Goal: Task Accomplishment & Management: Use online tool/utility

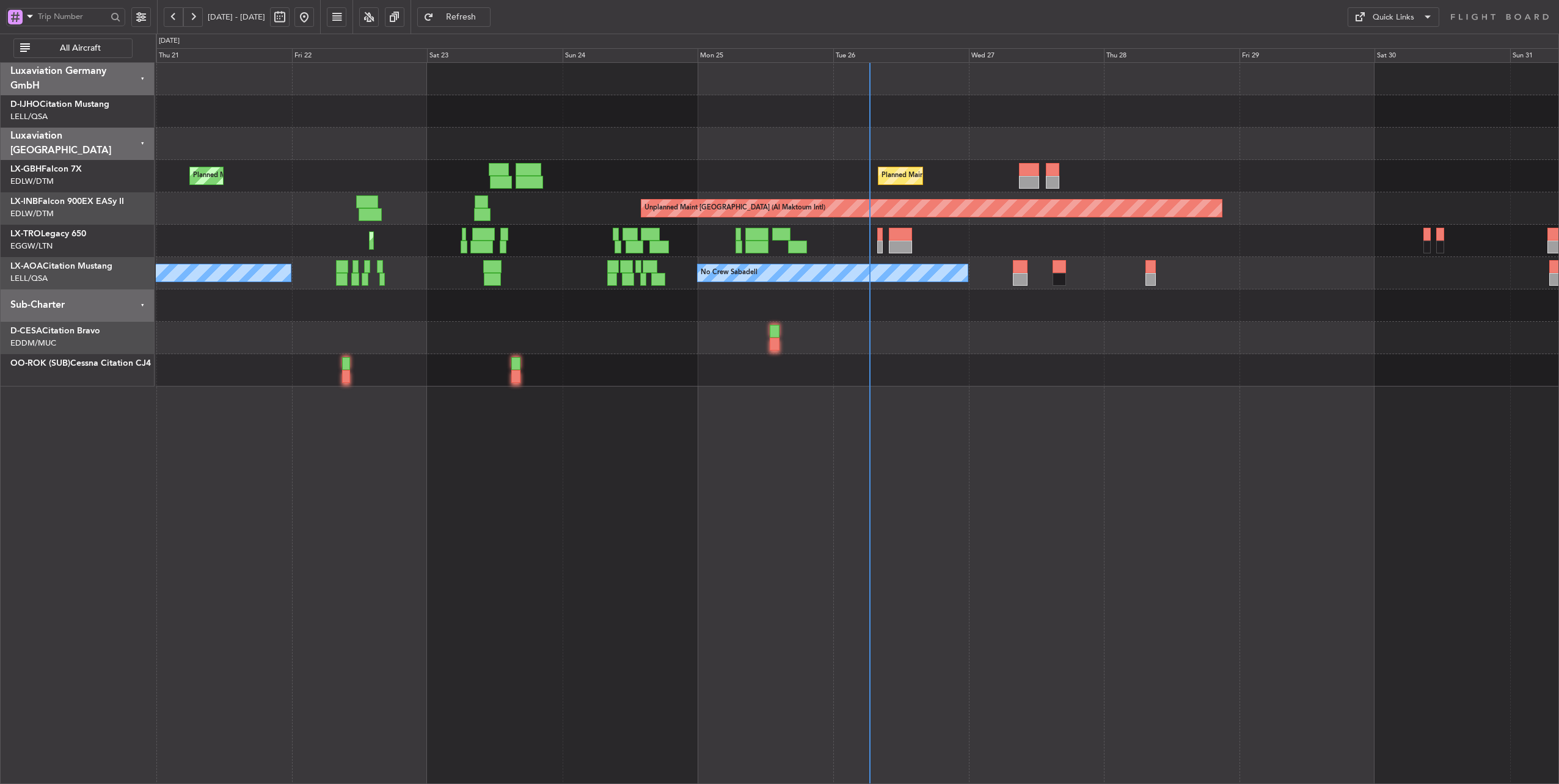
click at [1003, 144] on div at bounding box center [857, 144] width 1403 height 32
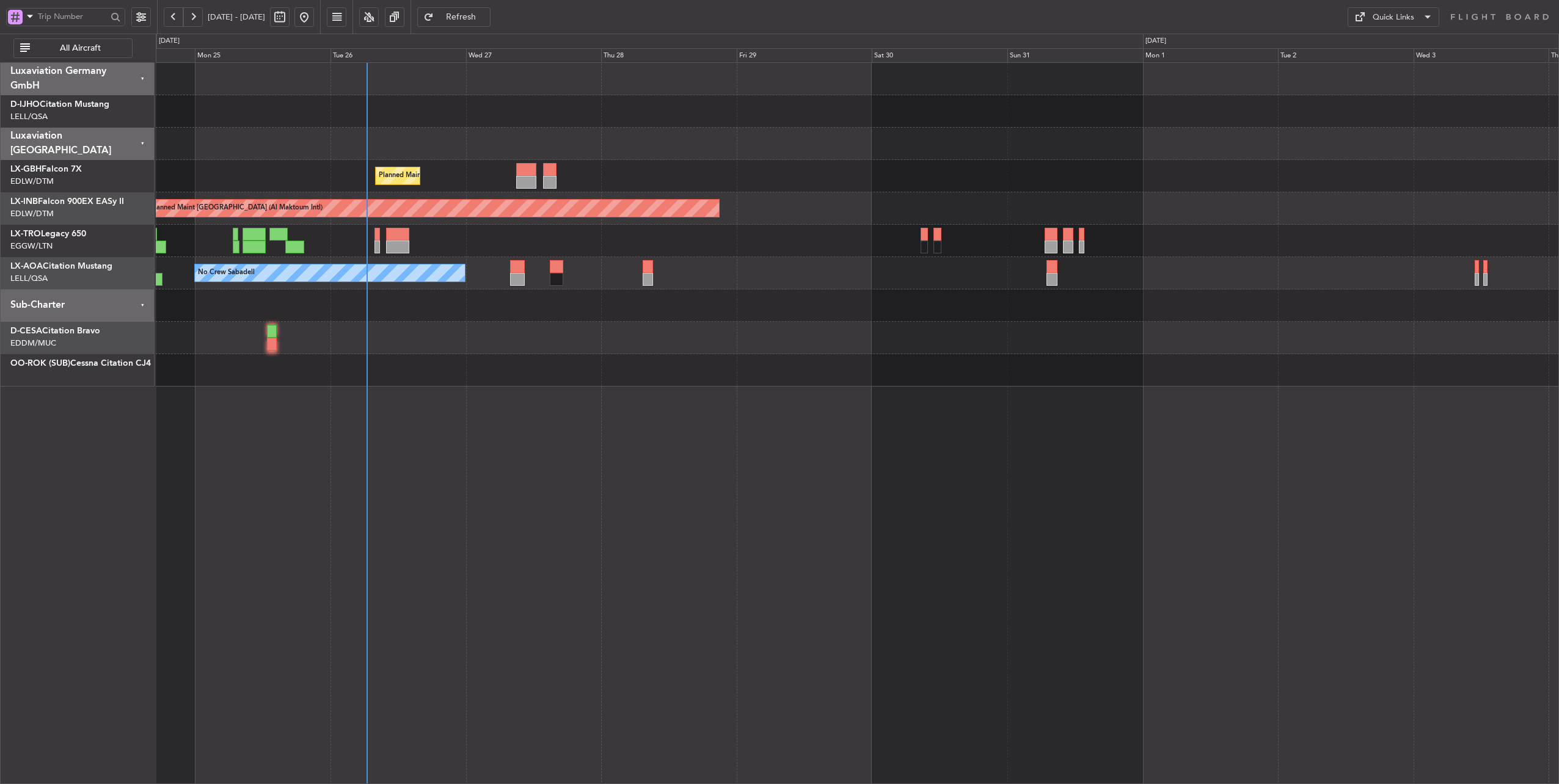
click at [499, 143] on div at bounding box center [857, 144] width 1403 height 32
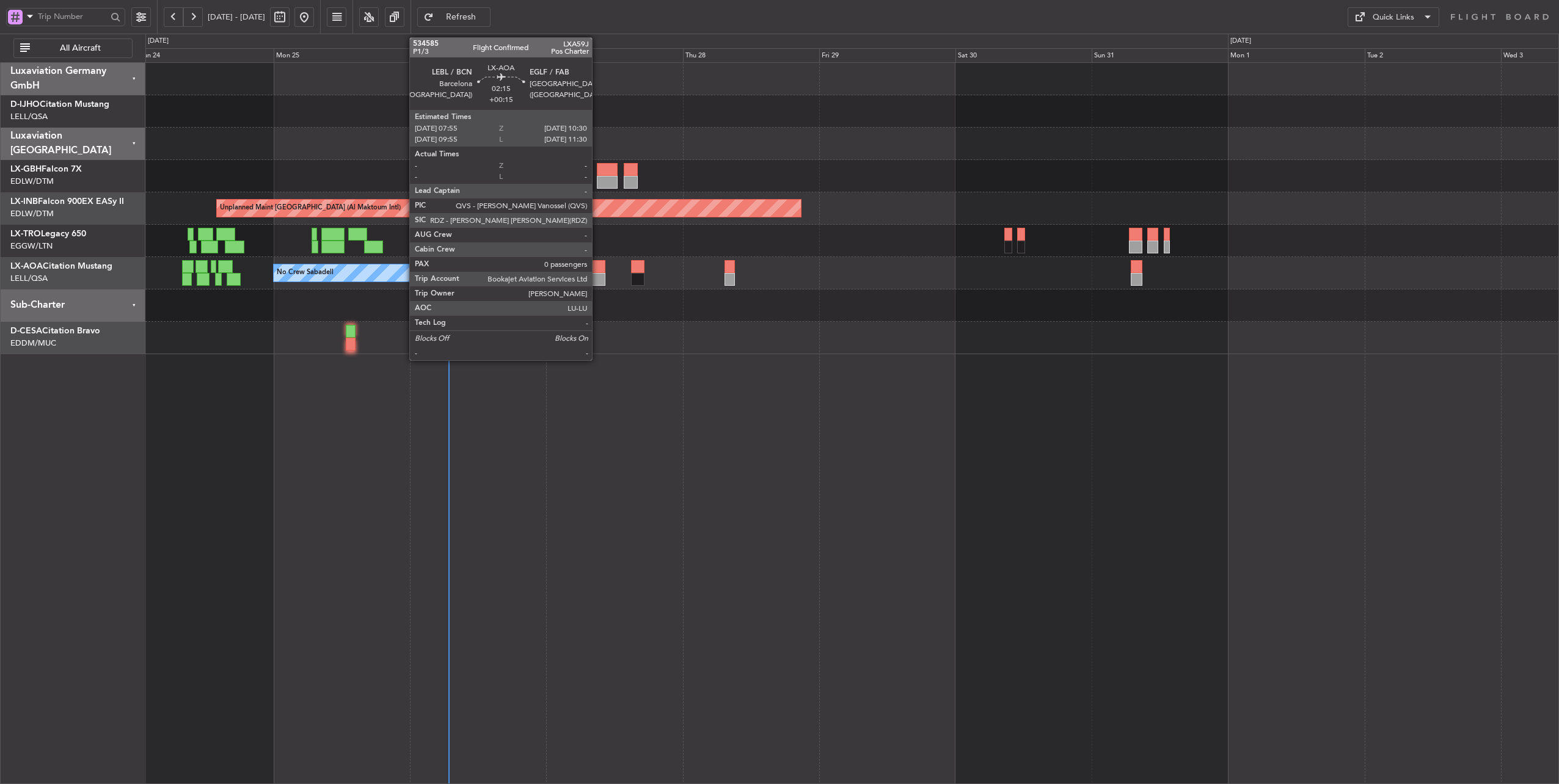
click at [598, 263] on div at bounding box center [599, 266] width 16 height 13
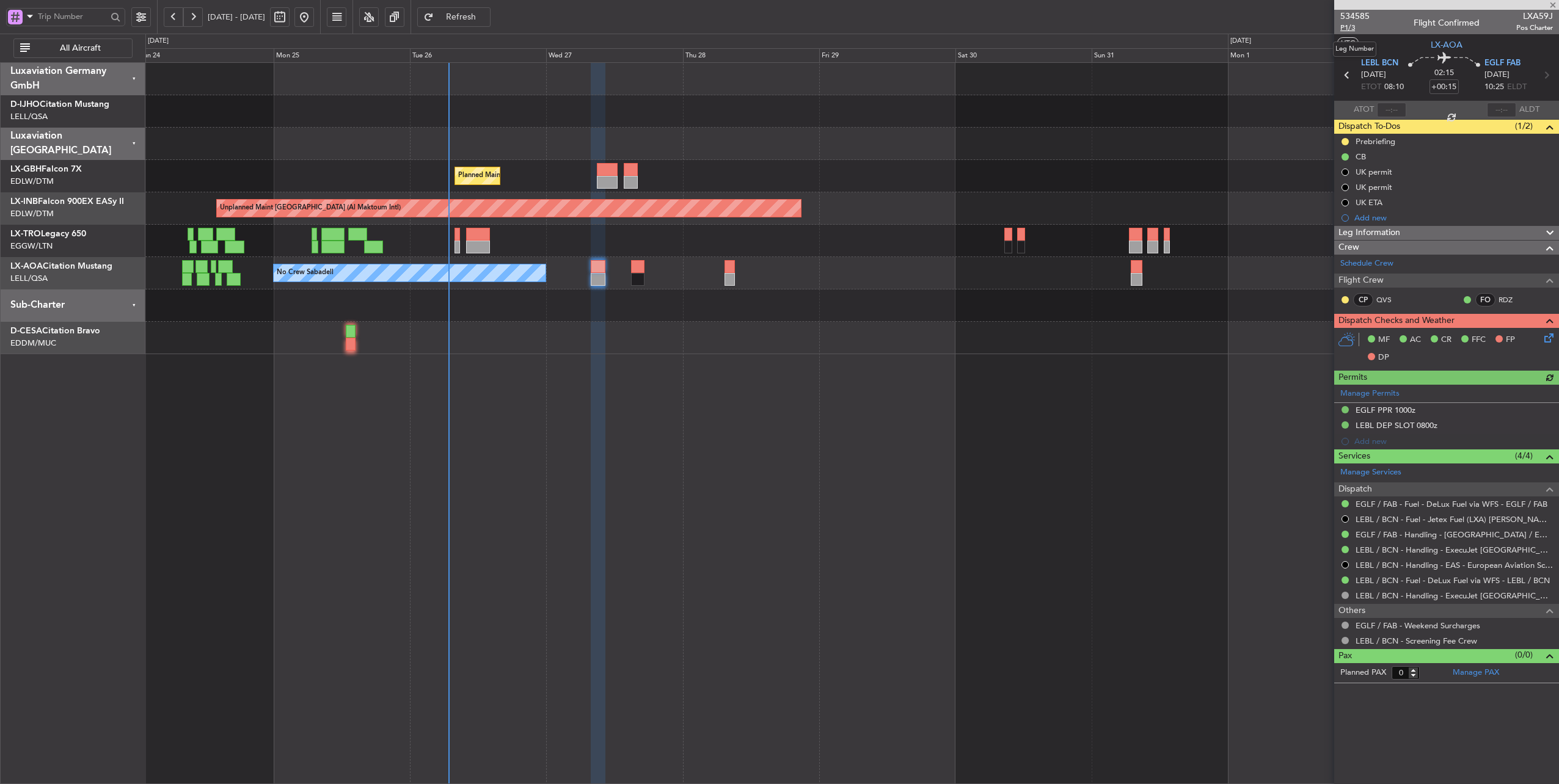
click at [1348, 26] on span "P1/3" at bounding box center [1355, 27] width 29 height 11
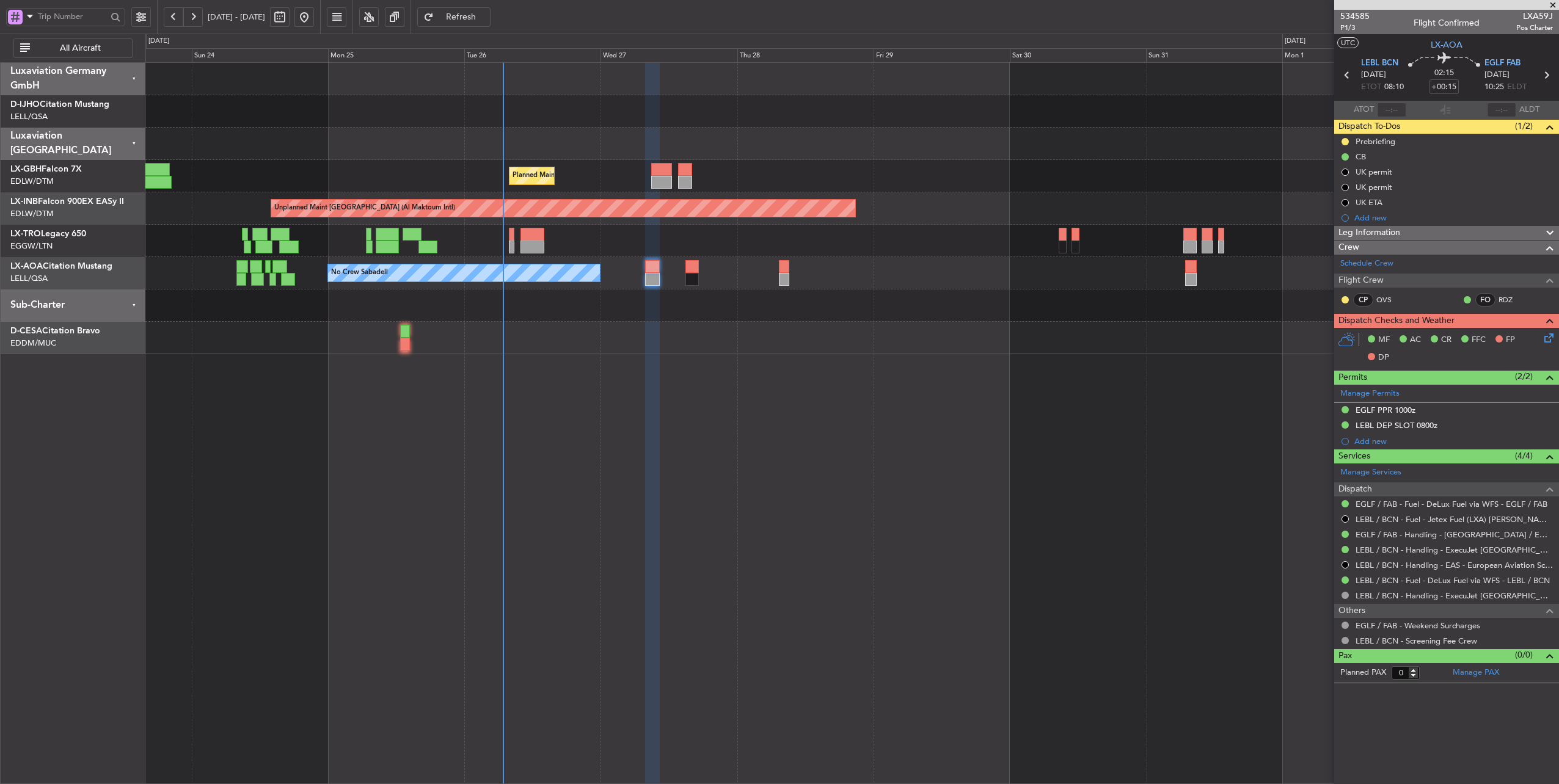
click at [432, 170] on div "Planned Maint Nice ([GEOGRAPHIC_DATA]) [GEOGRAPHIC_DATA] ([GEOGRAPHIC_DATA])" at bounding box center [852, 176] width 1413 height 32
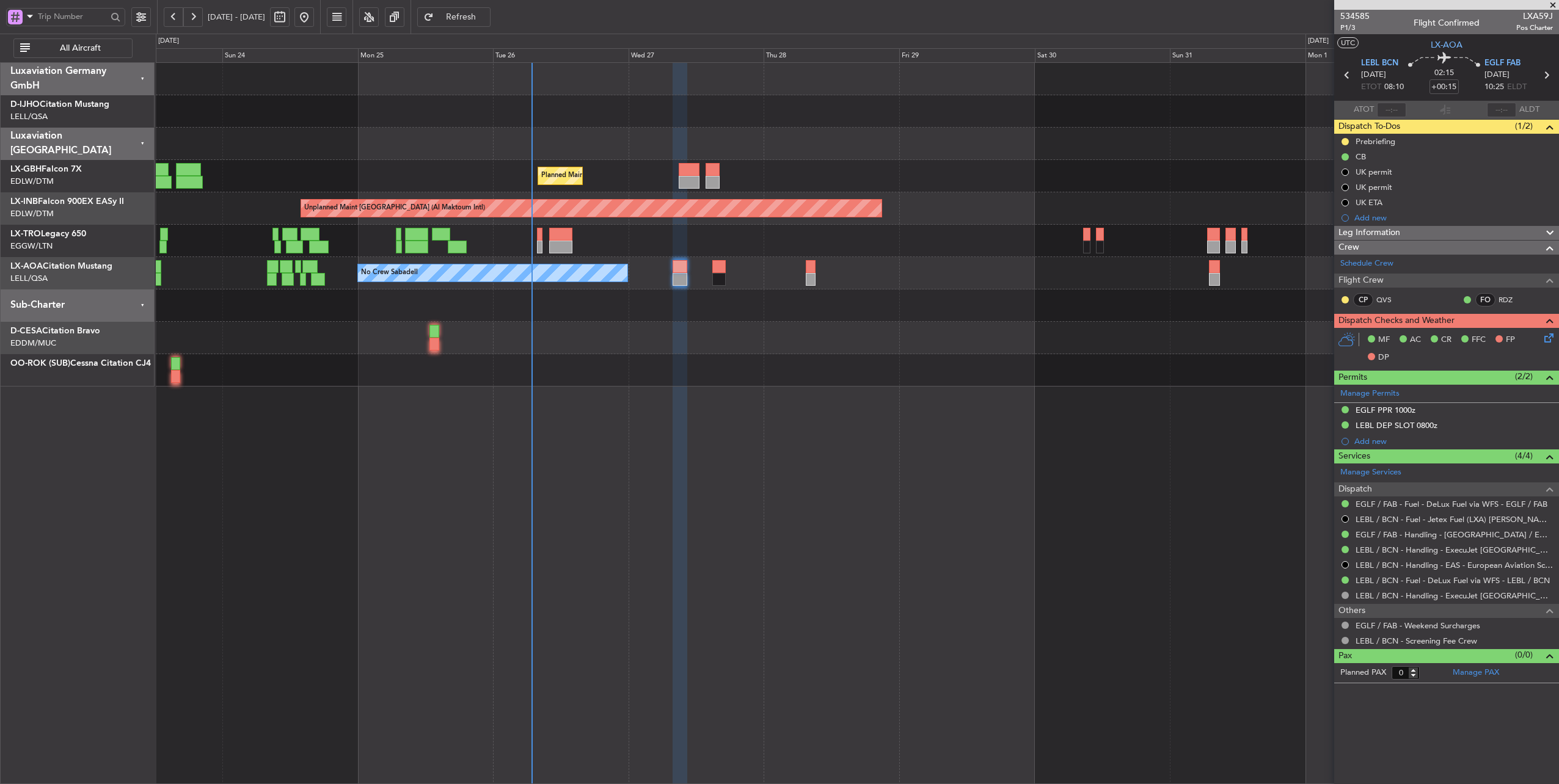
click at [446, 172] on div "Planned Maint Nice ([GEOGRAPHIC_DATA]) [GEOGRAPHIC_DATA] ([GEOGRAPHIC_DATA])" at bounding box center [857, 176] width 1403 height 32
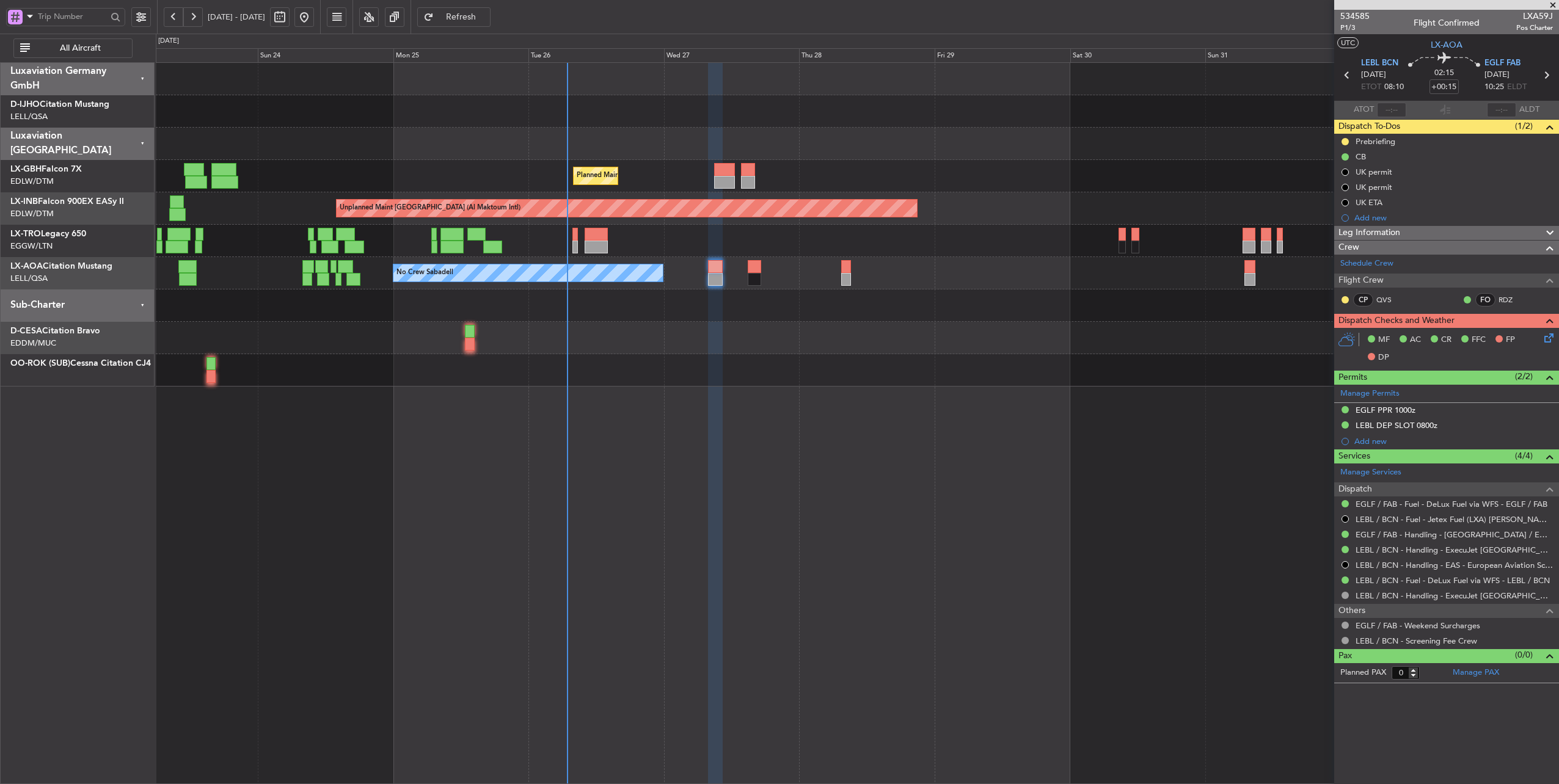
click at [808, 170] on div "Planned Maint Nice ([GEOGRAPHIC_DATA]) [GEOGRAPHIC_DATA] ([GEOGRAPHIC_DATA])" at bounding box center [857, 176] width 1403 height 32
click at [820, 163] on div "Planned Maint Nice ([GEOGRAPHIC_DATA]) [GEOGRAPHIC_DATA] ([GEOGRAPHIC_DATA])" at bounding box center [857, 176] width 1403 height 32
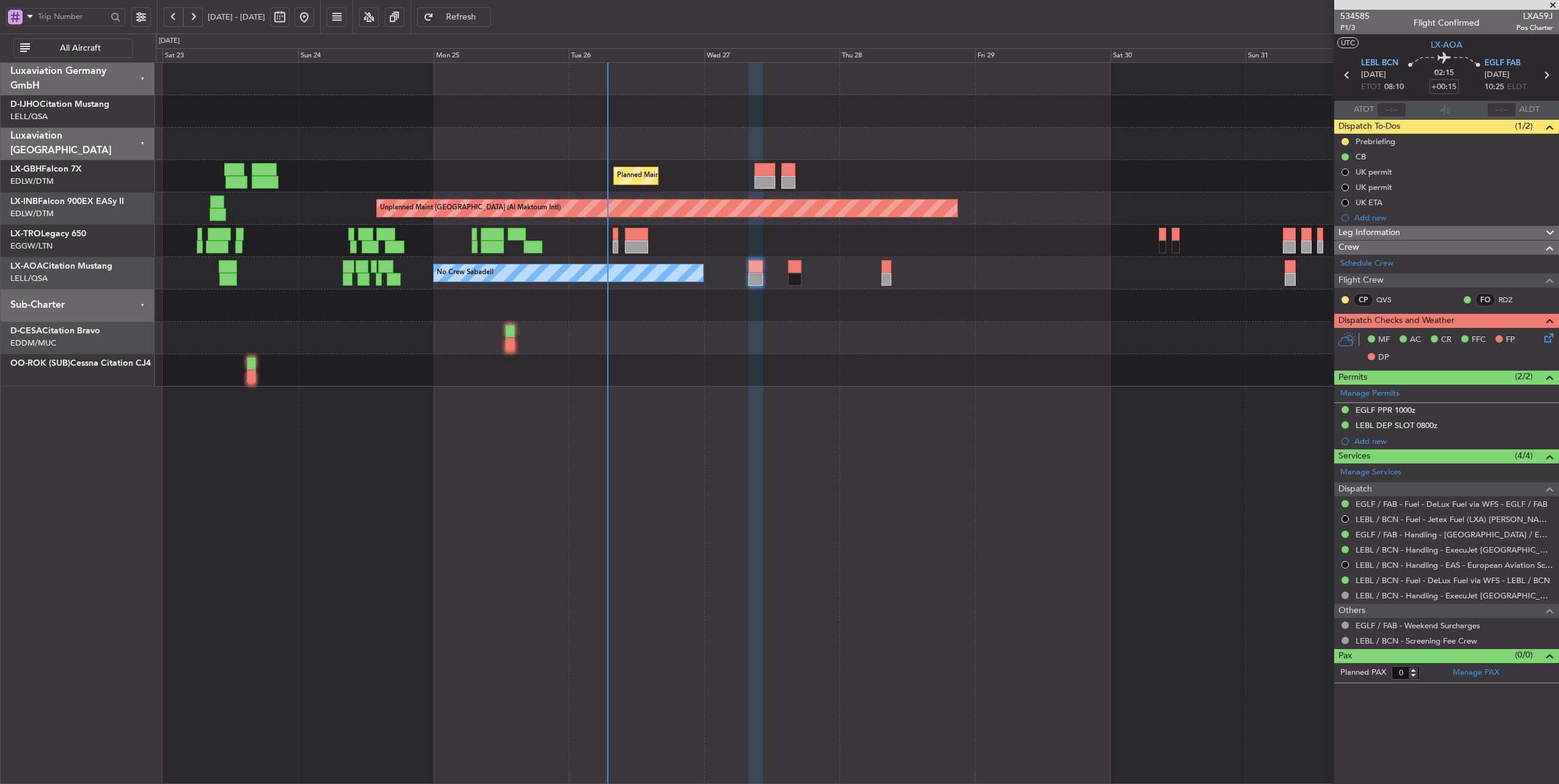
click at [837, 162] on div "Planned Maint Nice ([GEOGRAPHIC_DATA]) [GEOGRAPHIC_DATA] ([GEOGRAPHIC_DATA]) Un…" at bounding box center [857, 224] width 1403 height 324
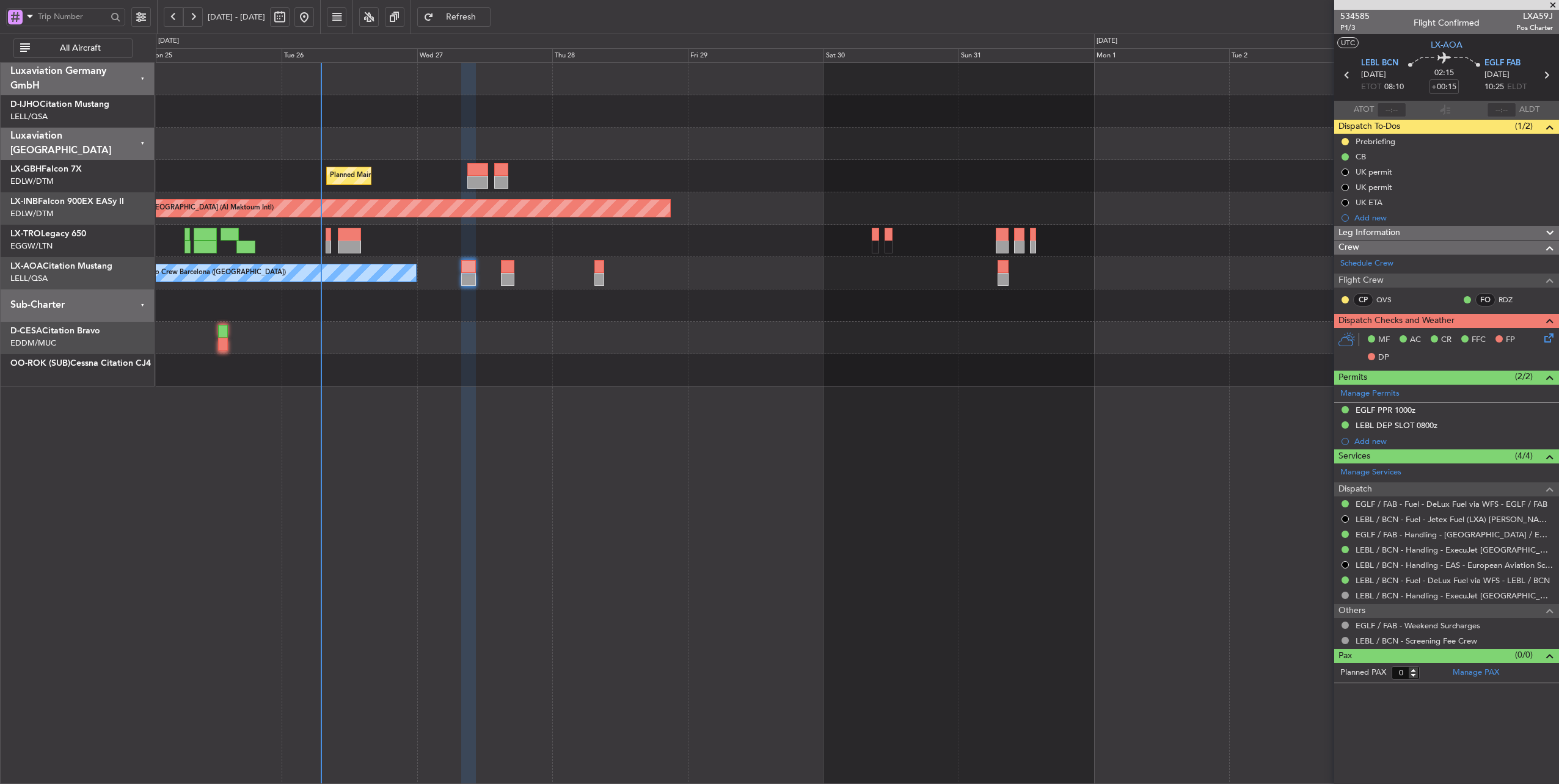
click at [430, 118] on div at bounding box center [857, 110] width 1403 height 32
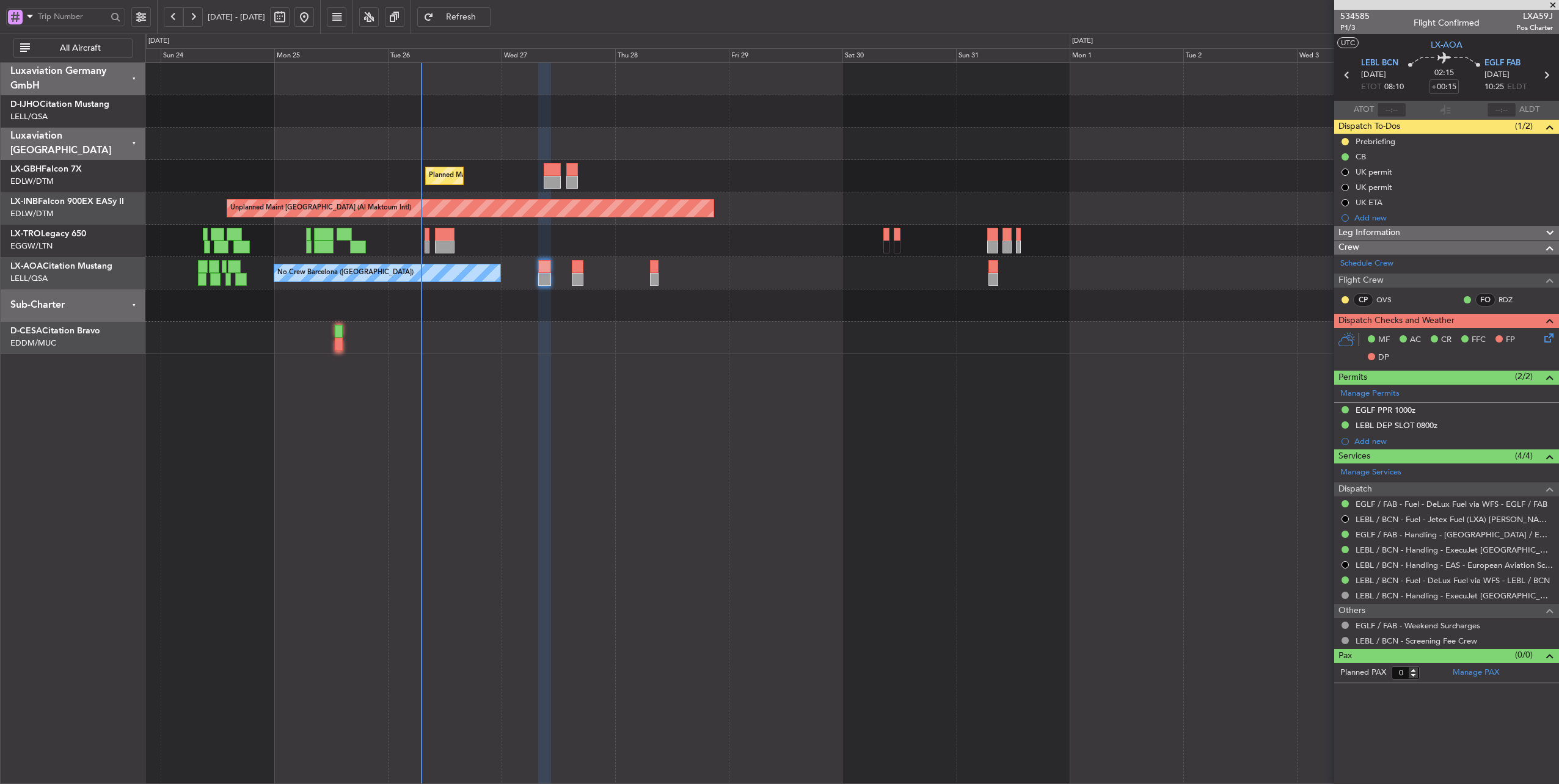
click at [489, 142] on div at bounding box center [852, 144] width 1413 height 32
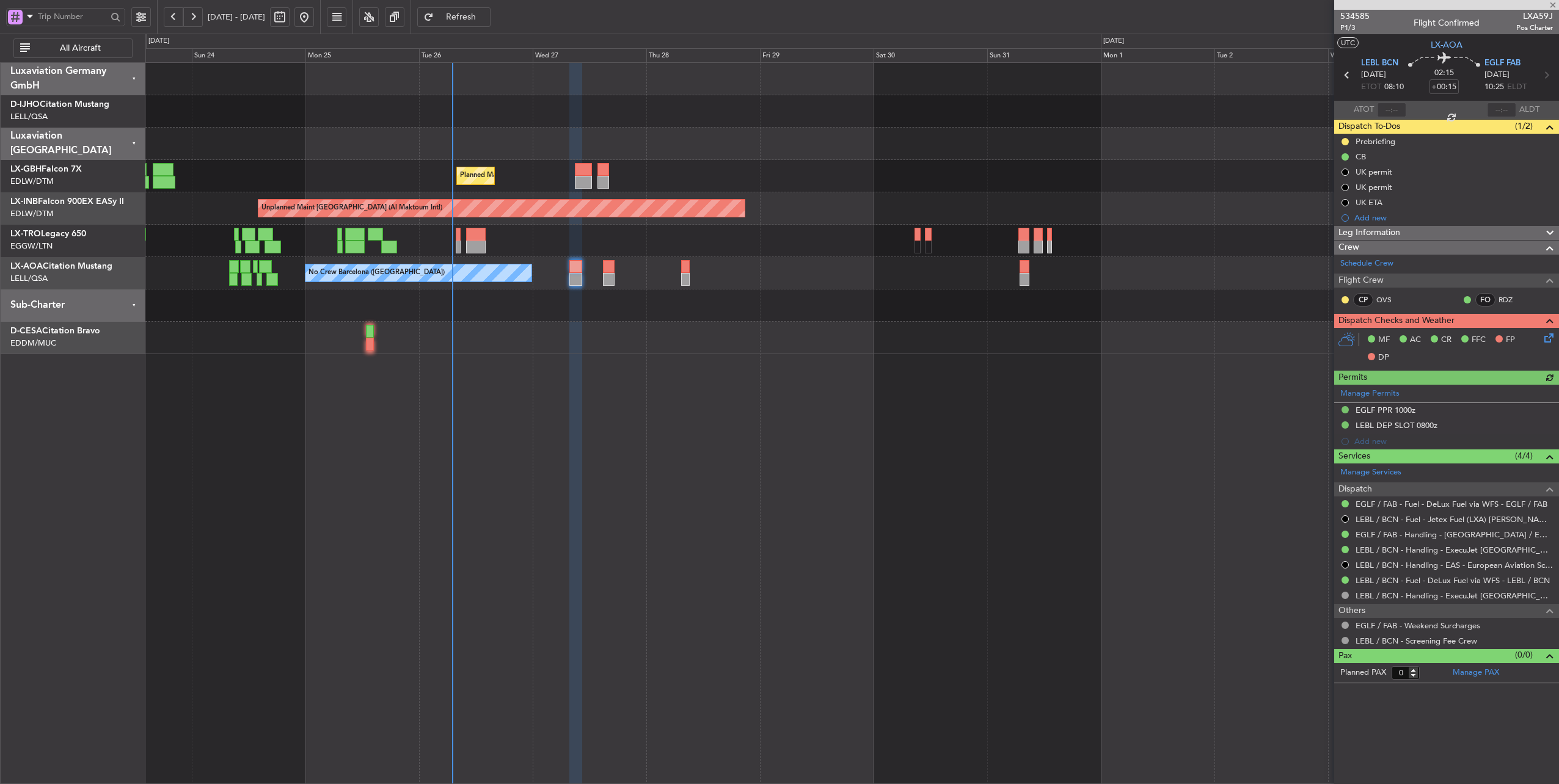
click at [536, 243] on div "Planned Maint [GEOGRAPHIC_DATA] ([GEOGRAPHIC_DATA])" at bounding box center [852, 240] width 1413 height 32
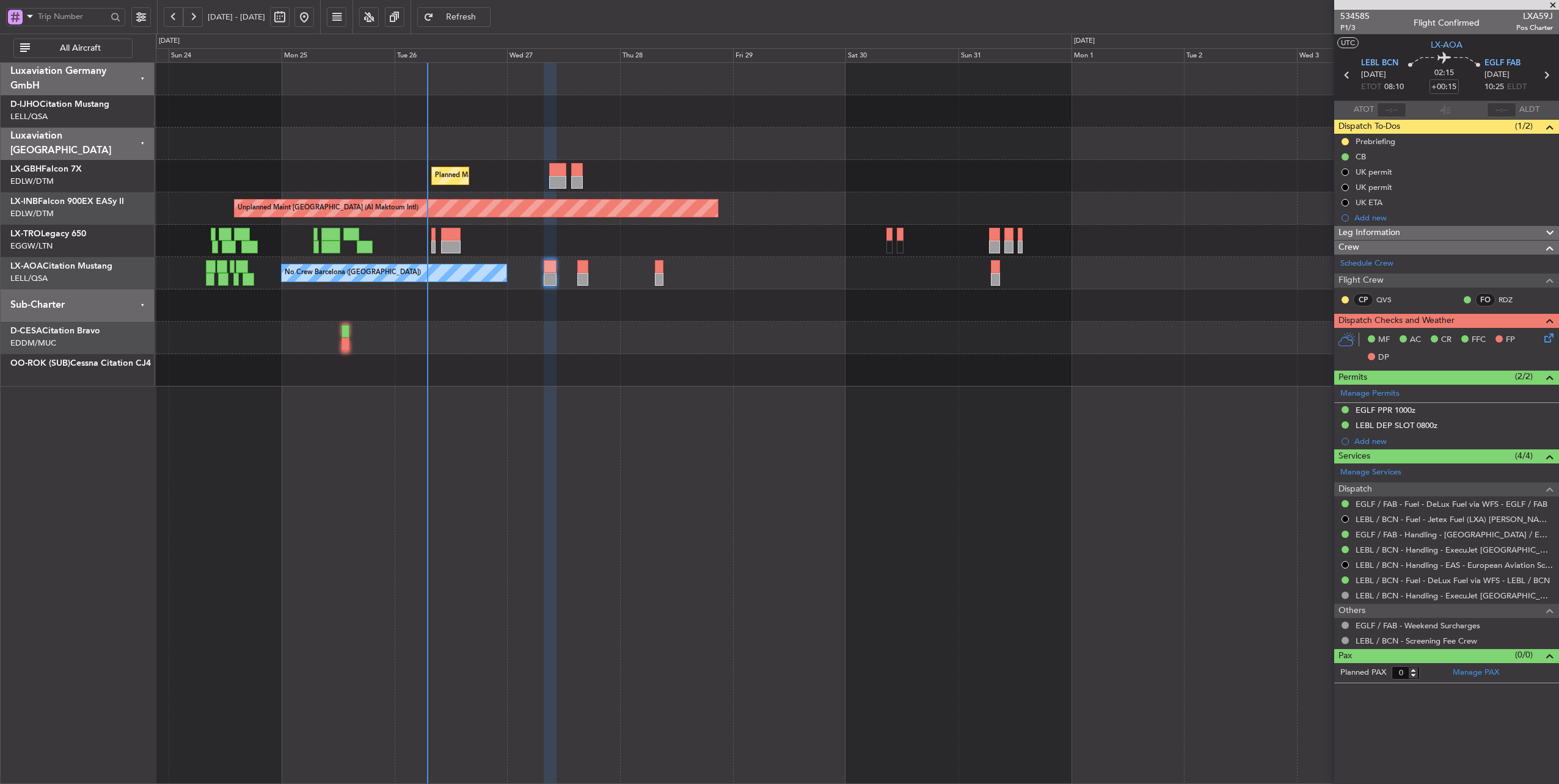
click at [507, 248] on div "Planned Maint [GEOGRAPHIC_DATA] ([GEOGRAPHIC_DATA])" at bounding box center [857, 240] width 1403 height 32
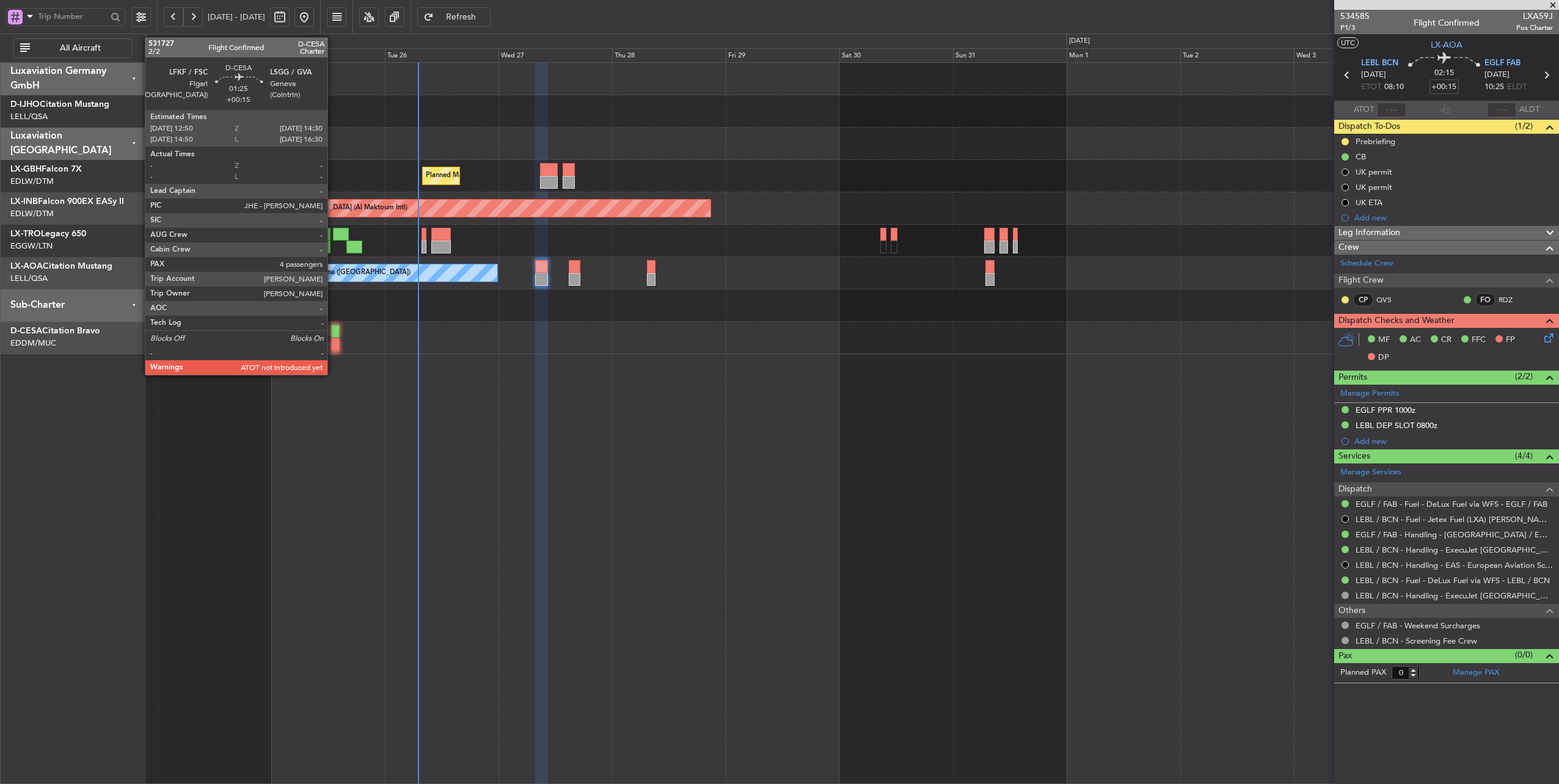
click at [334, 332] on div at bounding box center [335, 330] width 8 height 13
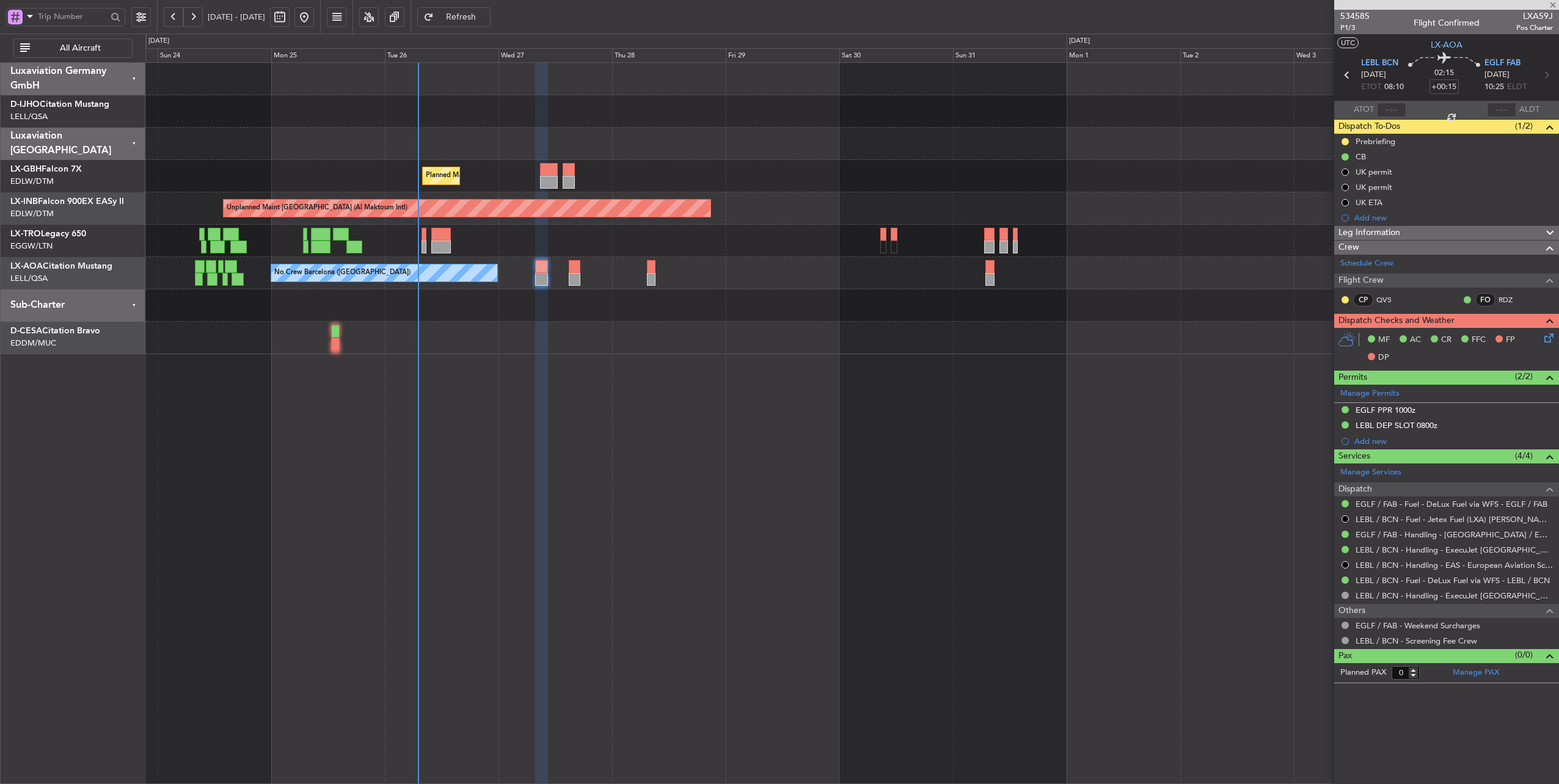
type input "4"
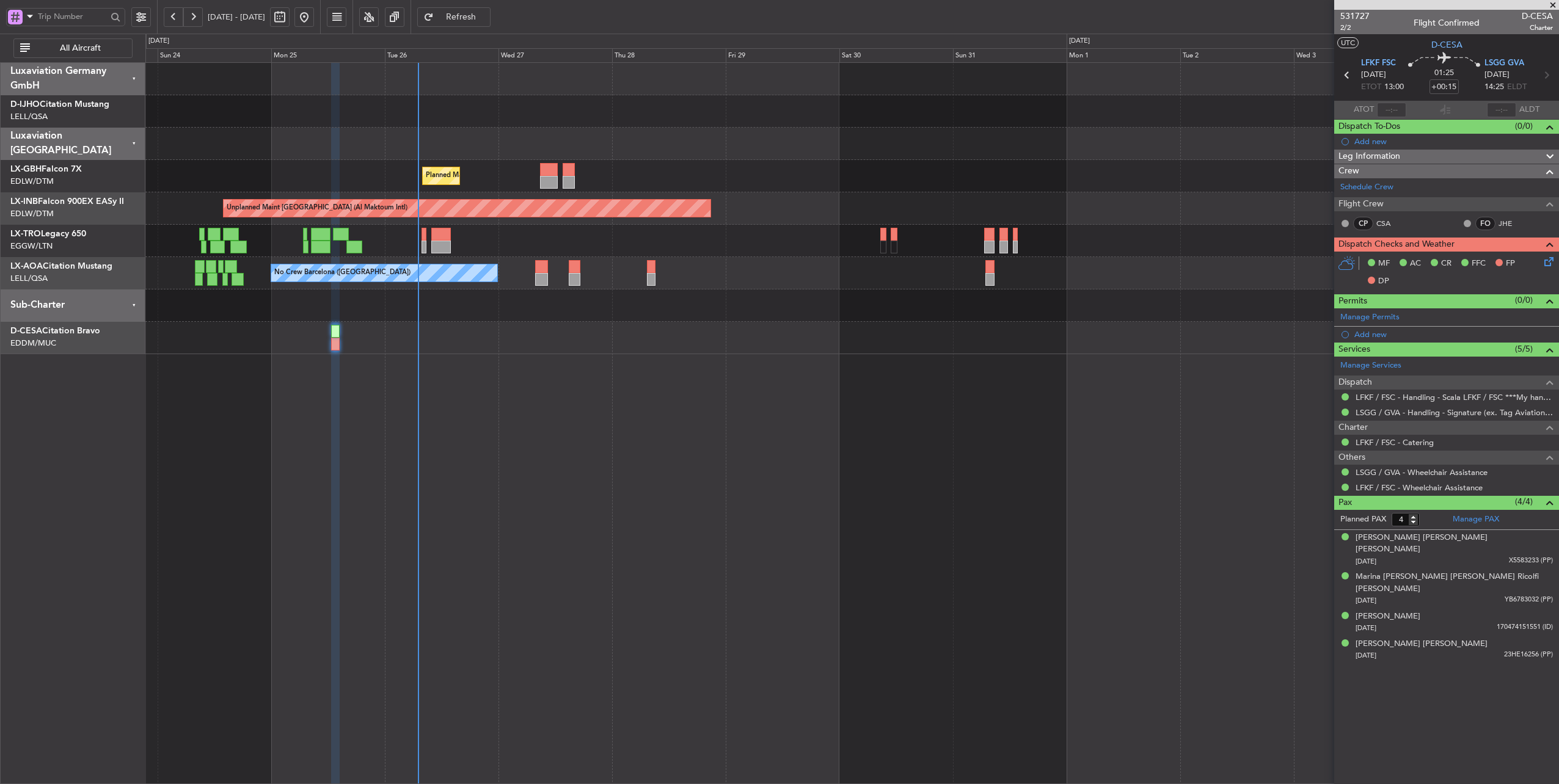
click at [463, 14] on button "Refresh" at bounding box center [454, 17] width 73 height 20
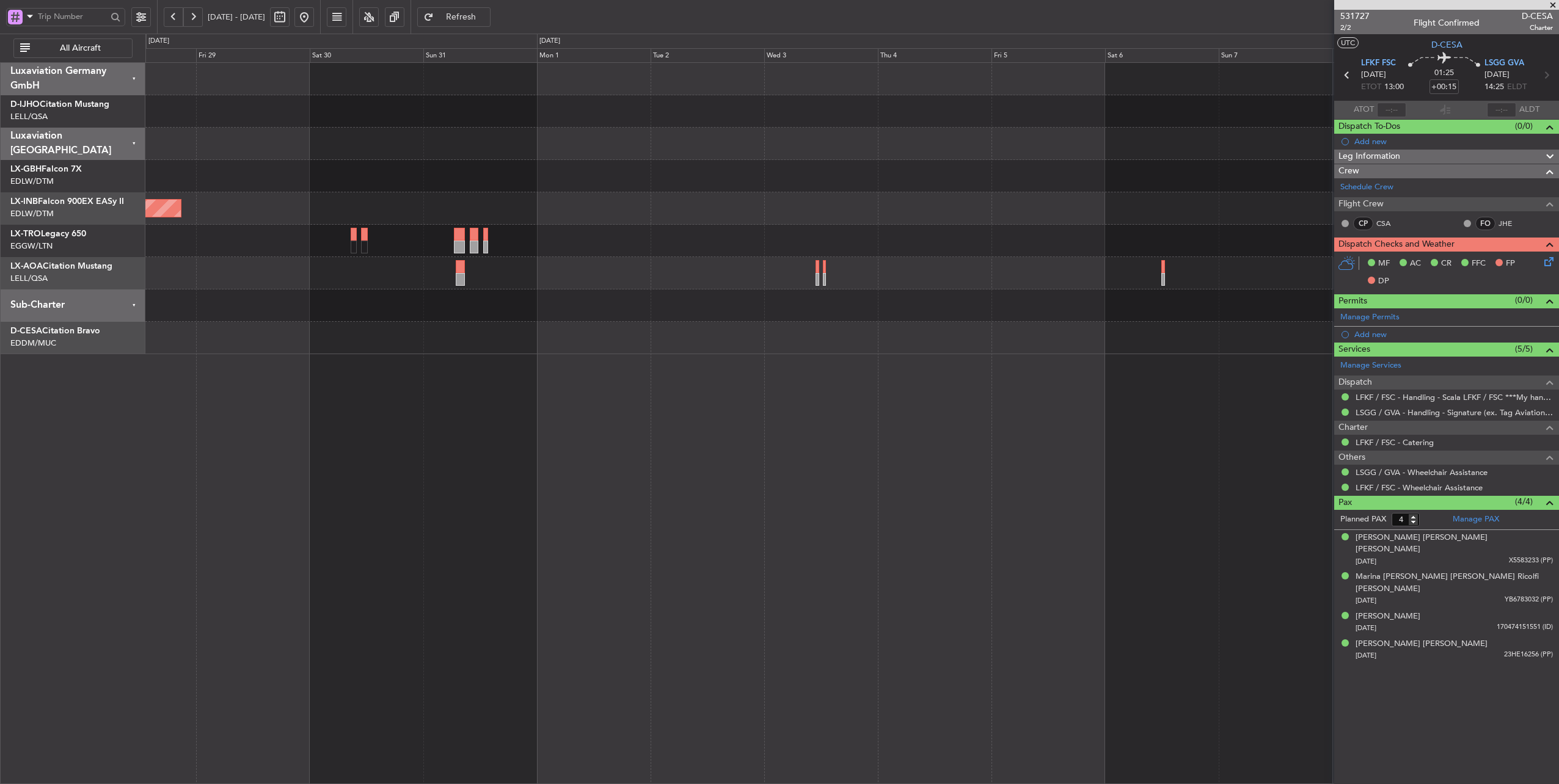
click at [363, 308] on div "Planned Maint Nice ([GEOGRAPHIC_DATA]) Unplanned Maint [GEOGRAPHIC_DATA] (Al Ma…" at bounding box center [852, 208] width 1413 height 291
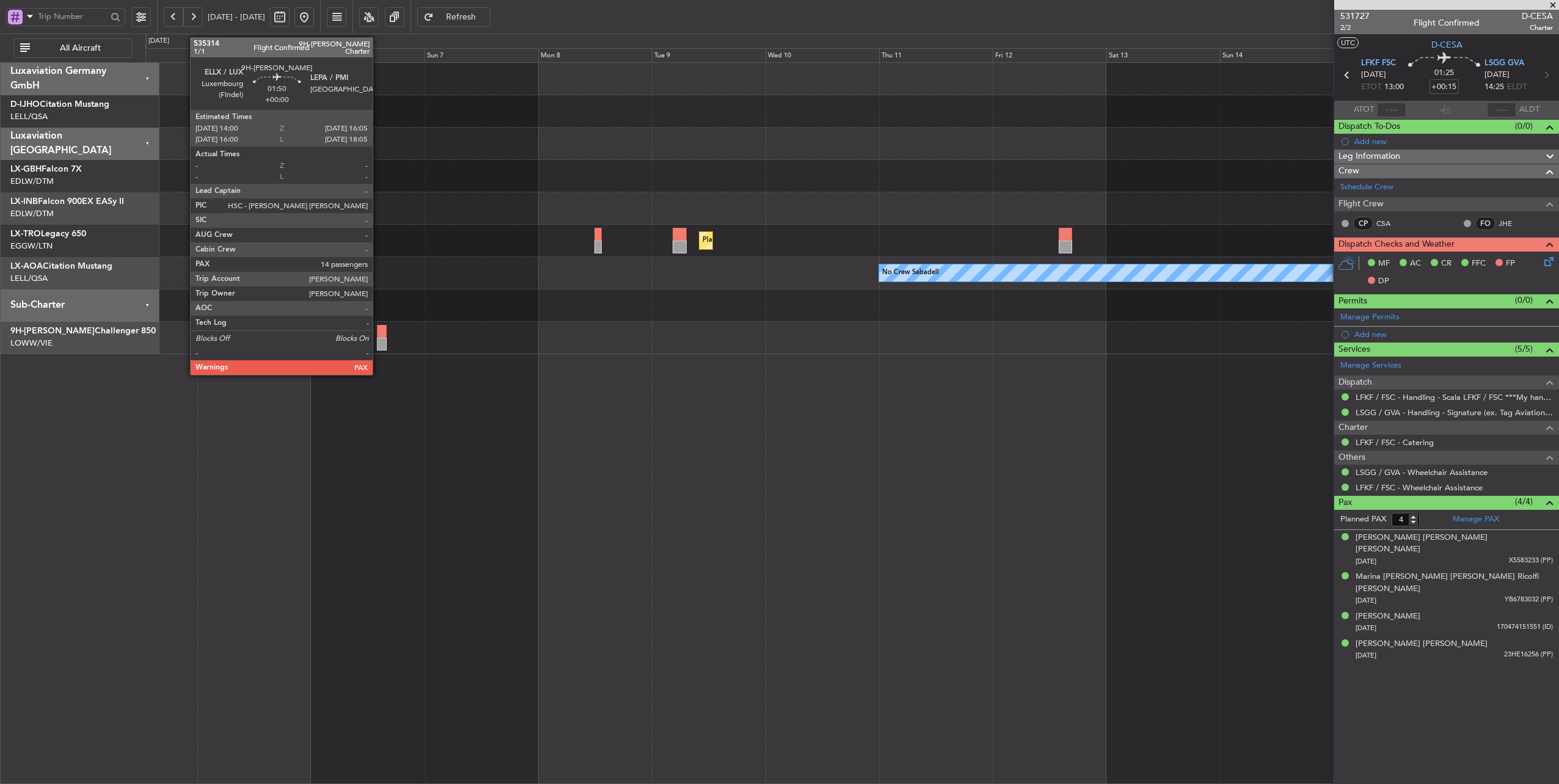
click at [379, 333] on div at bounding box center [381, 330] width 11 height 13
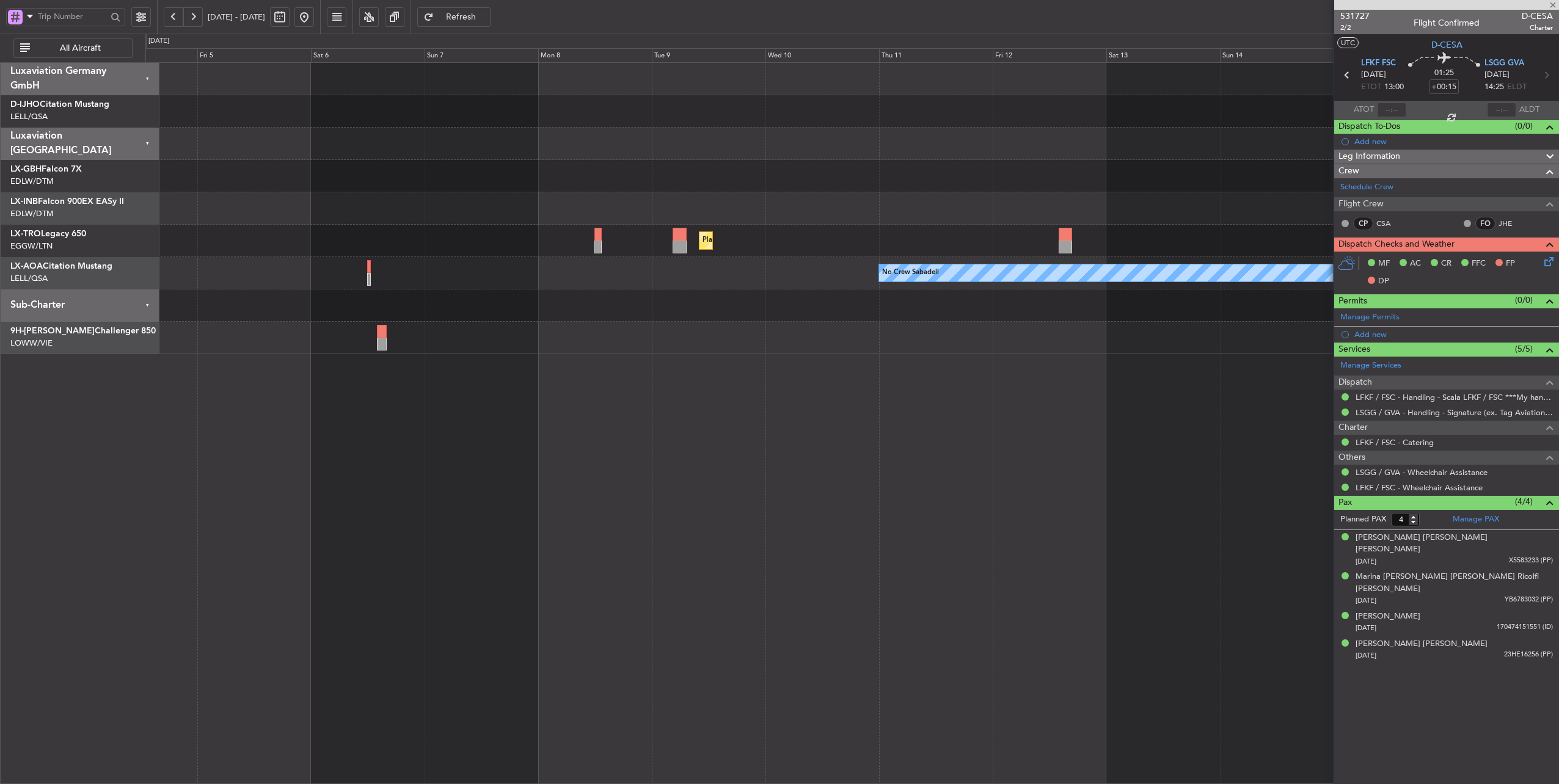
type input "14"
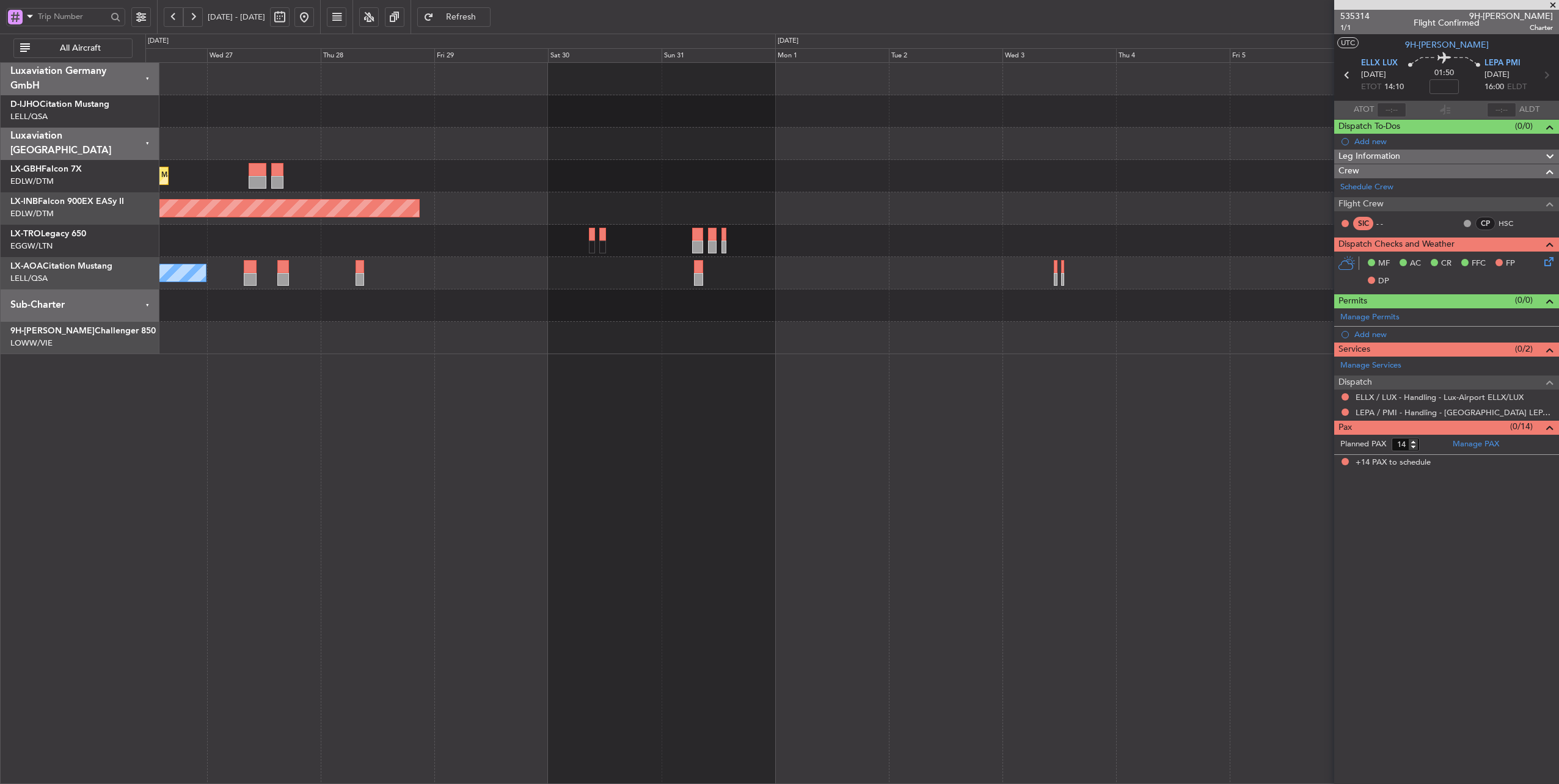
click at [1317, 323] on div "Planned Maint Nice ([GEOGRAPHIC_DATA]) Unplanned Maint [GEOGRAPHIC_DATA] (Al Ma…" at bounding box center [852, 208] width 1413 height 291
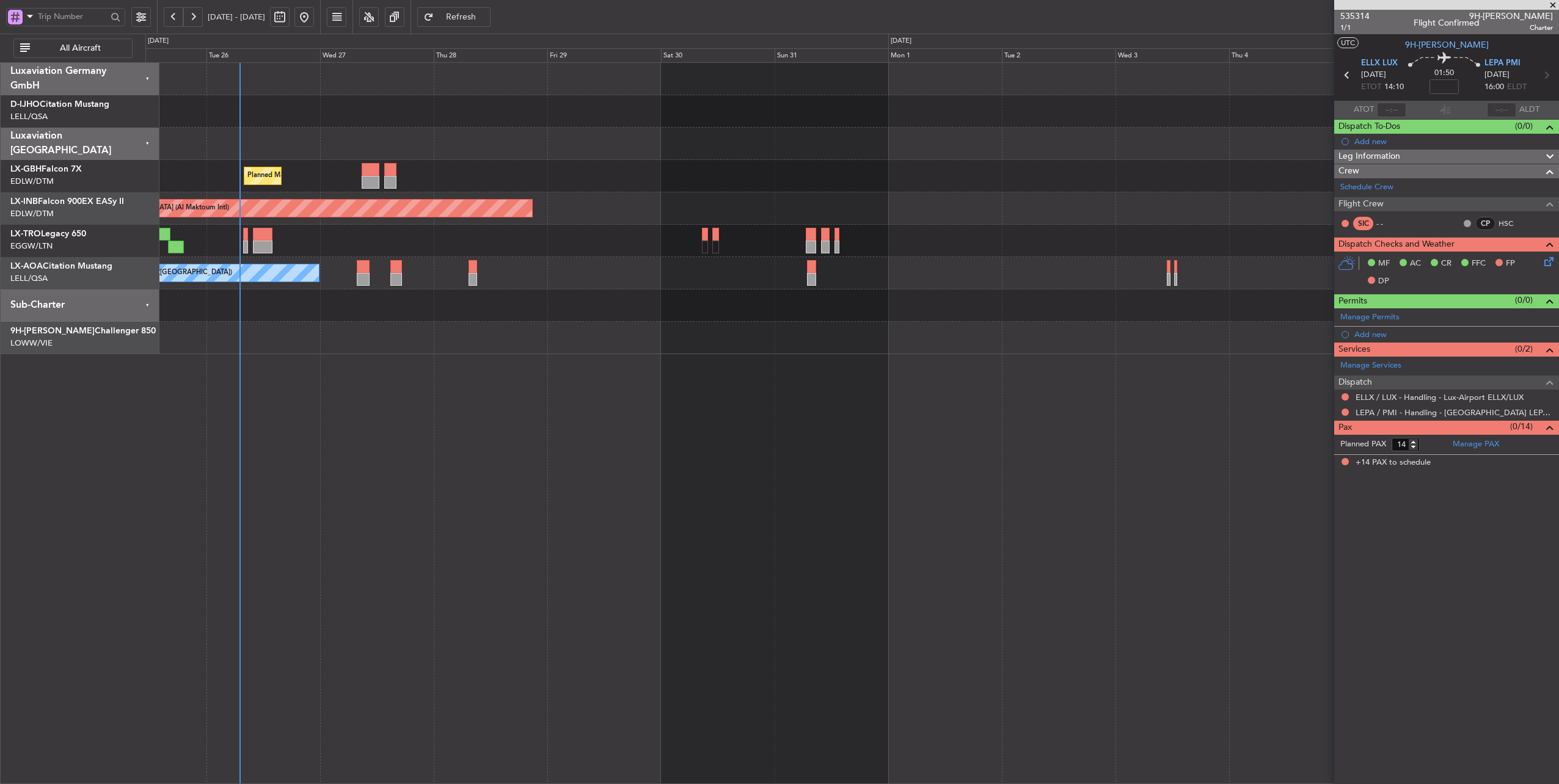
click at [434, 278] on div "No Crew Barcelona ([GEOGRAPHIC_DATA])" at bounding box center [852, 273] width 1413 height 32
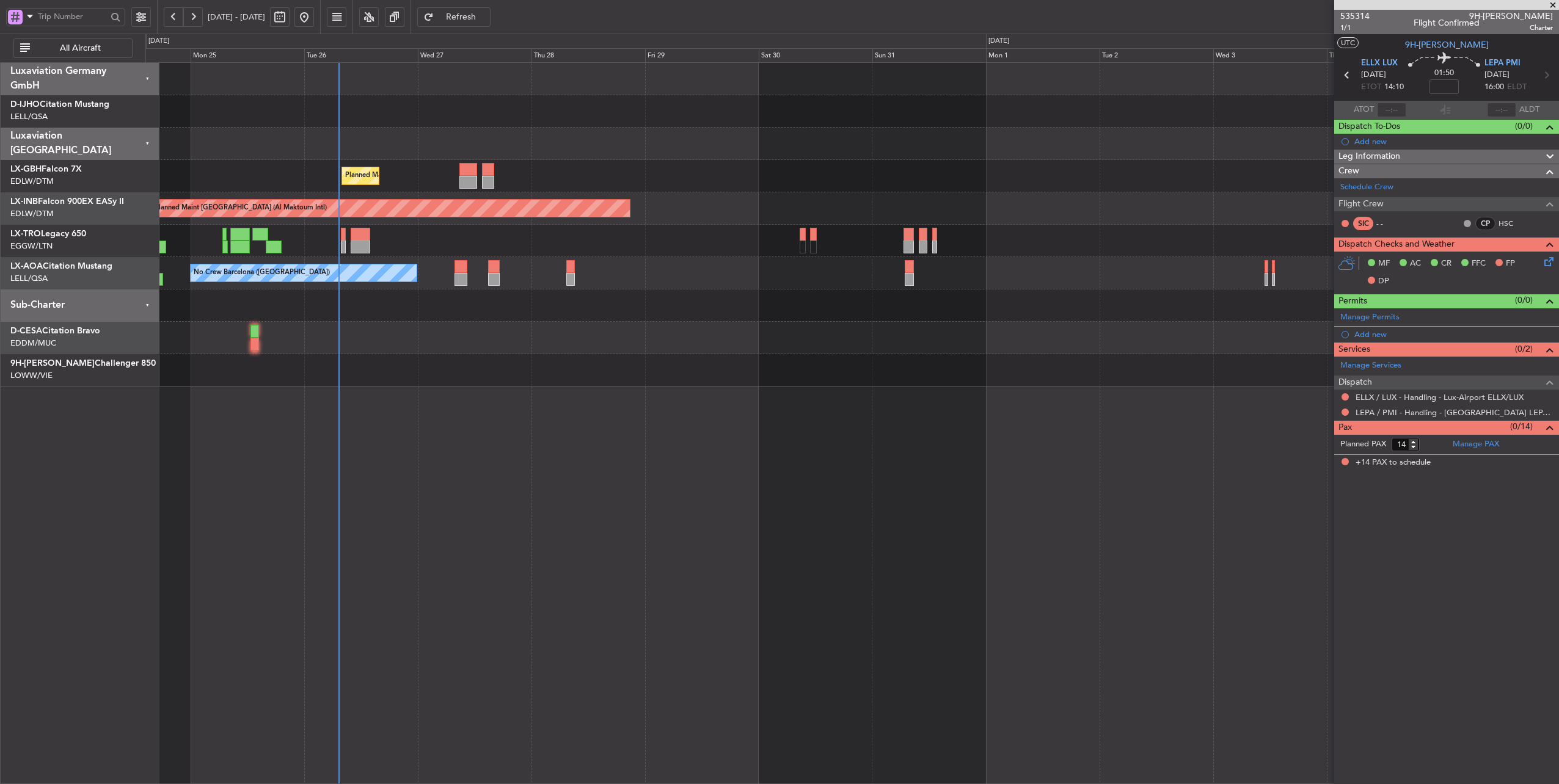
click at [574, 243] on div "Planned Maint [GEOGRAPHIC_DATA] ([GEOGRAPHIC_DATA])" at bounding box center [852, 240] width 1413 height 32
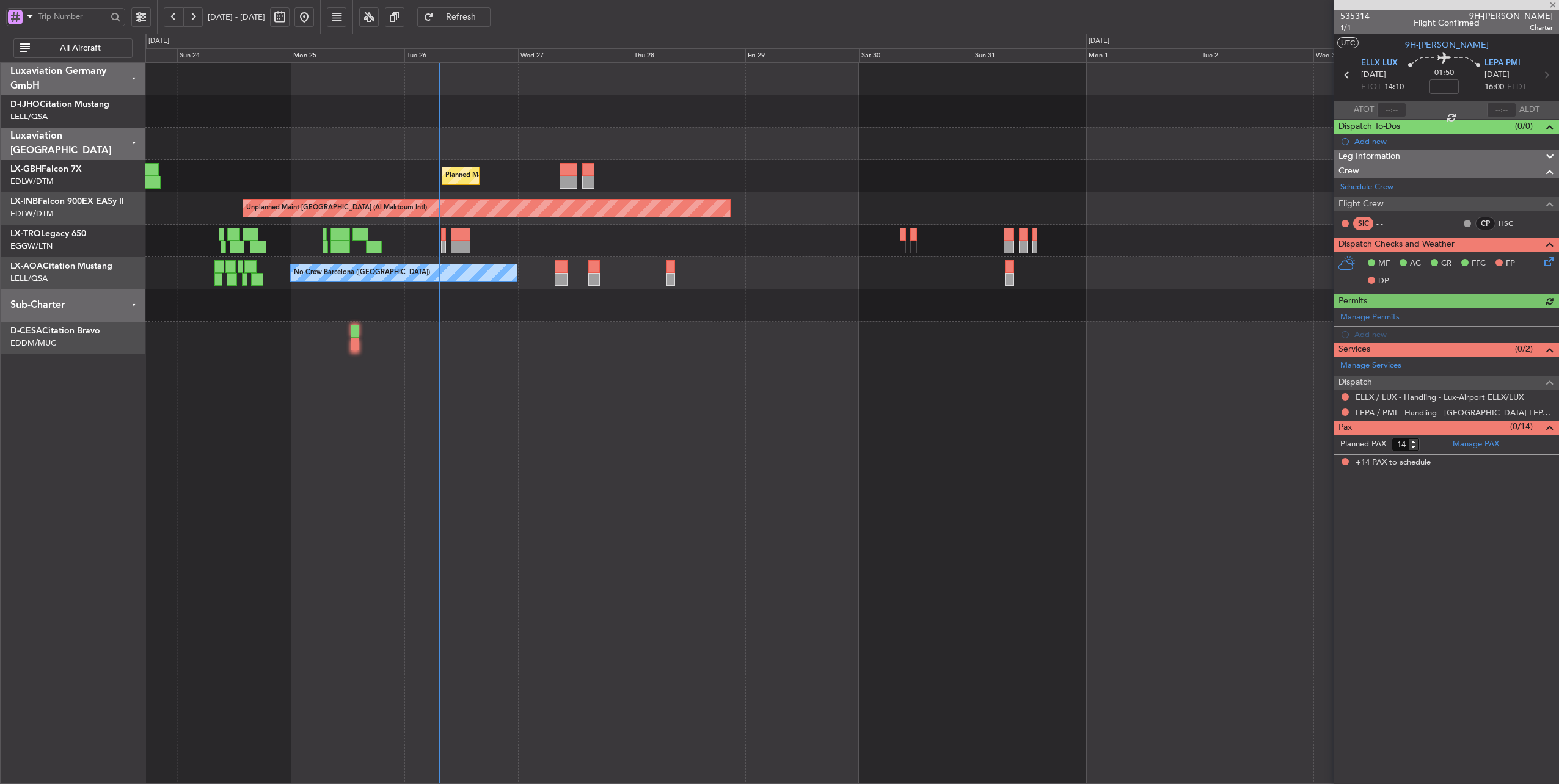
click at [486, 21] on span "Refresh" at bounding box center [461, 17] width 50 height 9
click at [539, 243] on div "Planned Maint [GEOGRAPHIC_DATA] ([GEOGRAPHIC_DATA])" at bounding box center [852, 240] width 1413 height 32
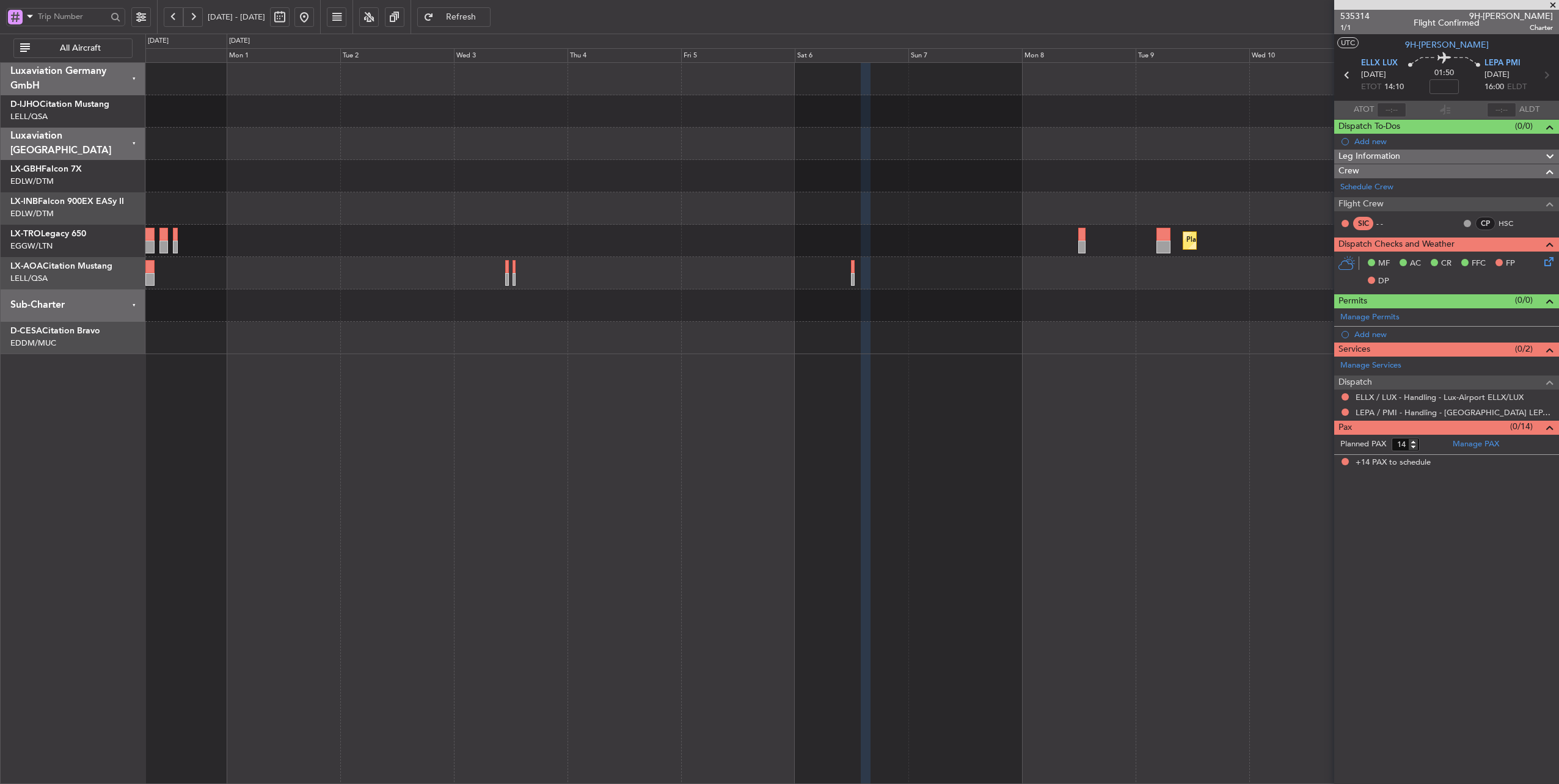
click at [206, 402] on div "Unplanned Maint [GEOGRAPHIC_DATA] (Al Maktoum Intl) Planned [GEOGRAPHIC_DATA] N…" at bounding box center [853, 423] width 1414 height 722
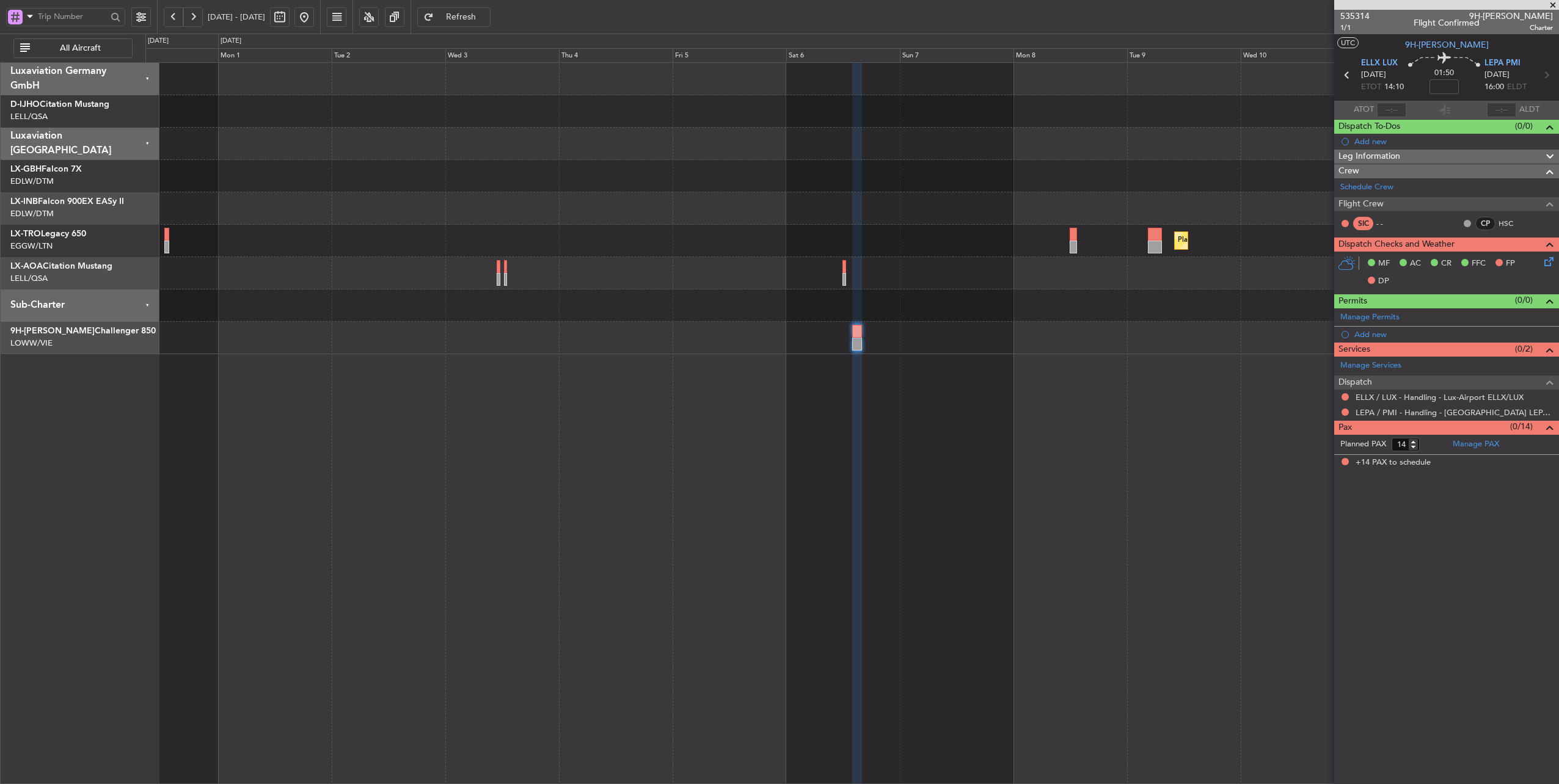
click at [452, 404] on div "Unplanned Maint [GEOGRAPHIC_DATA] (Al Maktoum Intl) Planned [GEOGRAPHIC_DATA] N…" at bounding box center [853, 423] width 1414 height 722
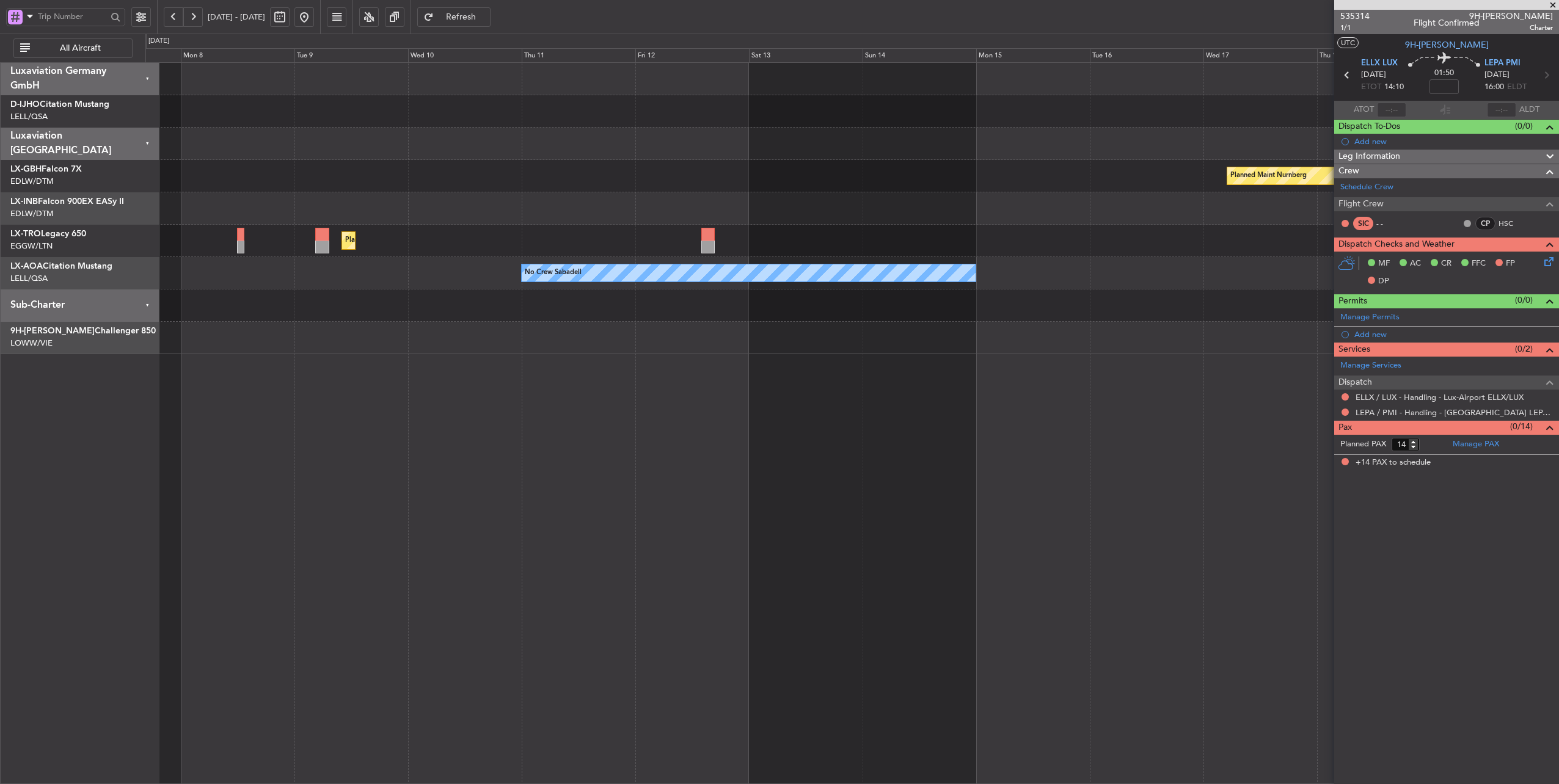
click at [413, 428] on div "Planned Maint Nurnberg Planned [GEOGRAPHIC_DATA] No Crew Sabadell No Crew Sabad…" at bounding box center [853, 423] width 1414 height 722
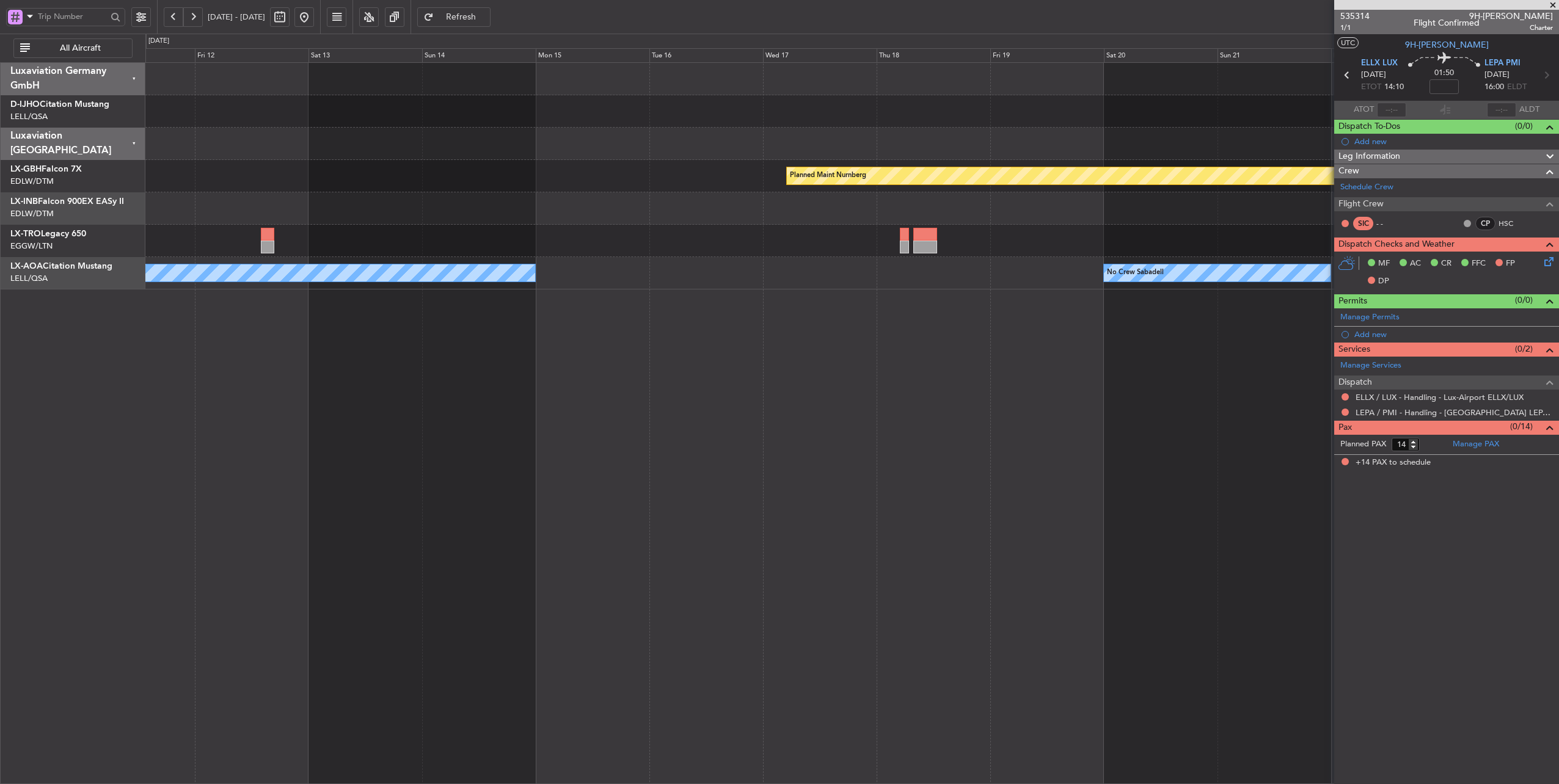
click at [369, 380] on div "Planned Maint Nurnberg Planned [GEOGRAPHIC_DATA] No Crew Sabadell No Crew Sabad…" at bounding box center [853, 423] width 1414 height 722
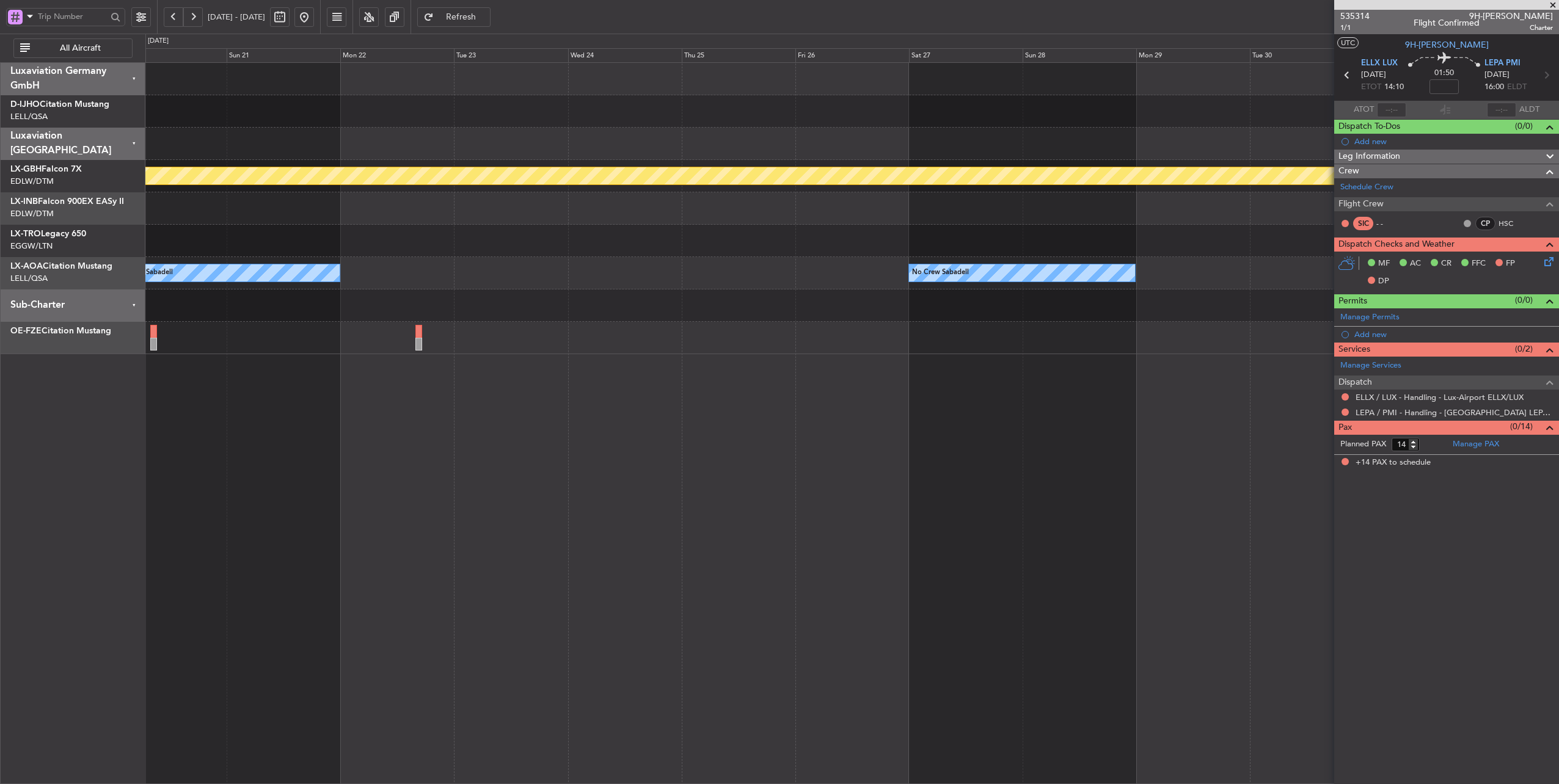
click at [447, 414] on div "Planned Maint Nurnberg No Crew Sabadell No Crew Sabadell" at bounding box center [853, 423] width 1414 height 722
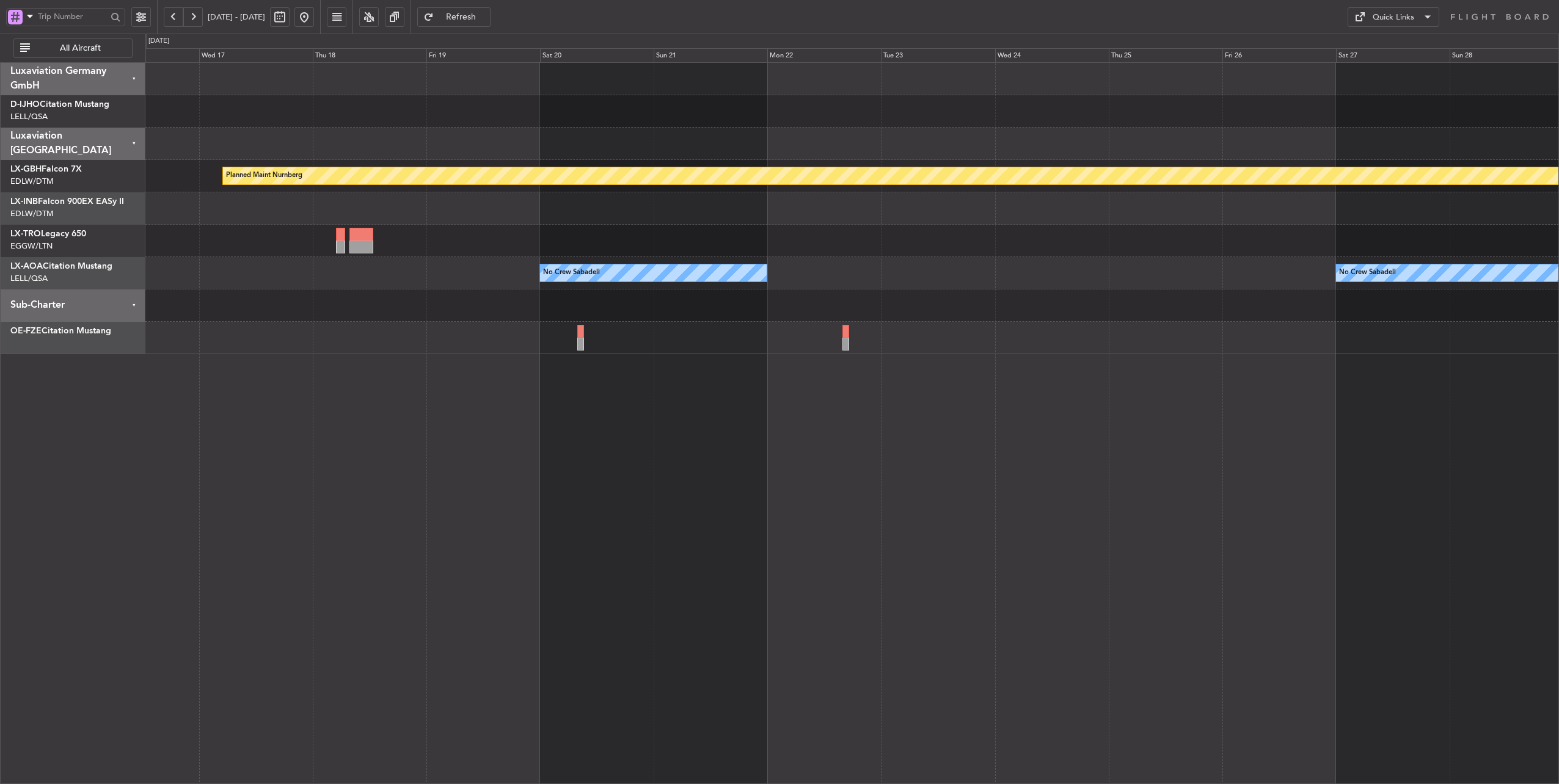
click at [791, 469] on div "Planned Maint Nurnberg No Crew Sabadell No Crew Sabadell No Crew Sabadell" at bounding box center [853, 423] width 1414 height 722
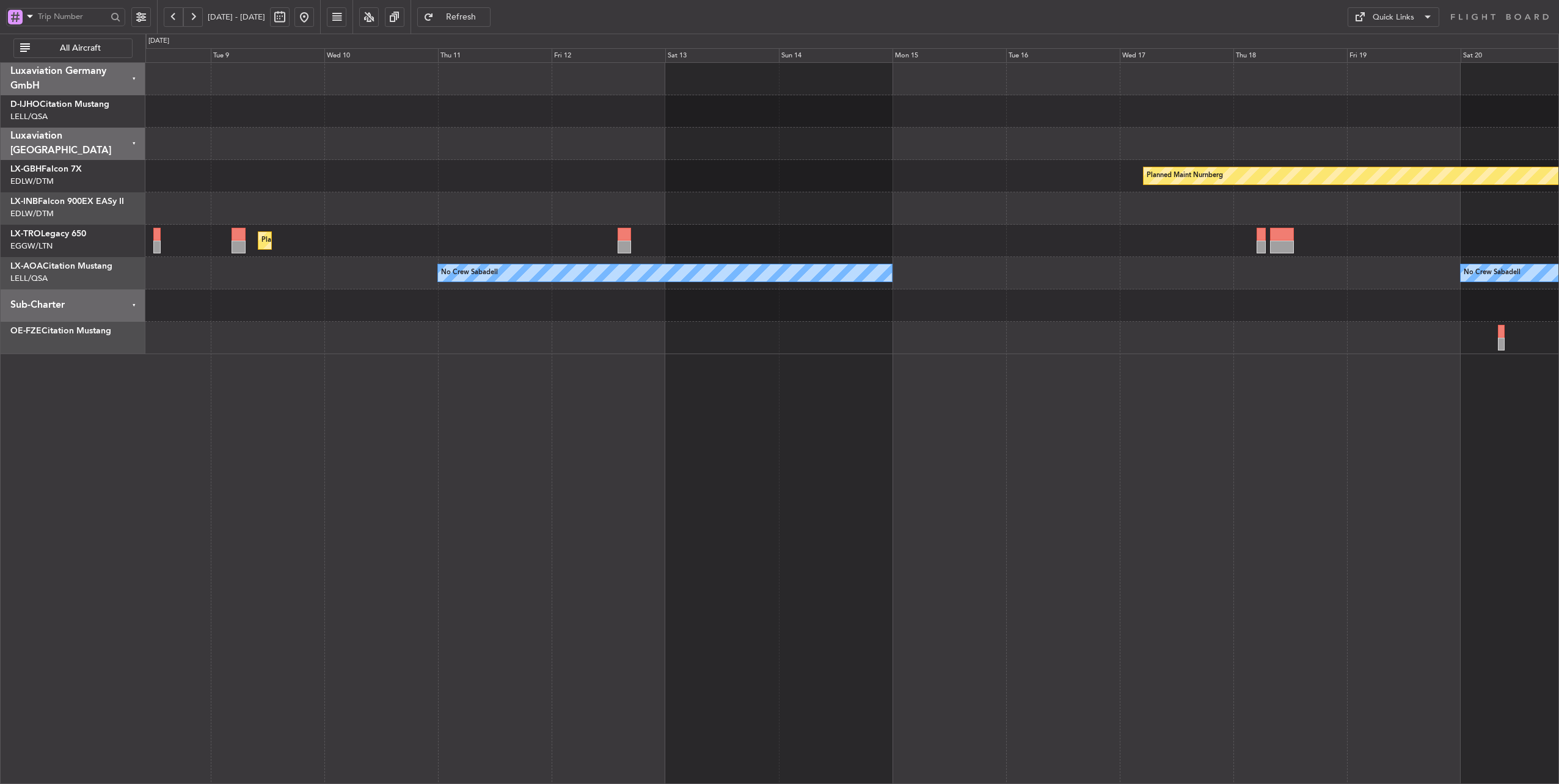
click at [1290, 451] on div "Planned Maint Nurnberg Planned [GEOGRAPHIC_DATA] No Crew Sabadell No Crew Sabad…" at bounding box center [853, 423] width 1414 height 722
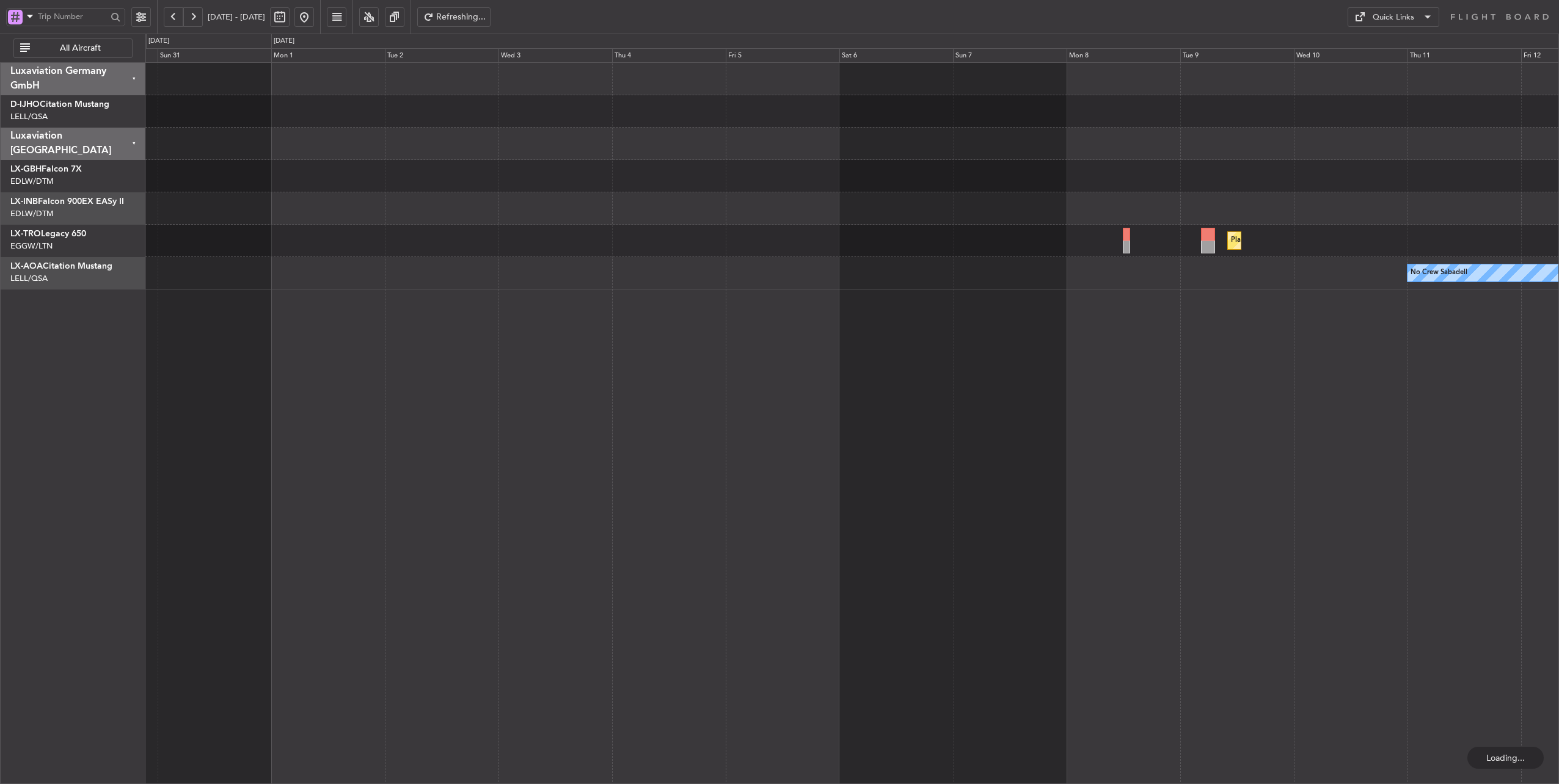
click at [1353, 447] on div "Unplanned Maint [GEOGRAPHIC_DATA] (Al Maktoum Intl) Planned [GEOGRAPHIC_DATA] N…" at bounding box center [853, 423] width 1414 height 722
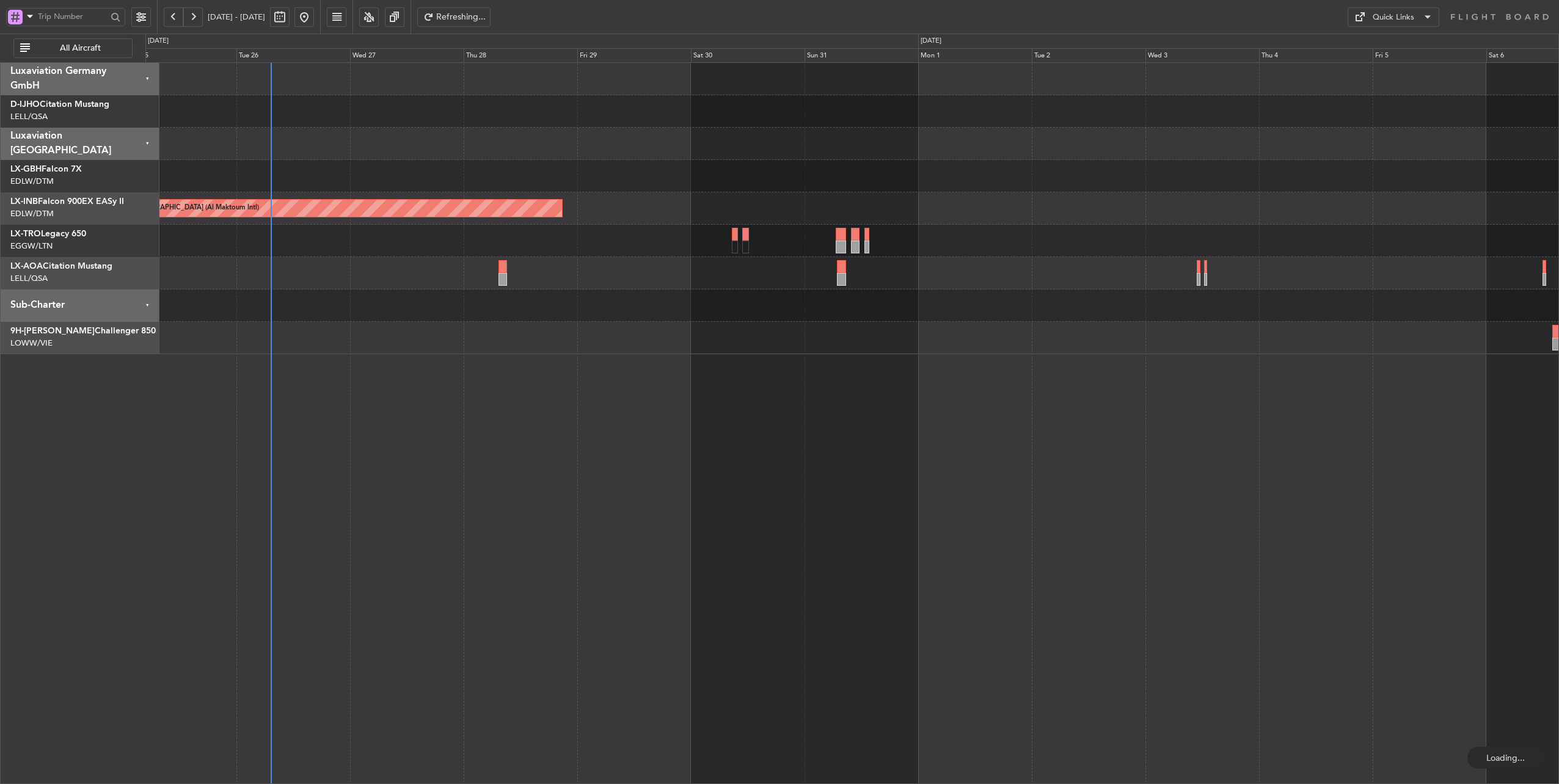
click at [1092, 453] on div "Unplanned Maint [GEOGRAPHIC_DATA] (Al Maktoum Intl) Planned [GEOGRAPHIC_DATA]" at bounding box center [853, 423] width 1414 height 722
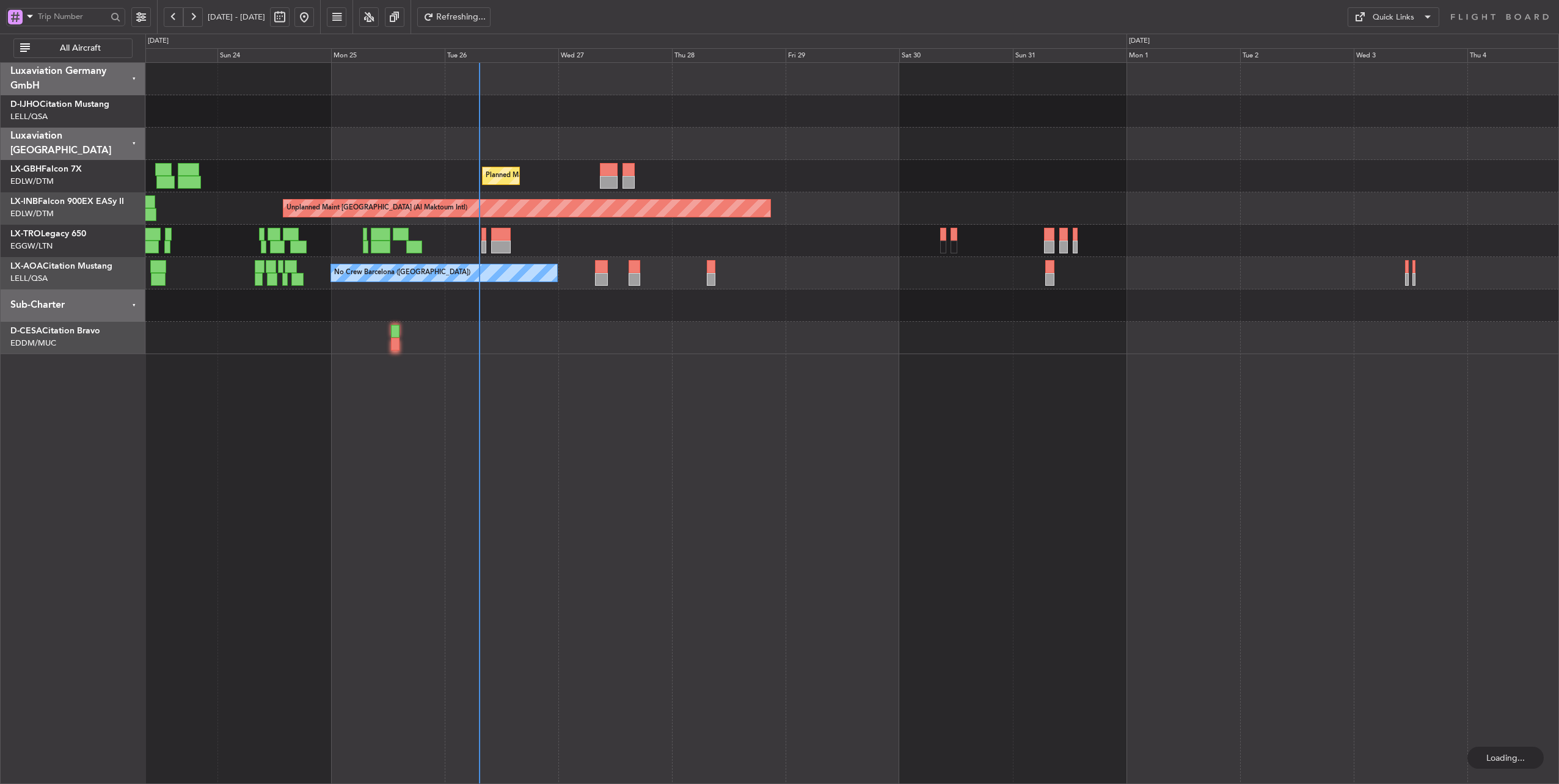
click at [466, 411] on div "Planned Maint Nice ([GEOGRAPHIC_DATA]) Unplanned Maint [GEOGRAPHIC_DATA] (Al Ma…" at bounding box center [853, 423] width 1414 height 722
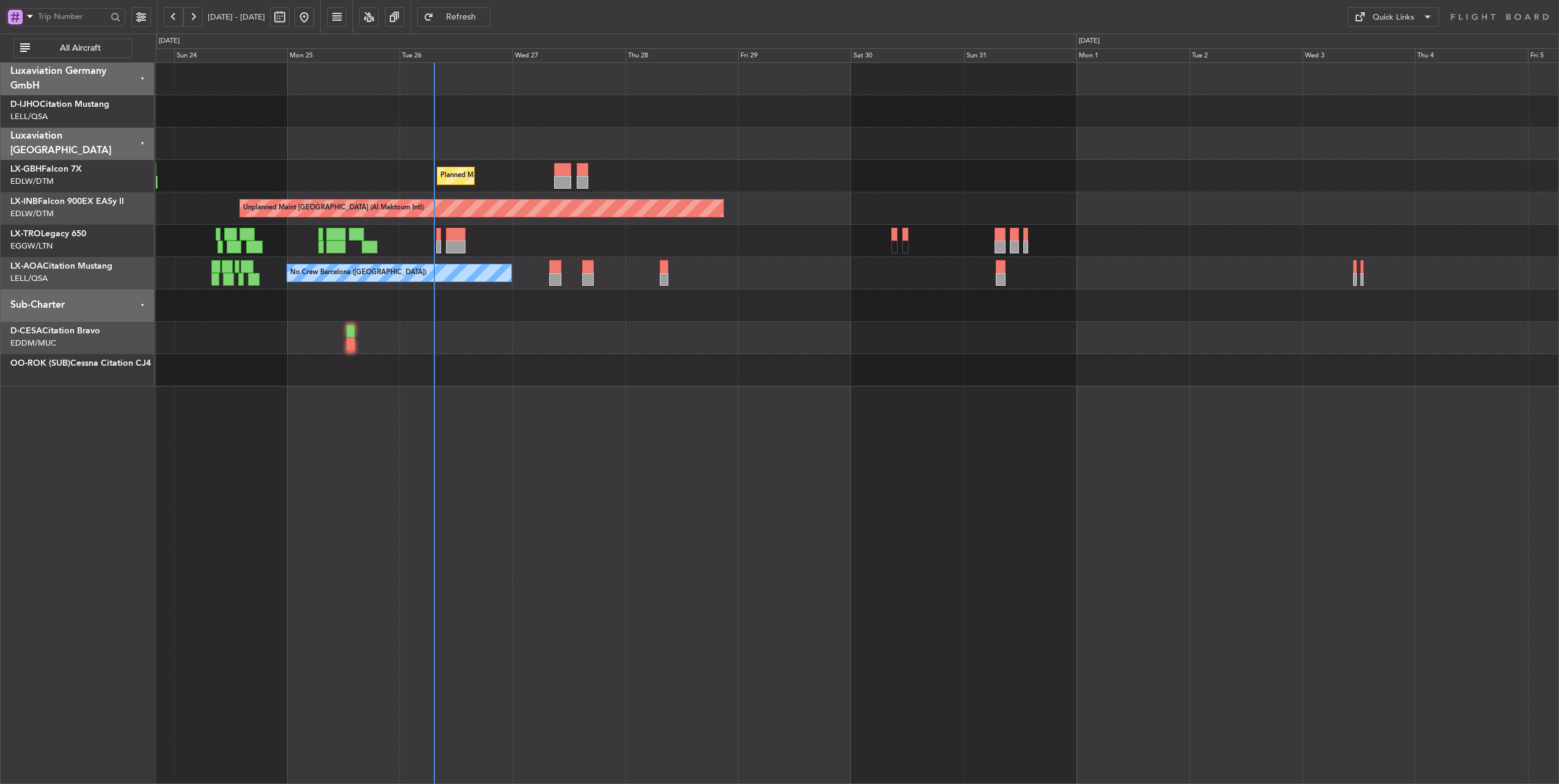
click at [588, 403] on div "Planned Maint Nice ([GEOGRAPHIC_DATA]) [GEOGRAPHIC_DATA] ([GEOGRAPHIC_DATA]) Un…" at bounding box center [857, 423] width 1403 height 722
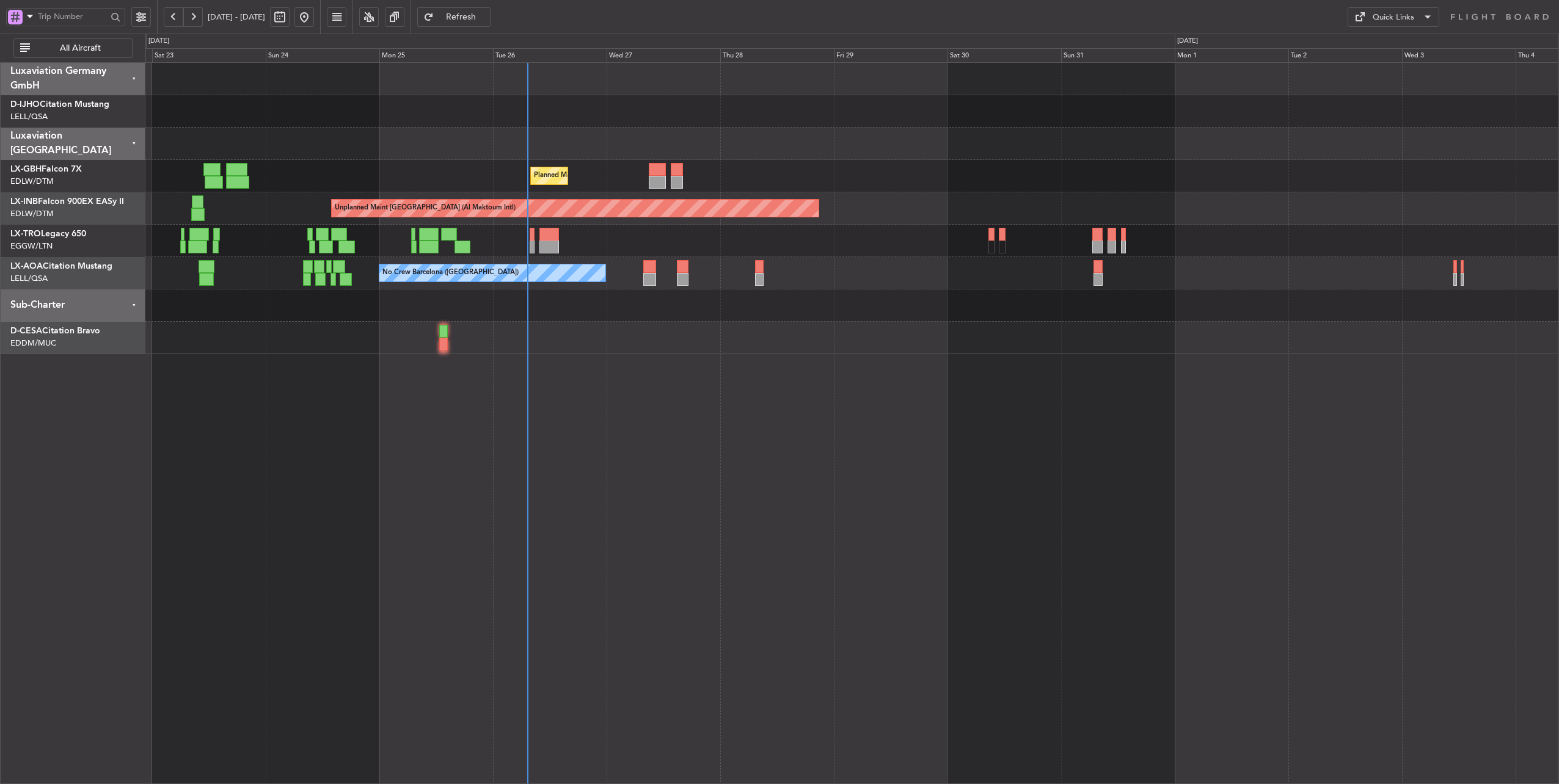
click at [601, 406] on div "Planned Maint Nice ([GEOGRAPHIC_DATA]) [GEOGRAPHIC_DATA] ([GEOGRAPHIC_DATA]) Un…" at bounding box center [853, 423] width 1414 height 722
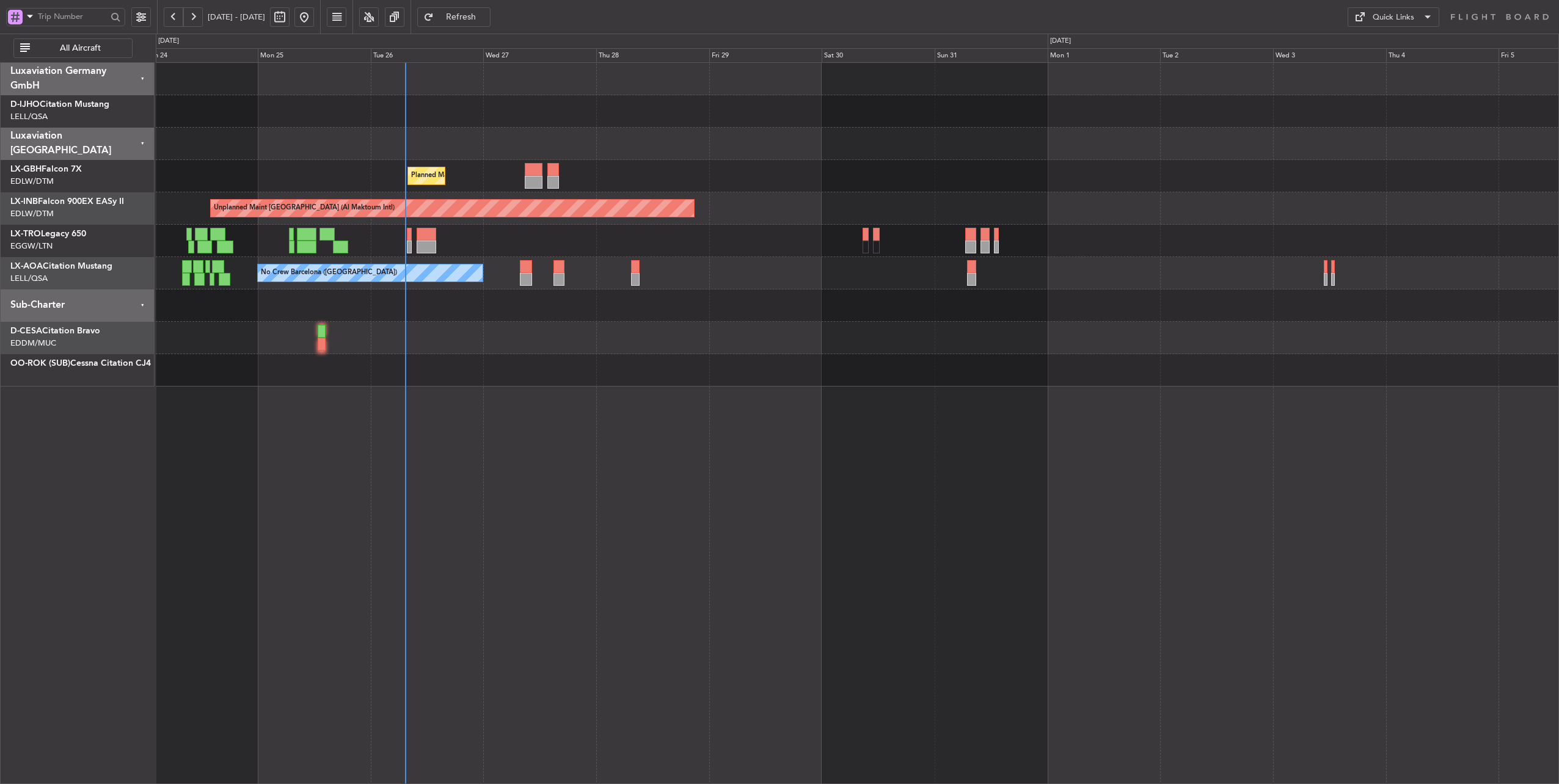
click at [526, 484] on div "Planned Maint Nice ([GEOGRAPHIC_DATA]) [GEOGRAPHIC_DATA] ([GEOGRAPHIC_DATA]) Un…" at bounding box center [857, 423] width 1403 height 722
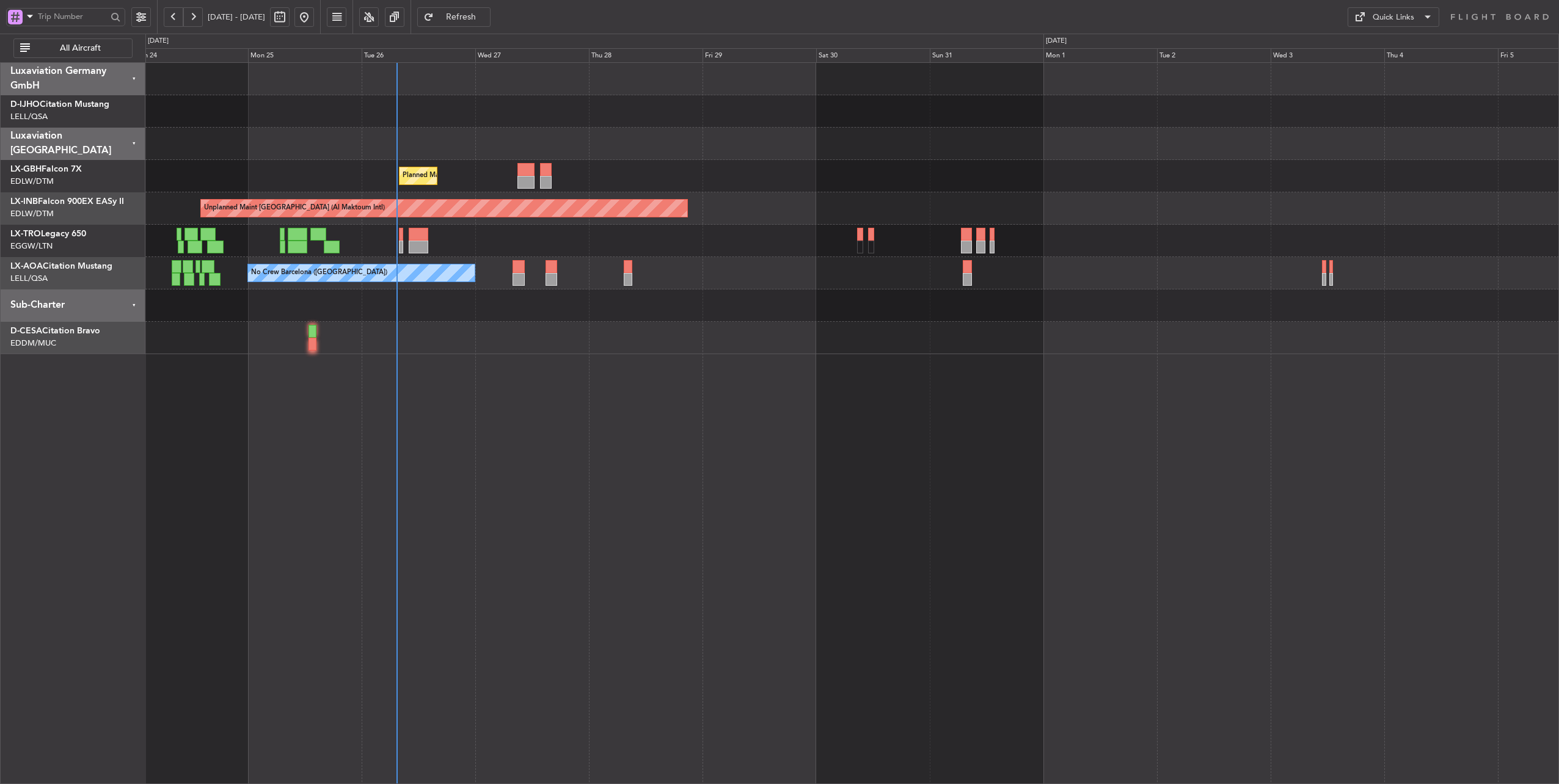
click at [487, 9] on button "Refresh" at bounding box center [454, 17] width 73 height 20
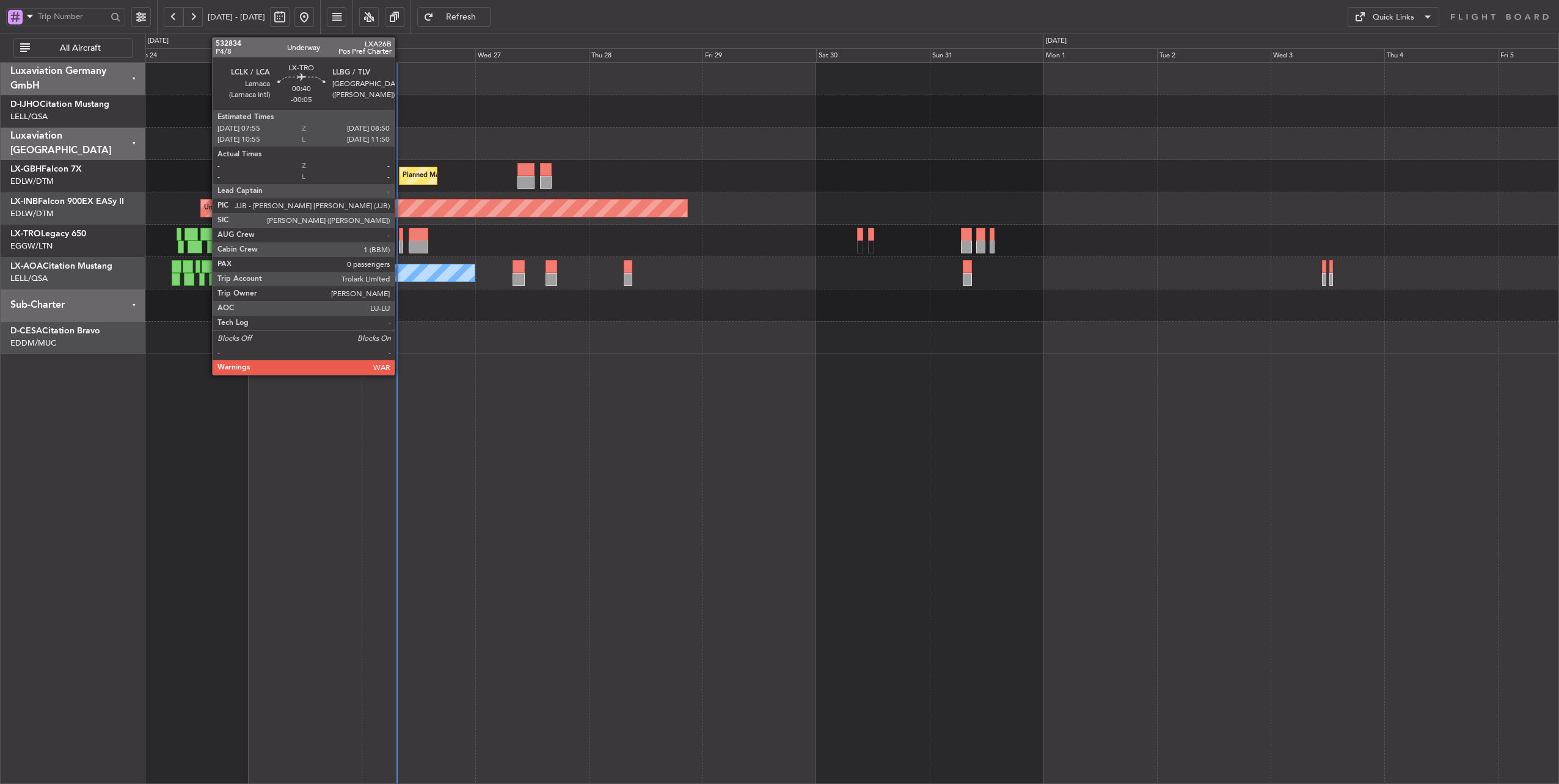
click at [401, 236] on div at bounding box center [401, 234] width 5 height 13
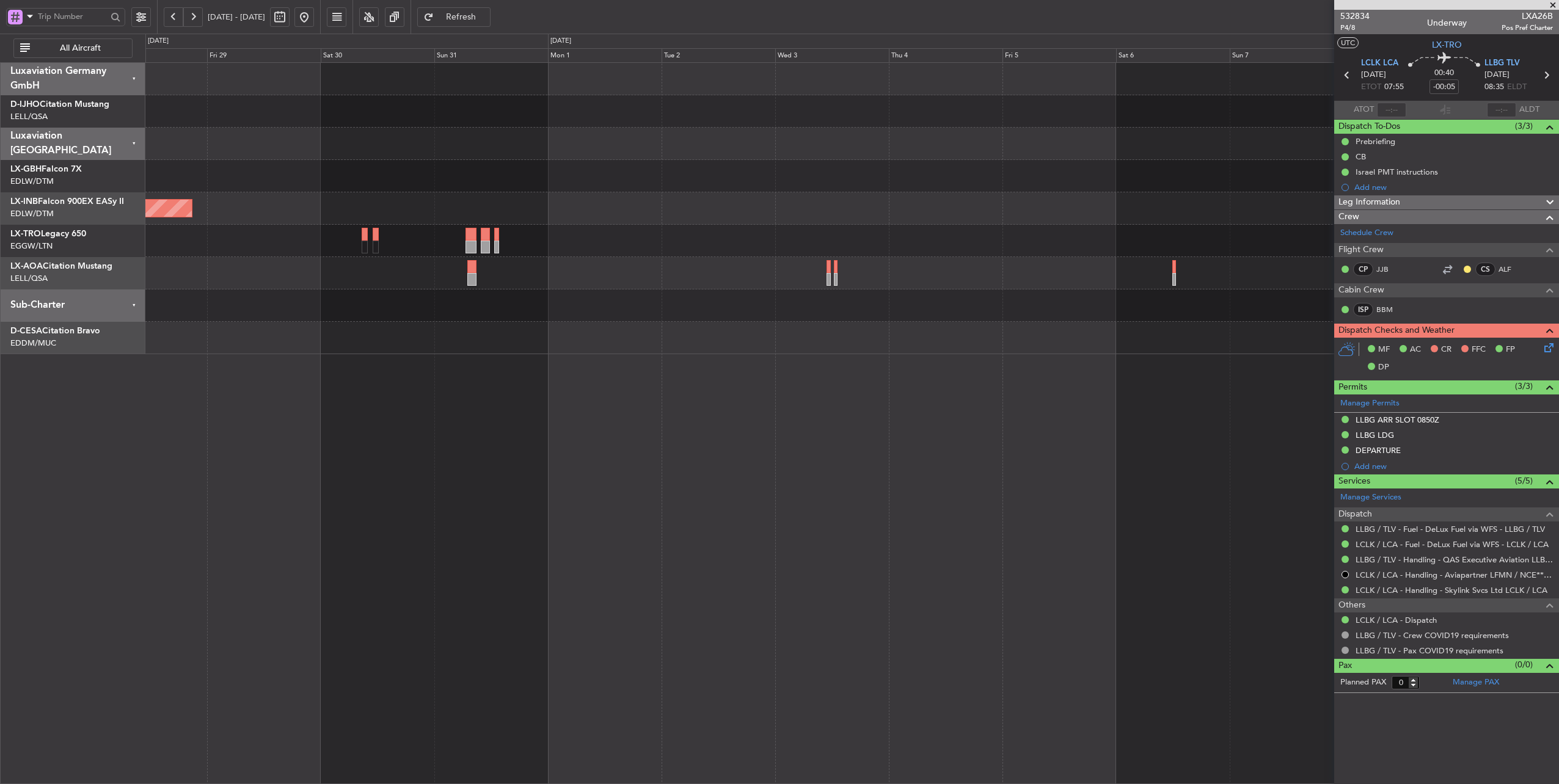
click at [592, 295] on div "Planned Maint Nice ([GEOGRAPHIC_DATA]) Unplanned Maint [GEOGRAPHIC_DATA] (Al Ma…" at bounding box center [852, 208] width 1413 height 291
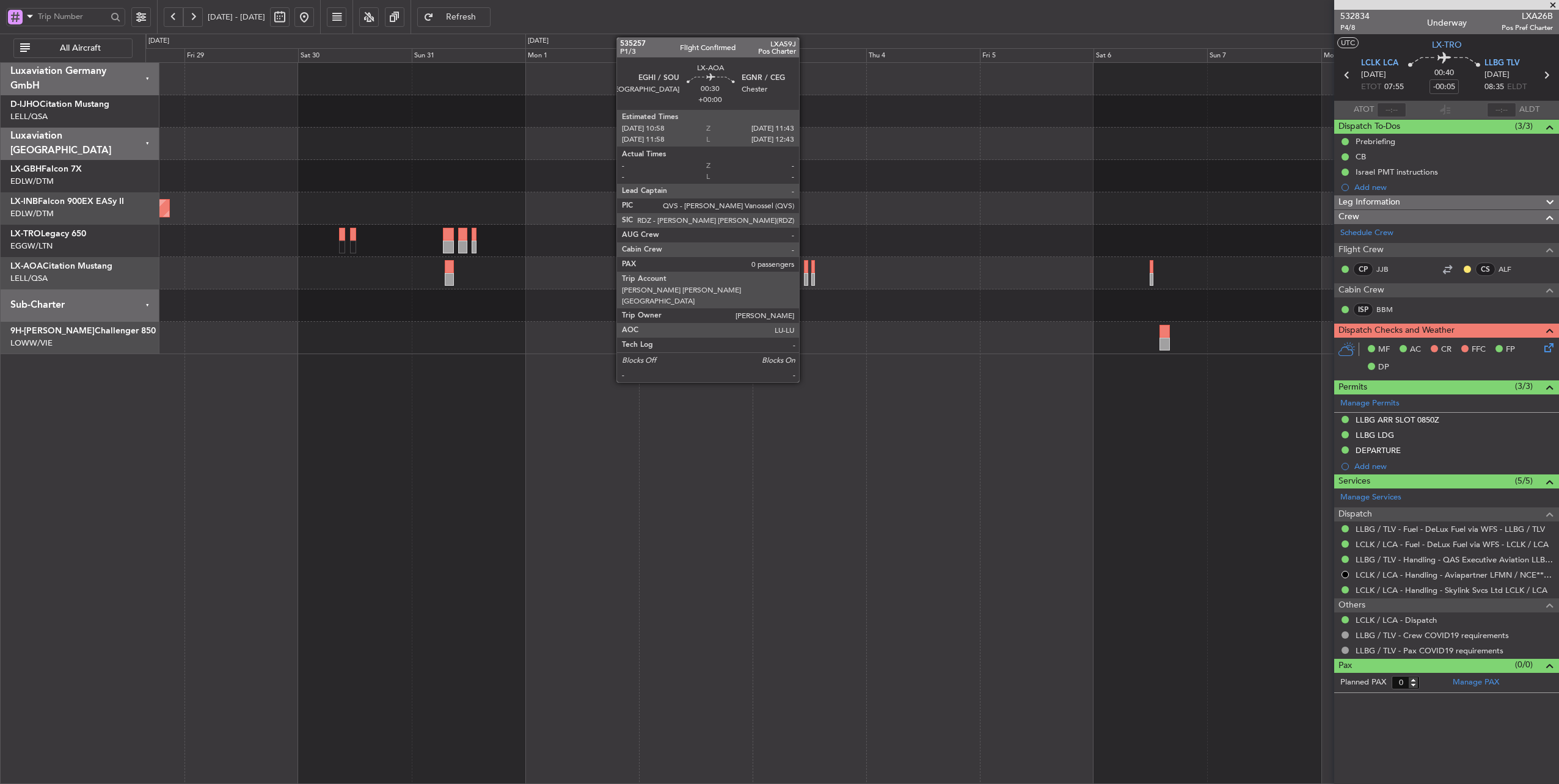
click at [805, 269] on div at bounding box center [806, 266] width 4 height 13
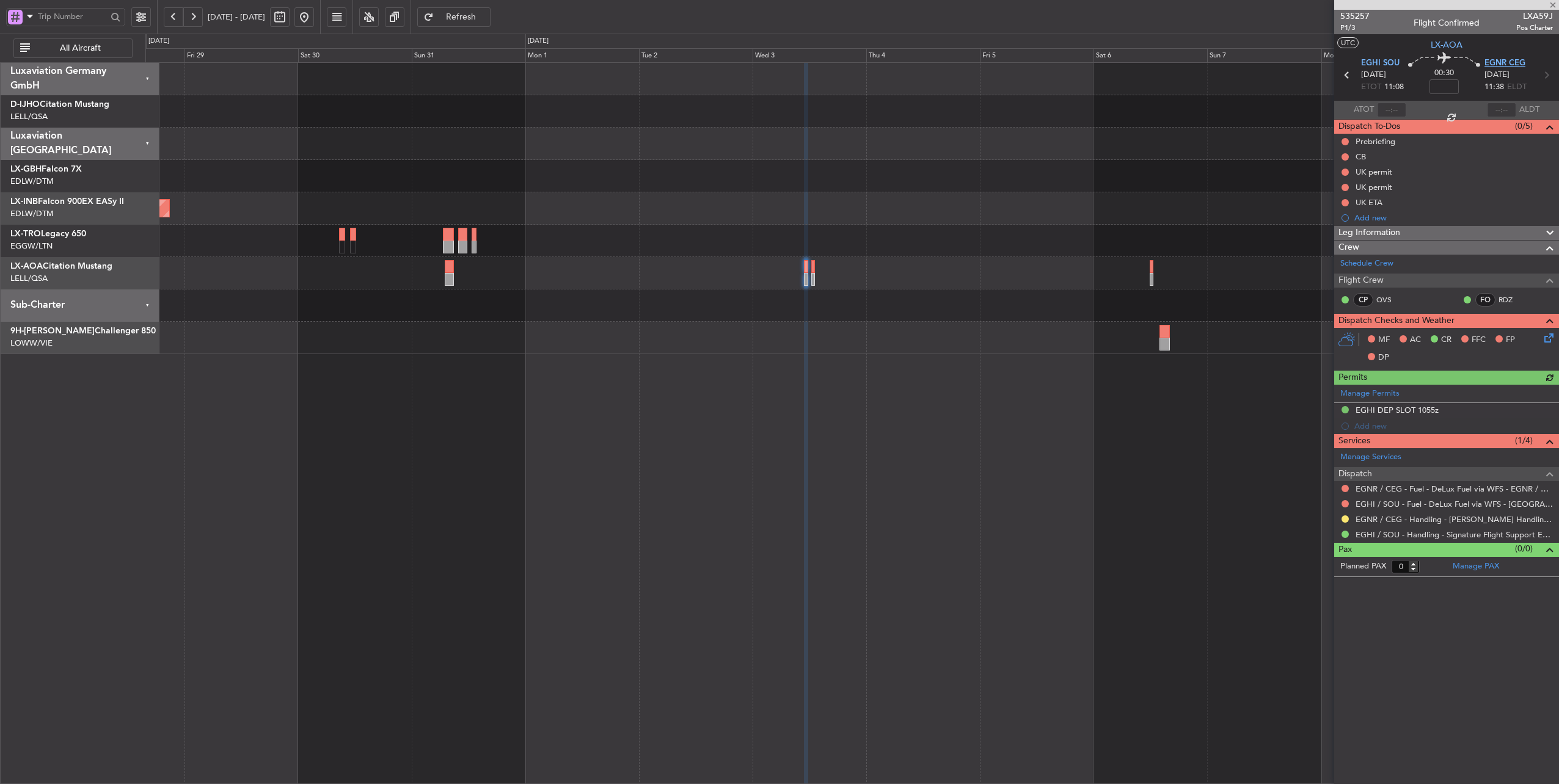
click at [1496, 62] on span "EGNR CEG" at bounding box center [1505, 64] width 41 height 12
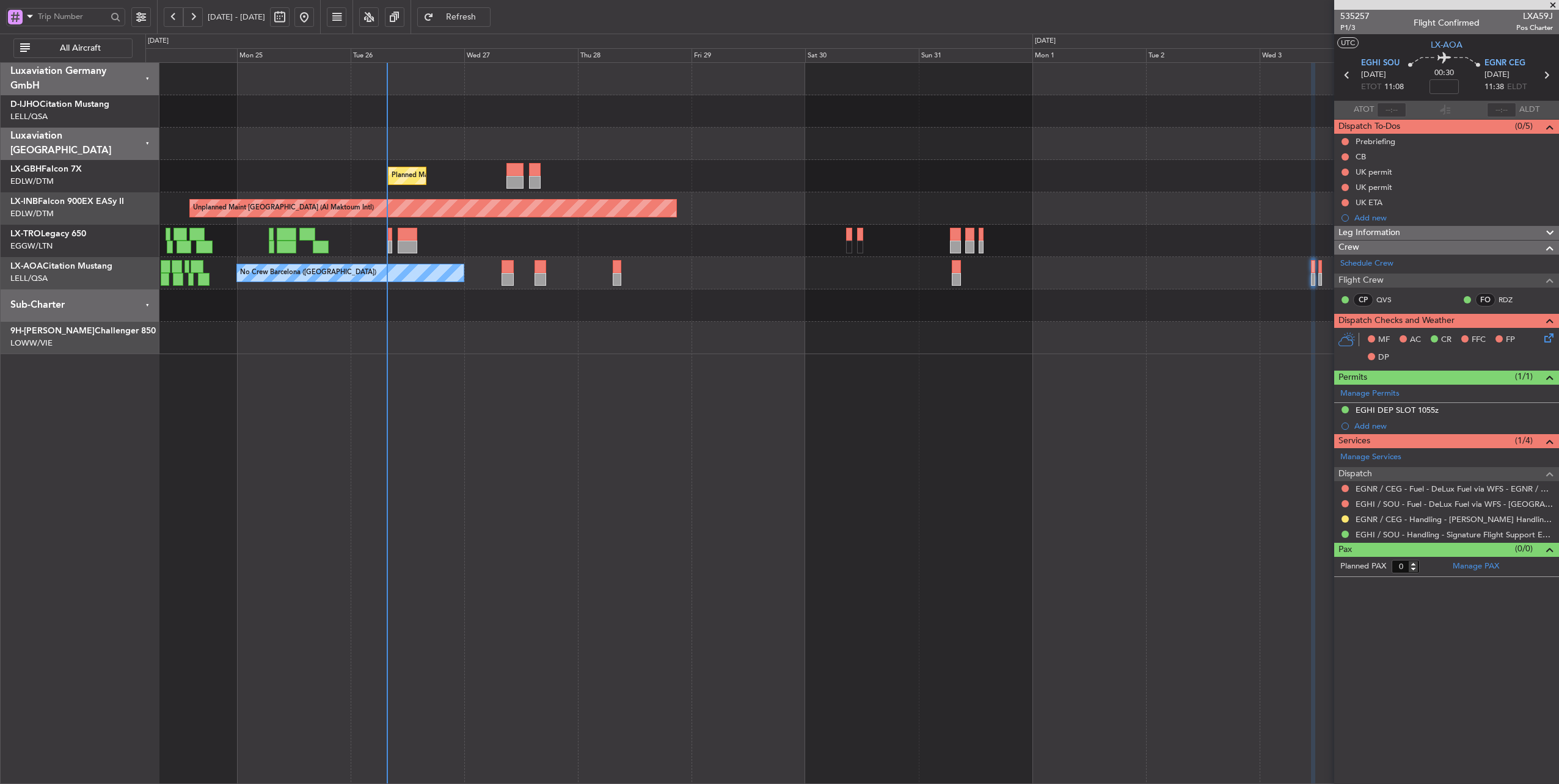
click at [774, 231] on div "Planned Maint Nice ([GEOGRAPHIC_DATA]) [GEOGRAPHIC_DATA] ([GEOGRAPHIC_DATA]) Un…" at bounding box center [852, 208] width 1413 height 291
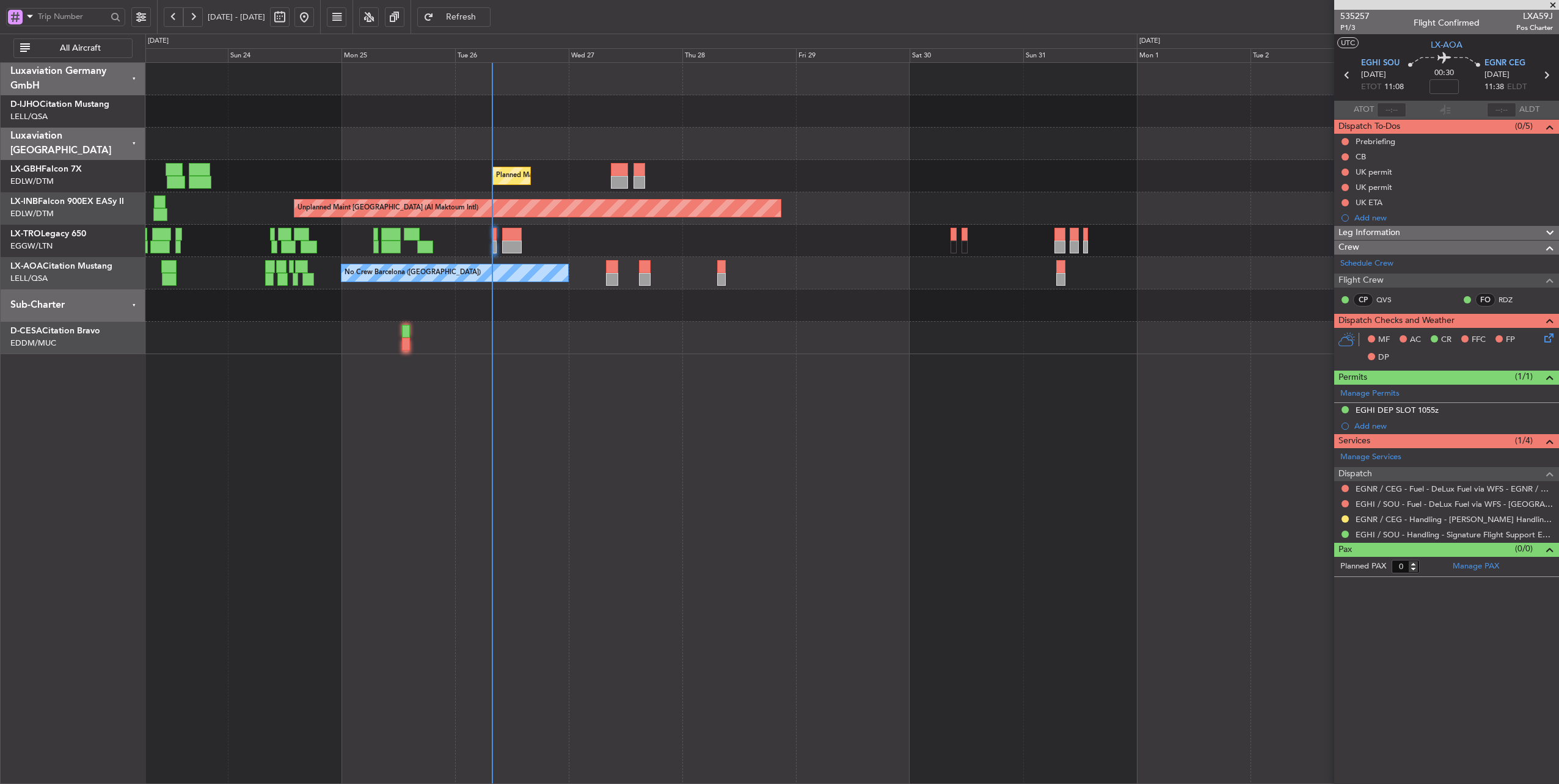
click at [562, 146] on div at bounding box center [852, 144] width 1413 height 32
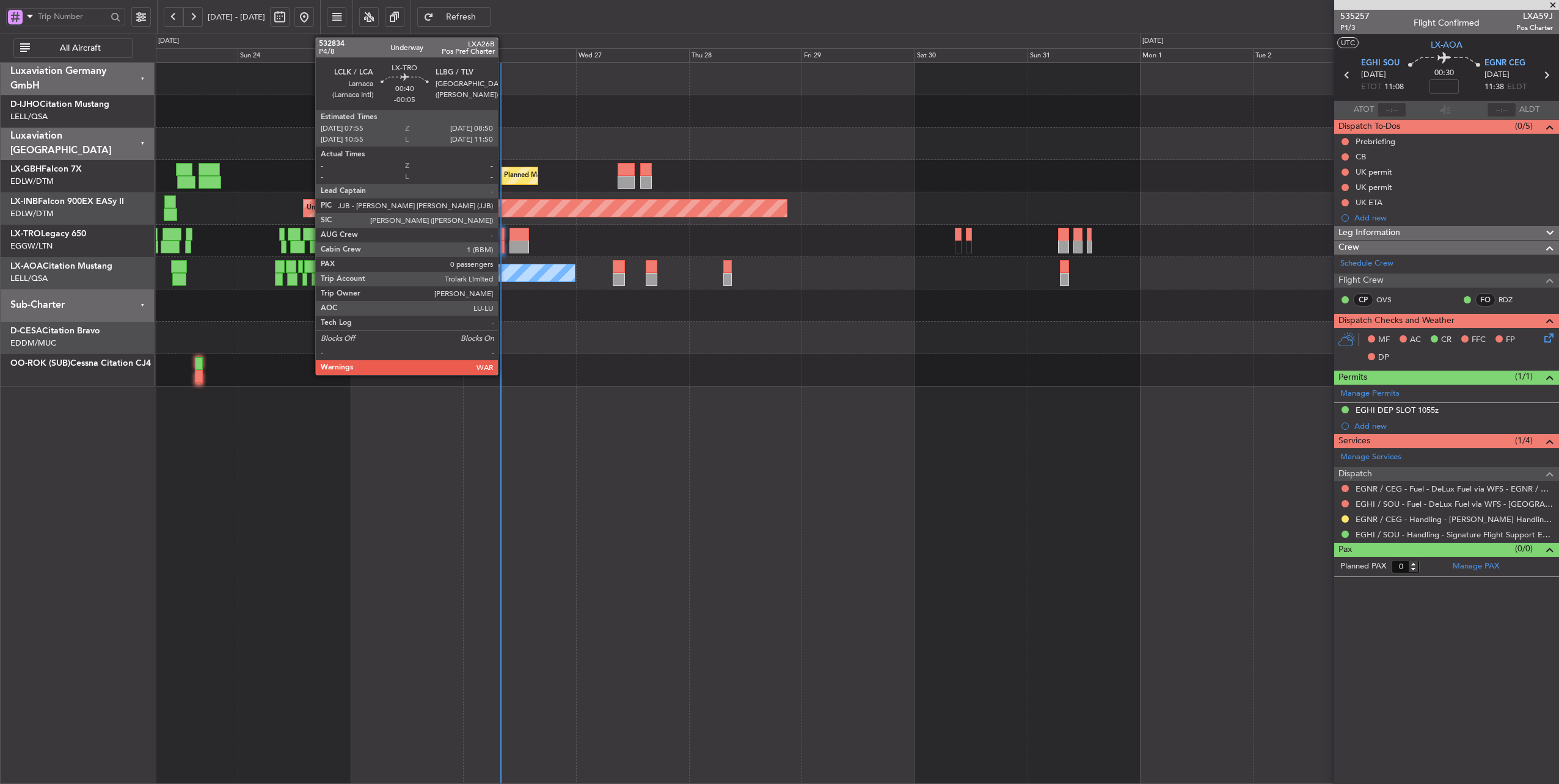
click at [504, 234] on div at bounding box center [502, 234] width 5 height 13
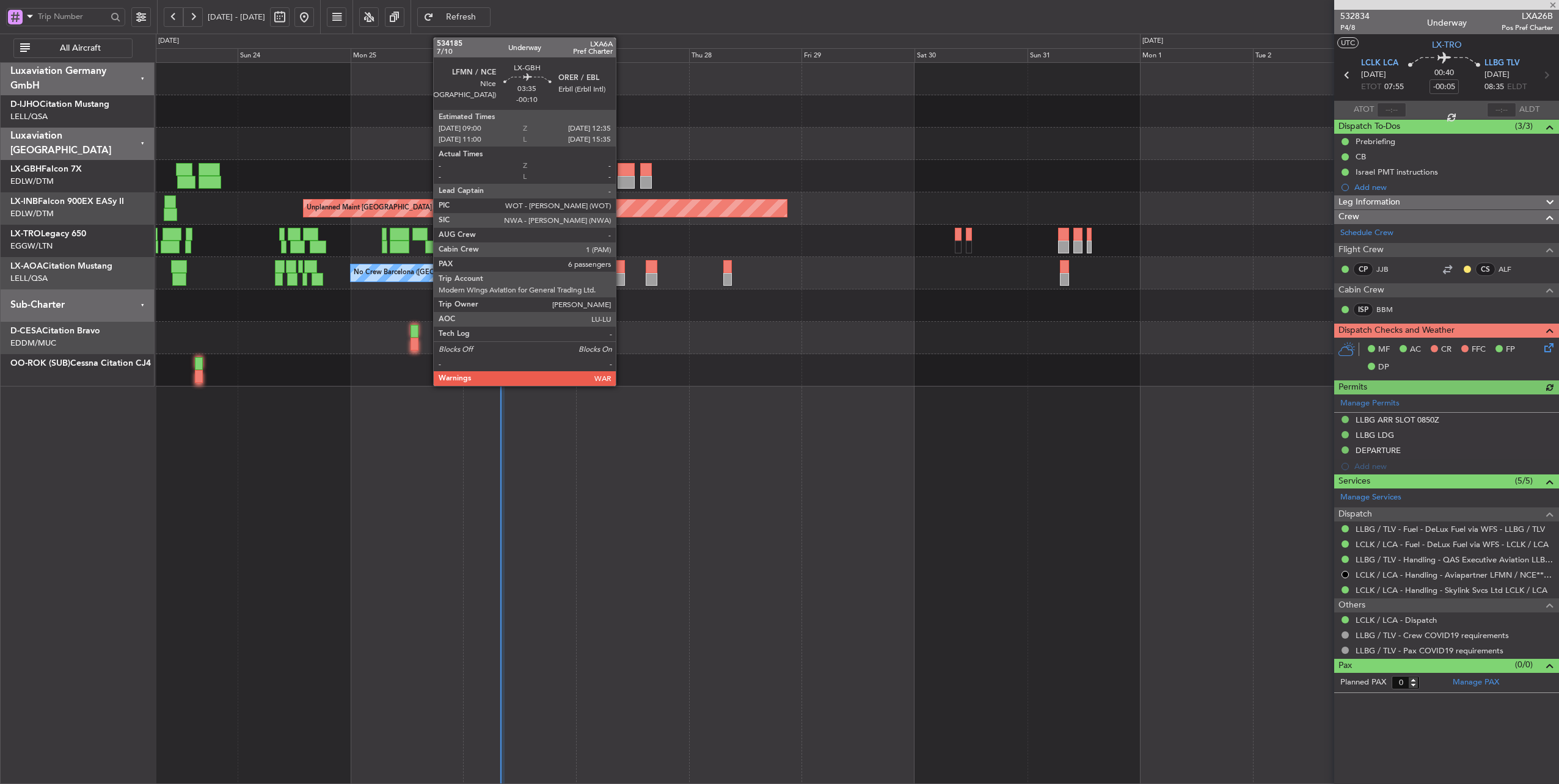
click at [622, 168] on div at bounding box center [625, 169] width 17 height 13
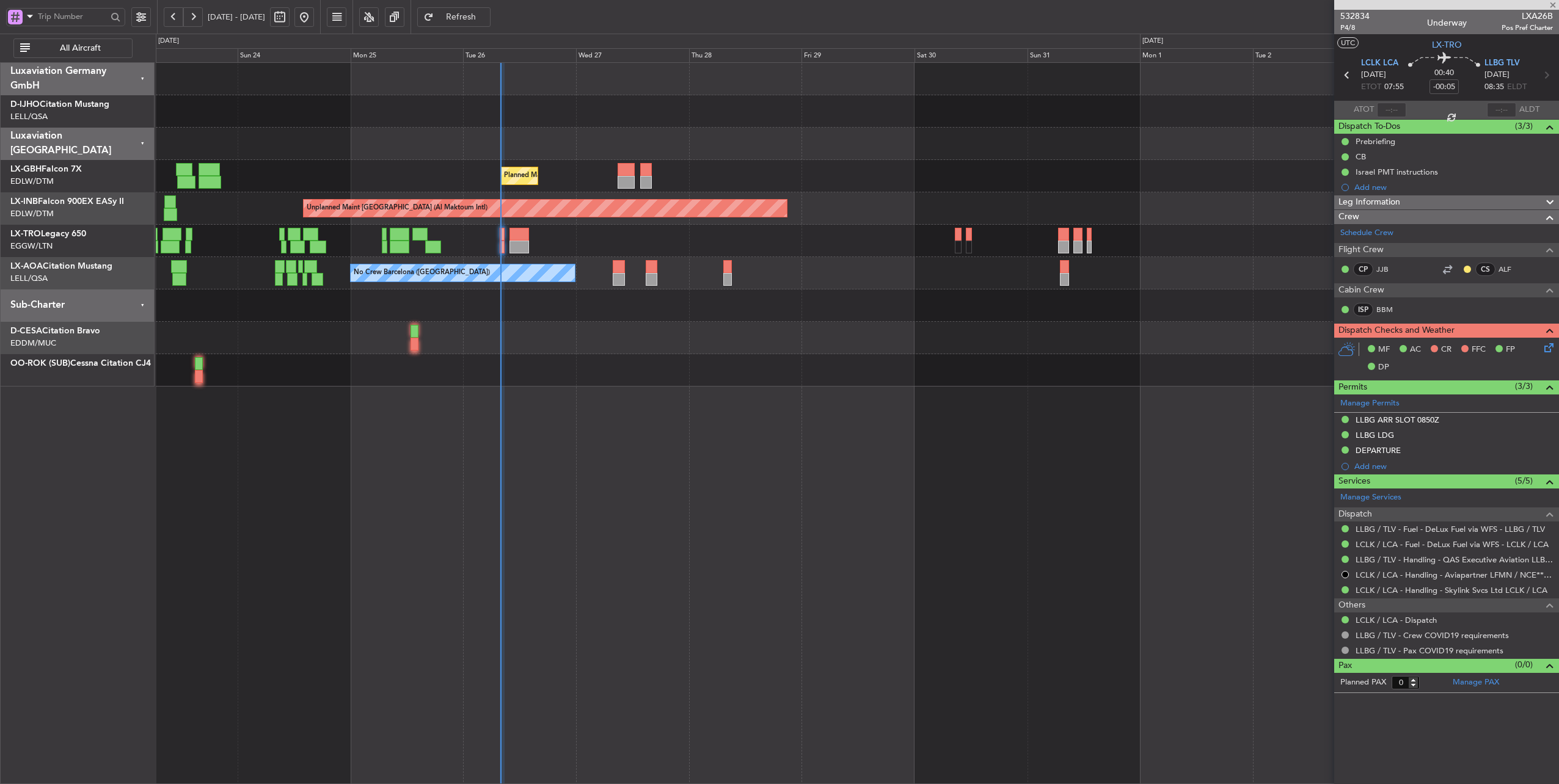
type input "-00:10"
type input "6"
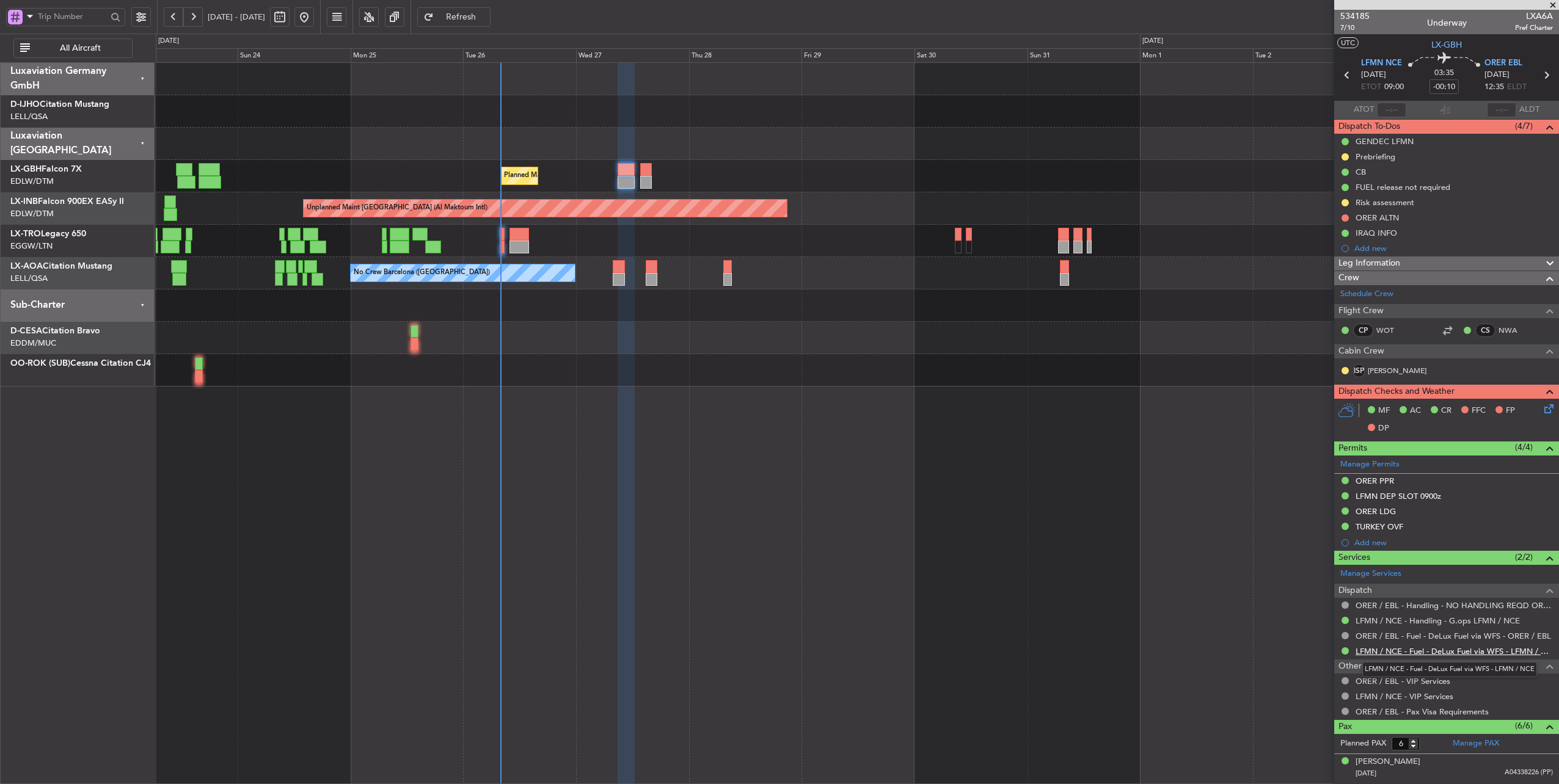
click at [1415, 649] on link "LFMN / NCE - Fuel - DeLux Fuel via WFS - LFMN / NCE" at bounding box center [1454, 651] width 198 height 11
click at [1435, 646] on link "LFMN / NCE - Fuel - DeLux Fuel via WFS - LFMN / NCE" at bounding box center [1454, 651] width 198 height 11
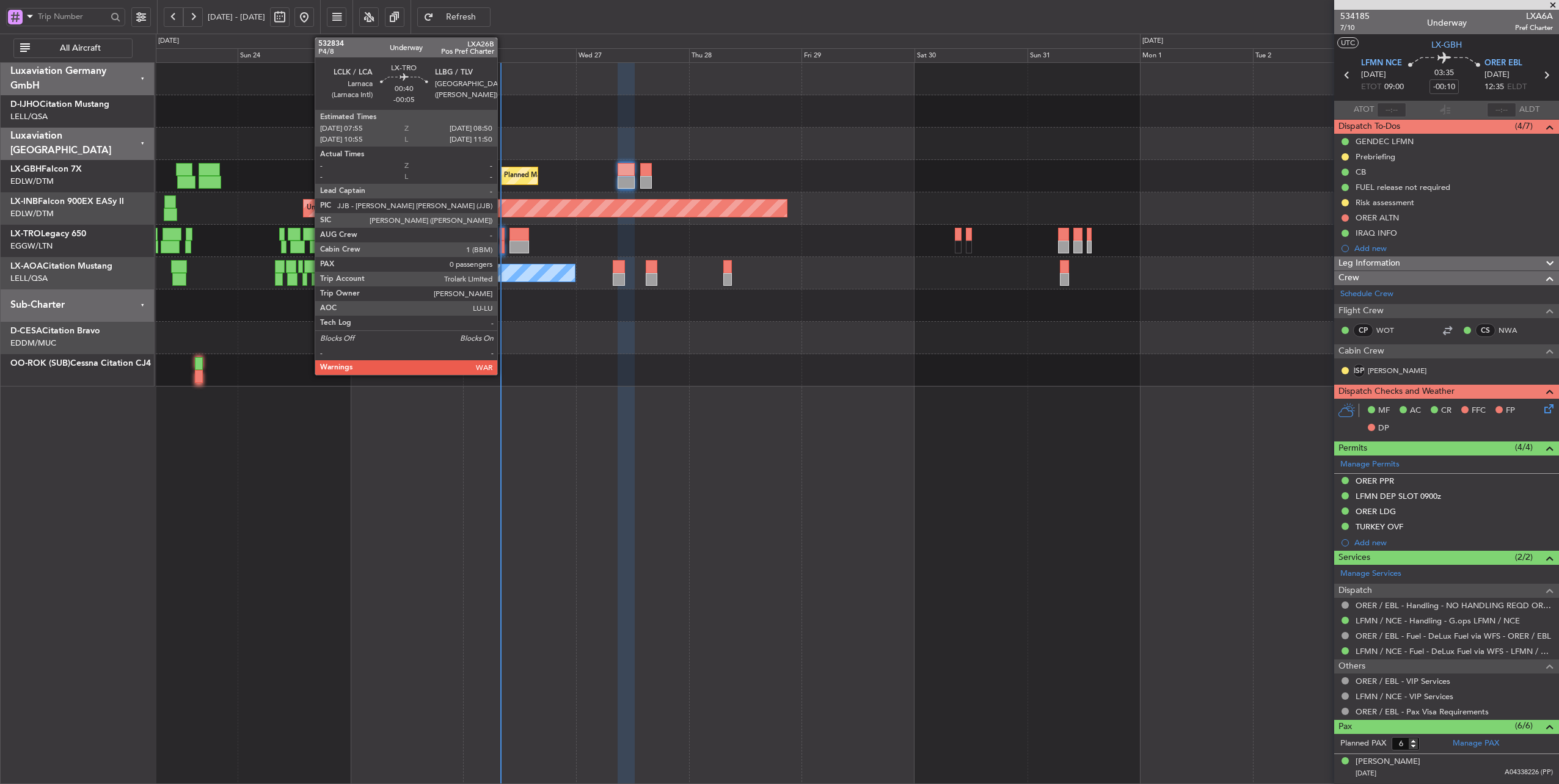
click at [504, 236] on div at bounding box center [502, 234] width 5 height 13
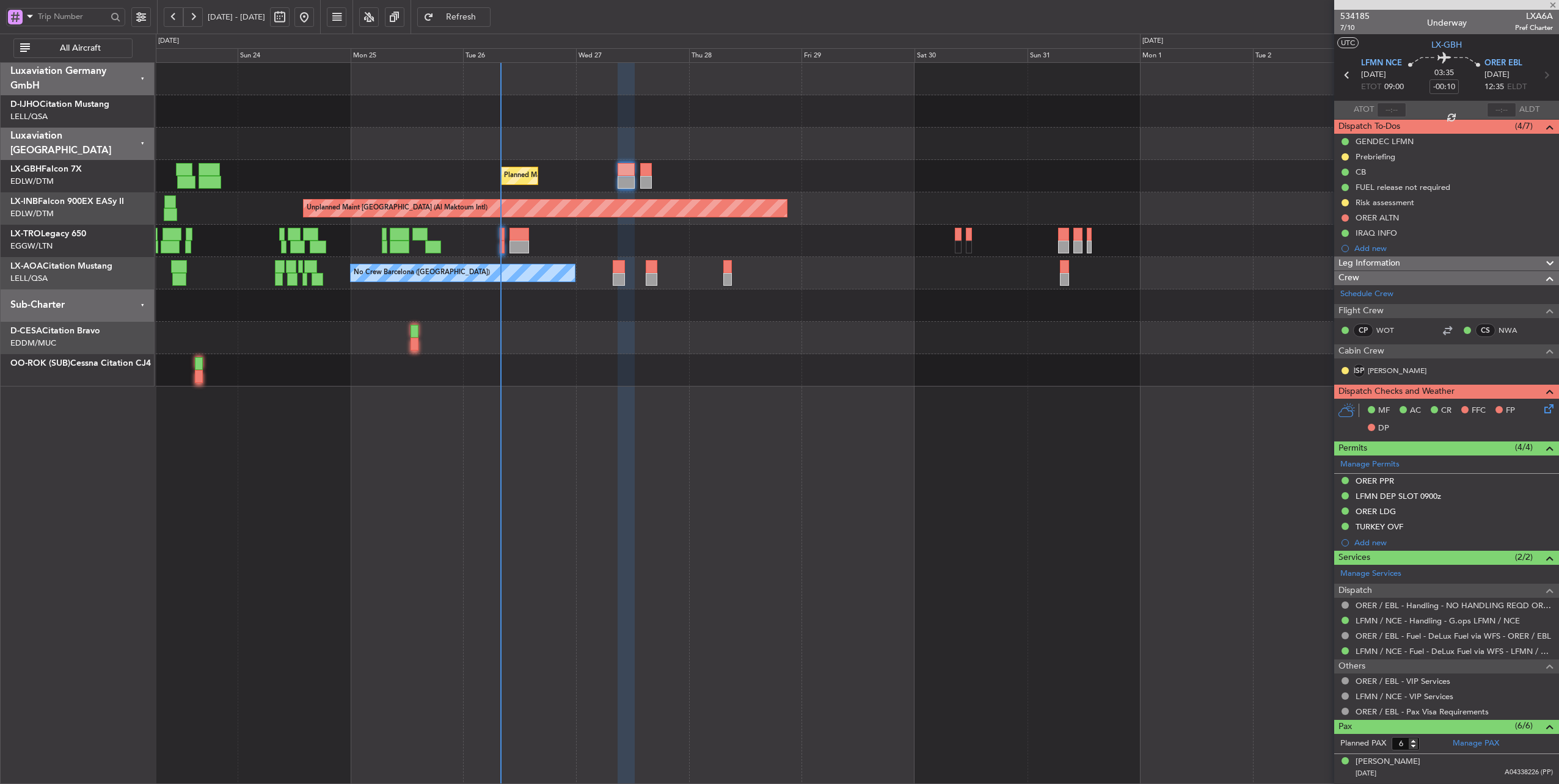
type input "-00:05"
type input "0"
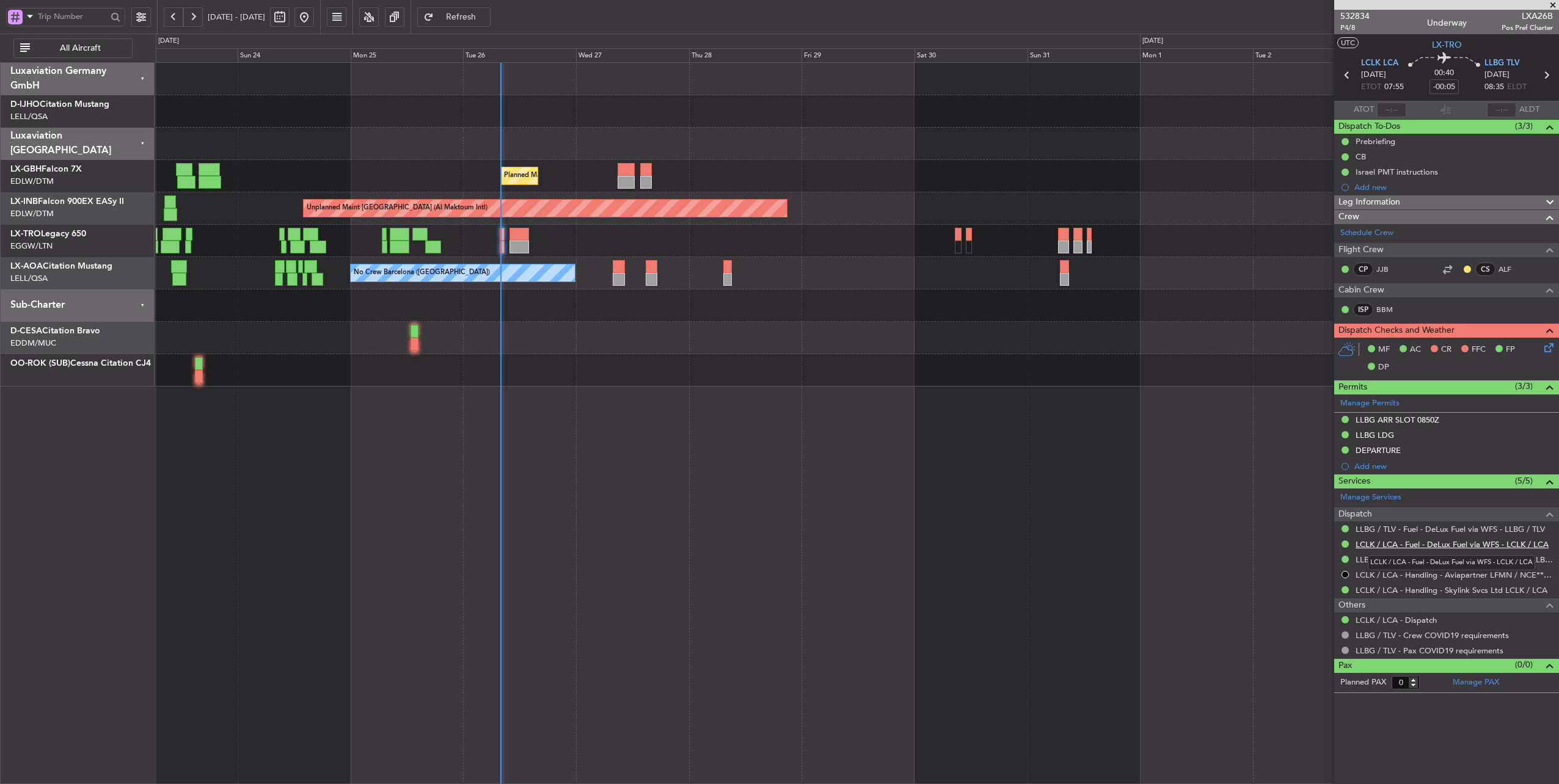
click at [1472, 540] on link "LCLK / LCA - Fuel - DeLux Fuel via WFS - LCLK / LCA" at bounding box center [1451, 544] width 193 height 11
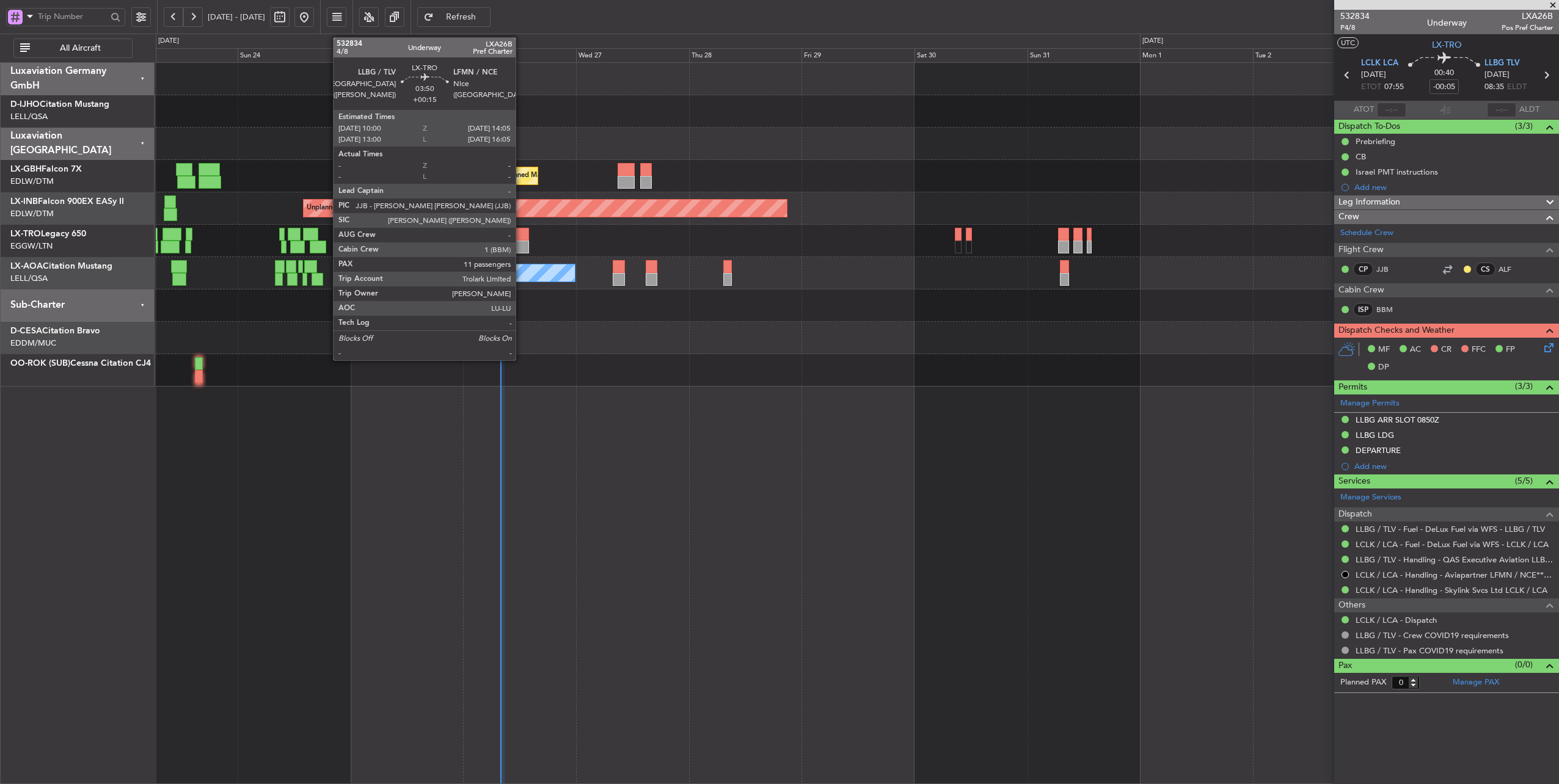
click at [521, 234] on div at bounding box center [519, 234] width 20 height 13
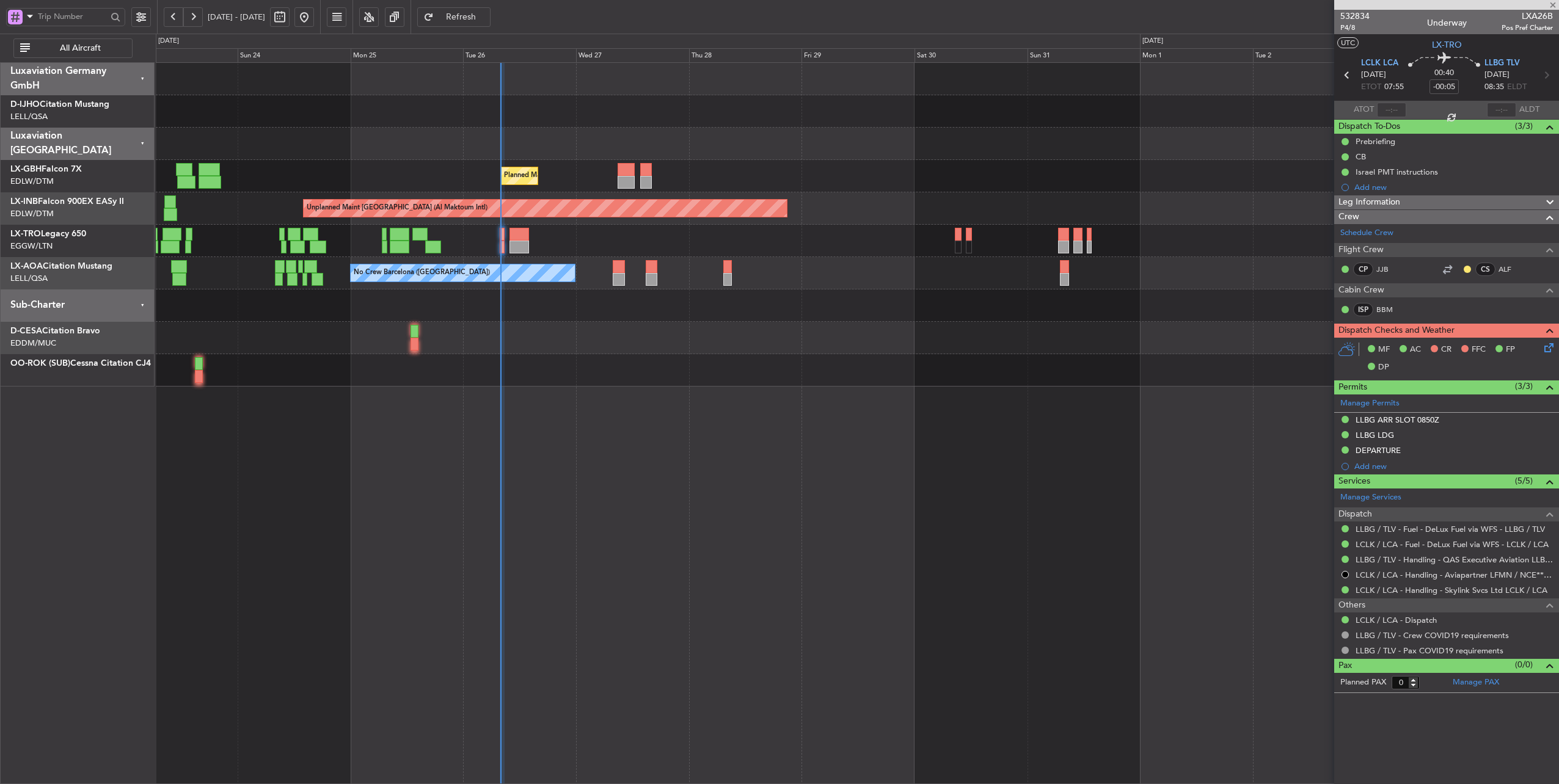
type input "+00:15"
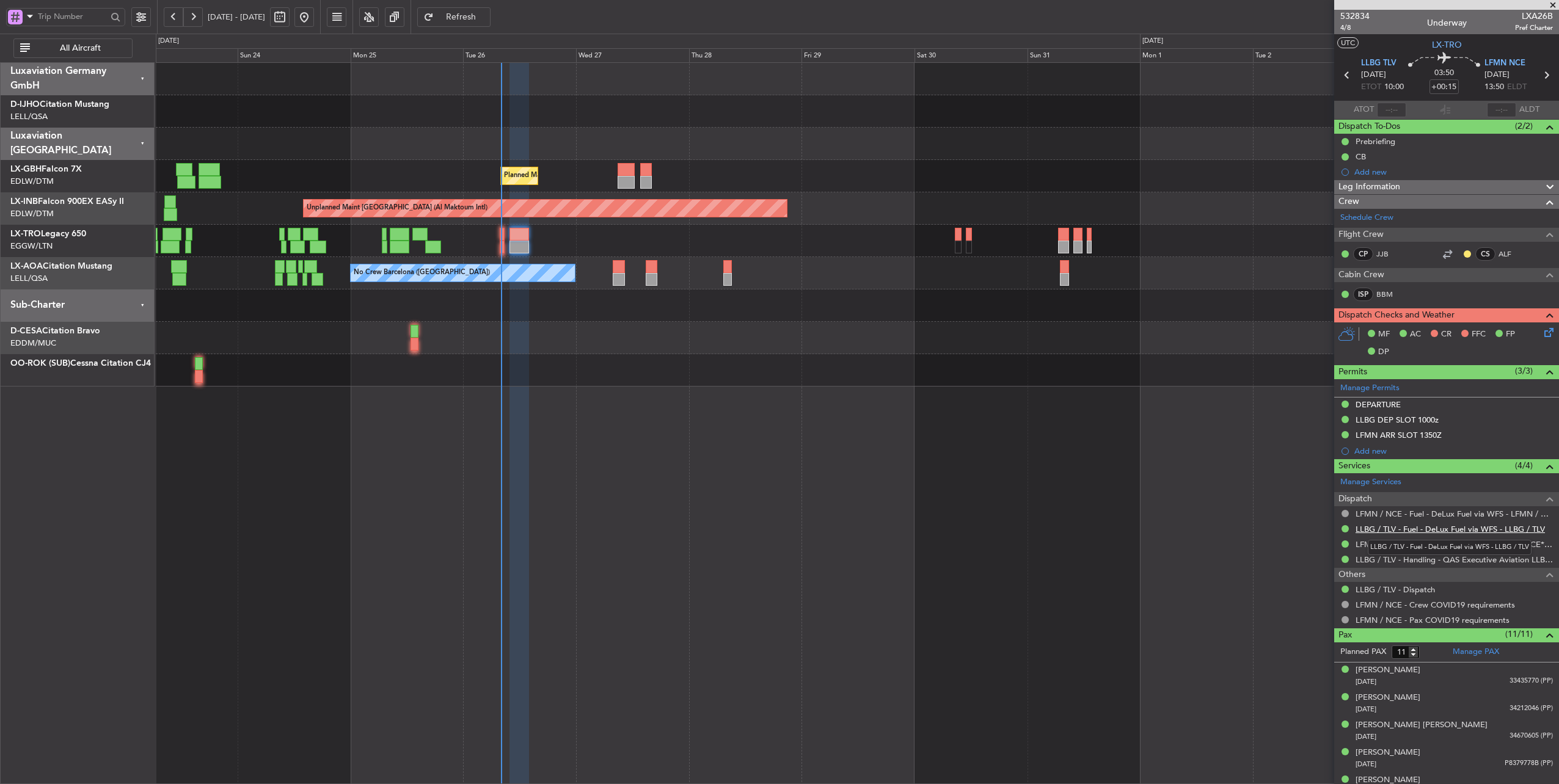
click at [1475, 526] on link "LLBG / TLV - Fuel - DeLux Fuel via WFS - LLBG / TLV" at bounding box center [1450, 529] width 190 height 11
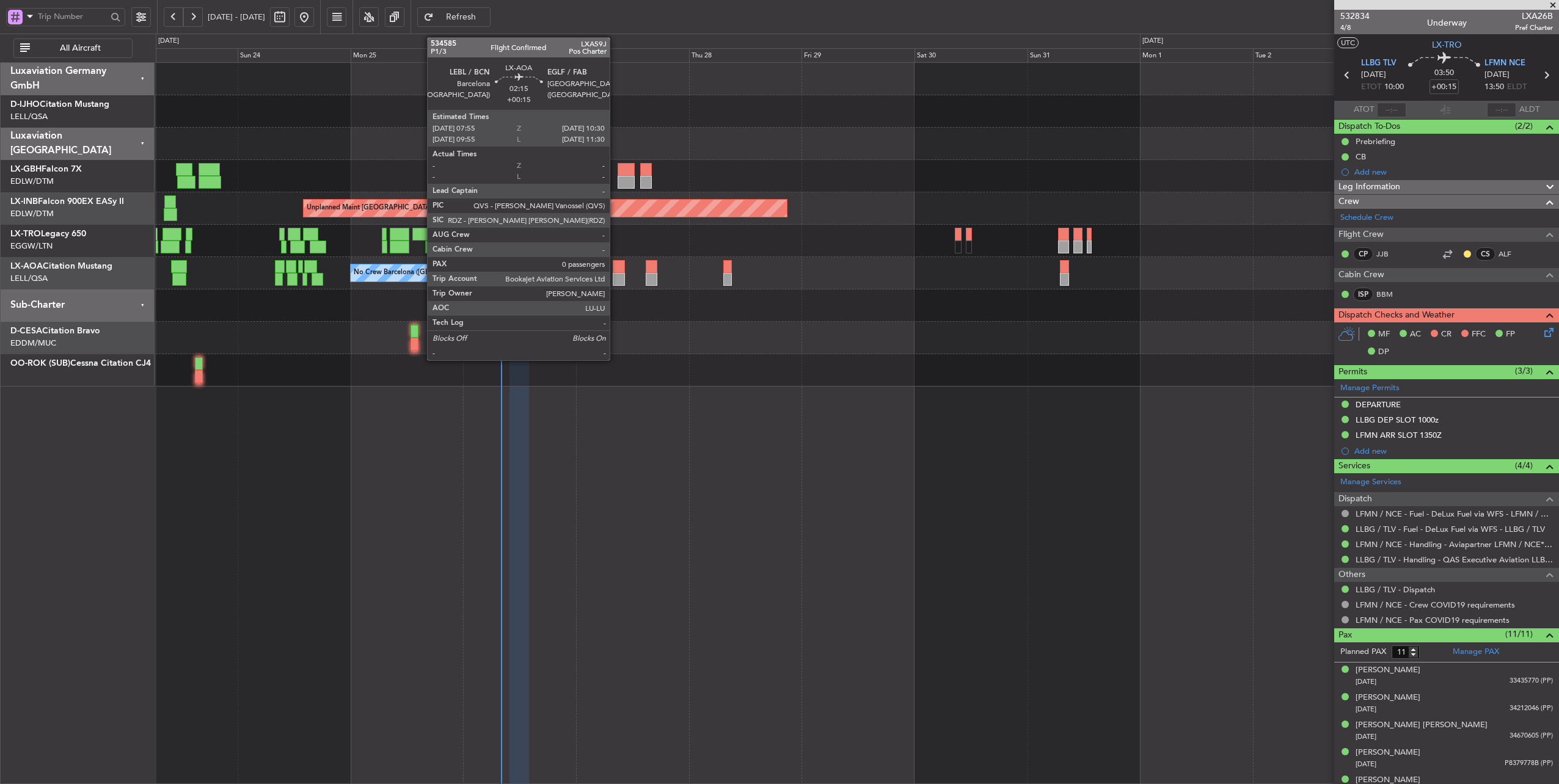
click at [616, 271] on div at bounding box center [618, 266] width 12 height 13
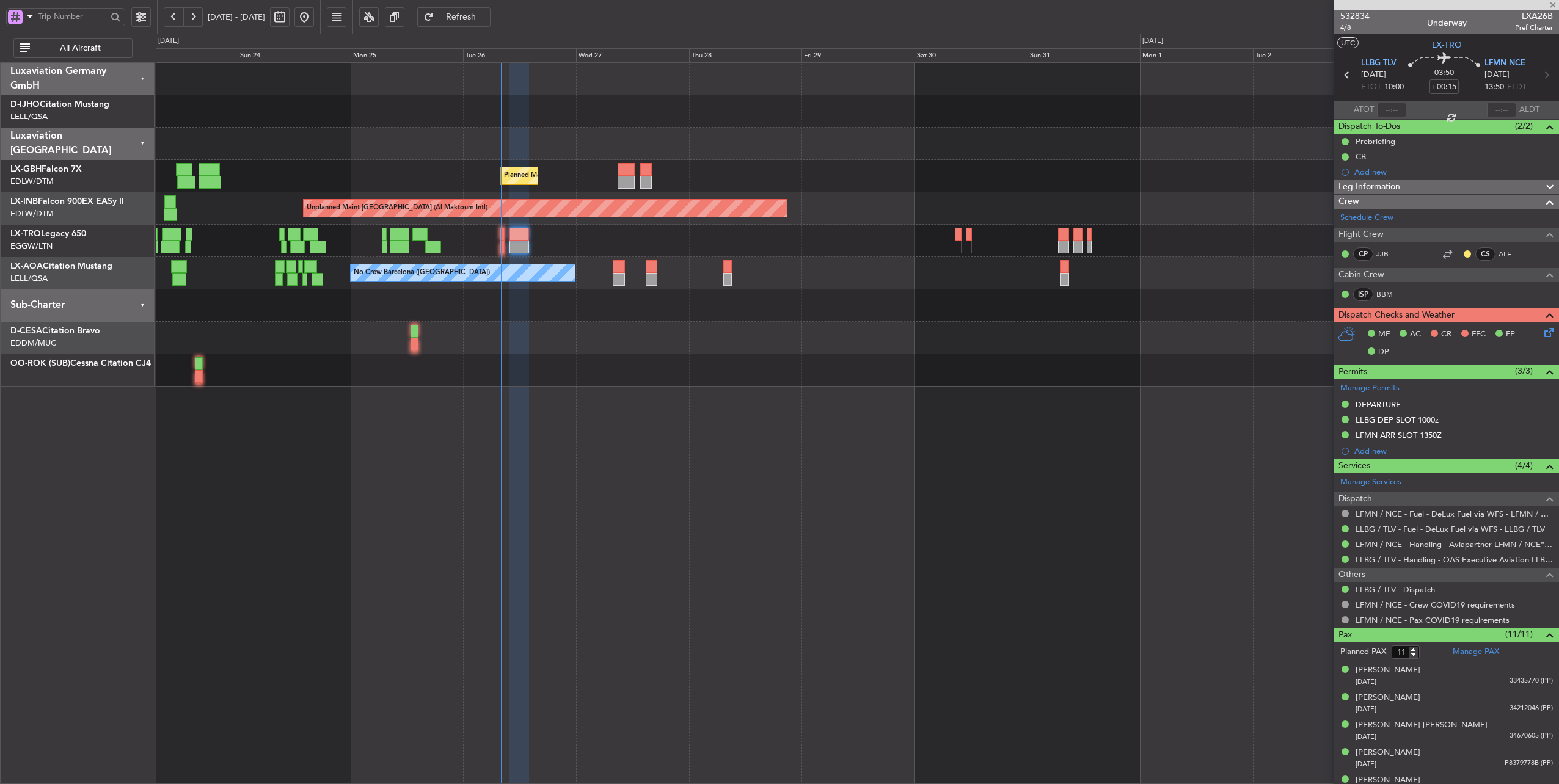
type input "0"
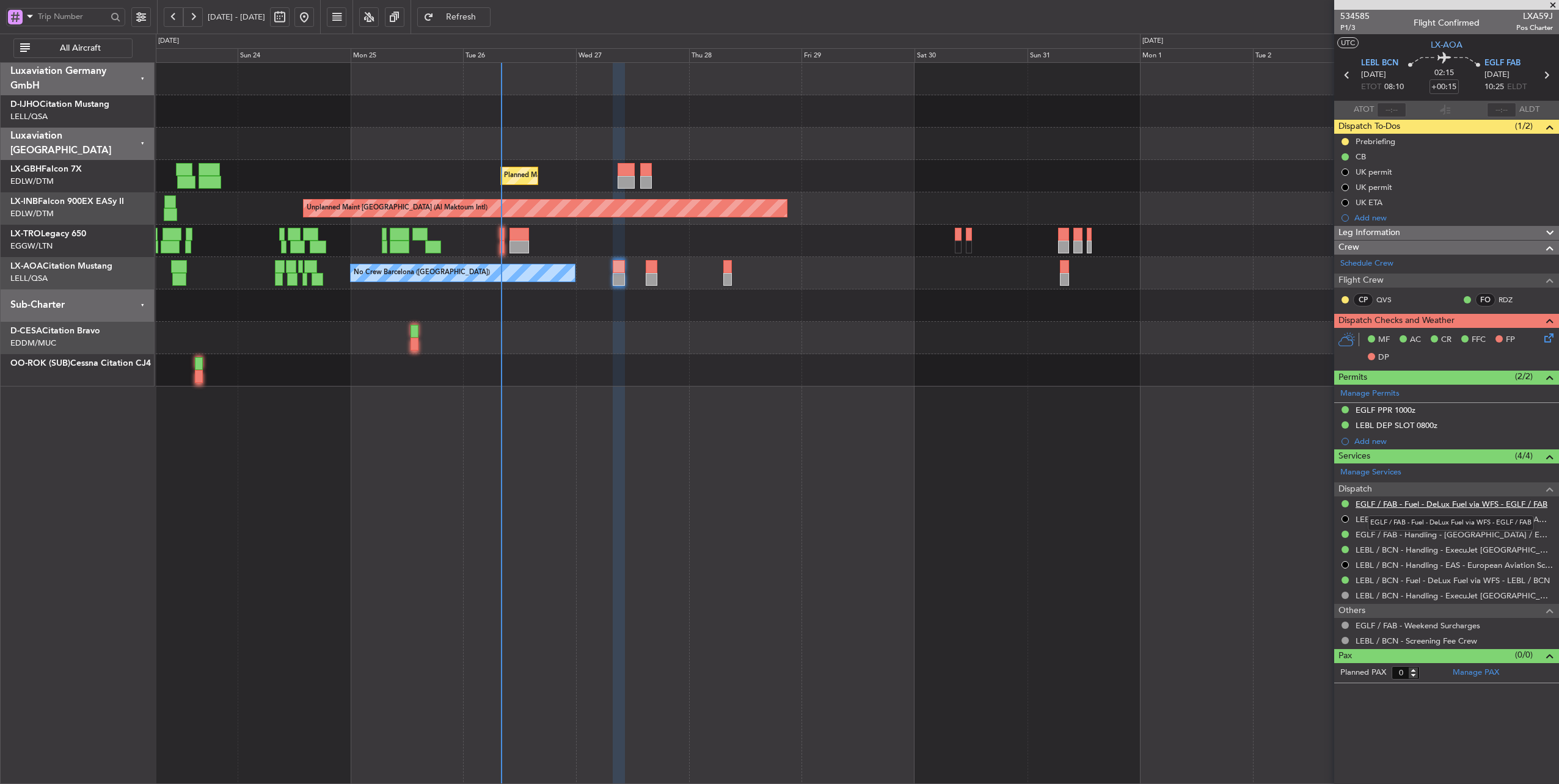
click at [1426, 503] on link "EGLF / FAB - Fuel - DeLux Fuel via WFS - EGLF / FAB" at bounding box center [1451, 503] width 192 height 11
click at [1496, 61] on span "EGLF FAB" at bounding box center [1502, 64] width 36 height 12
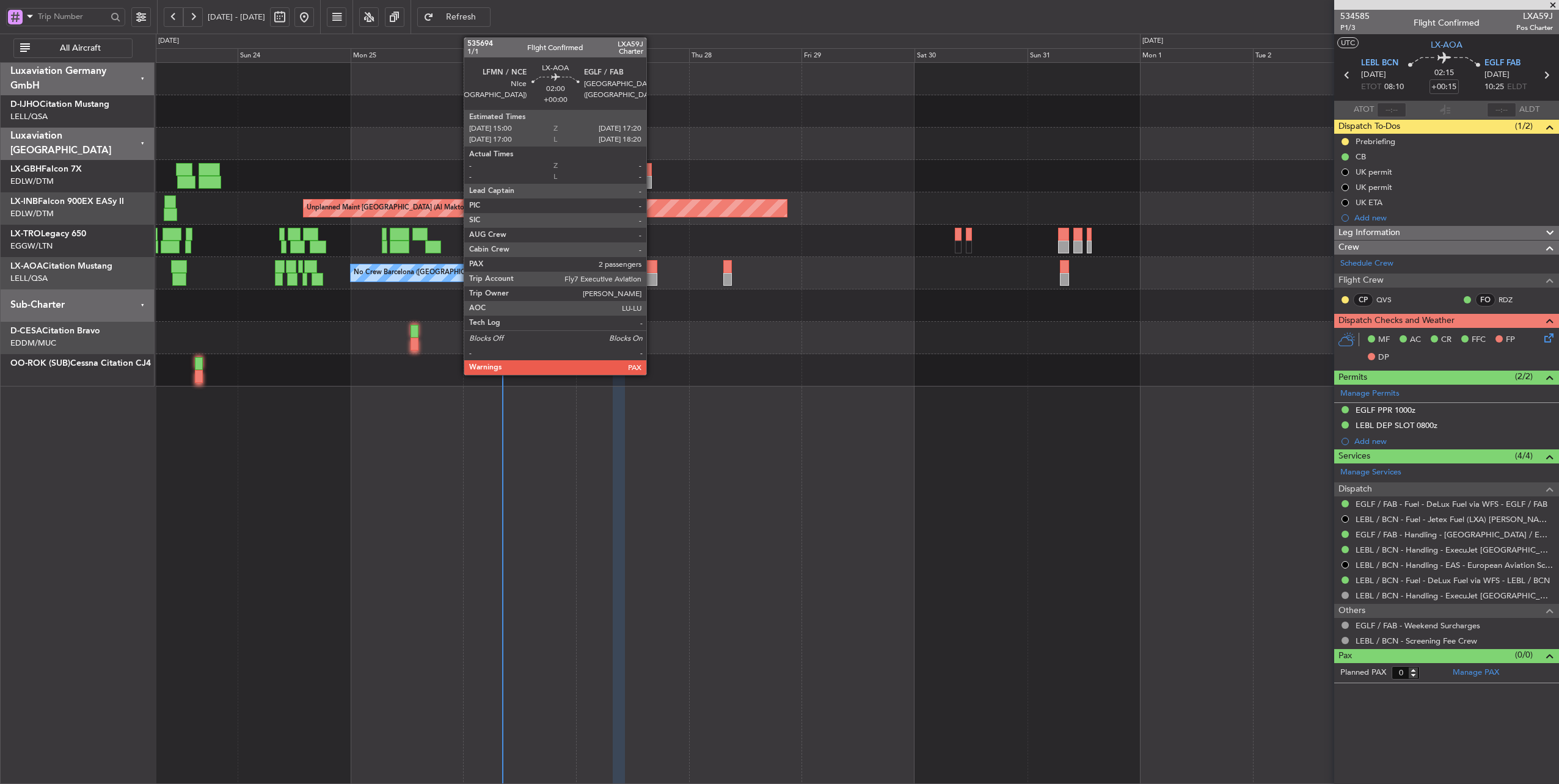
click at [652, 267] on div at bounding box center [650, 266] width 11 height 13
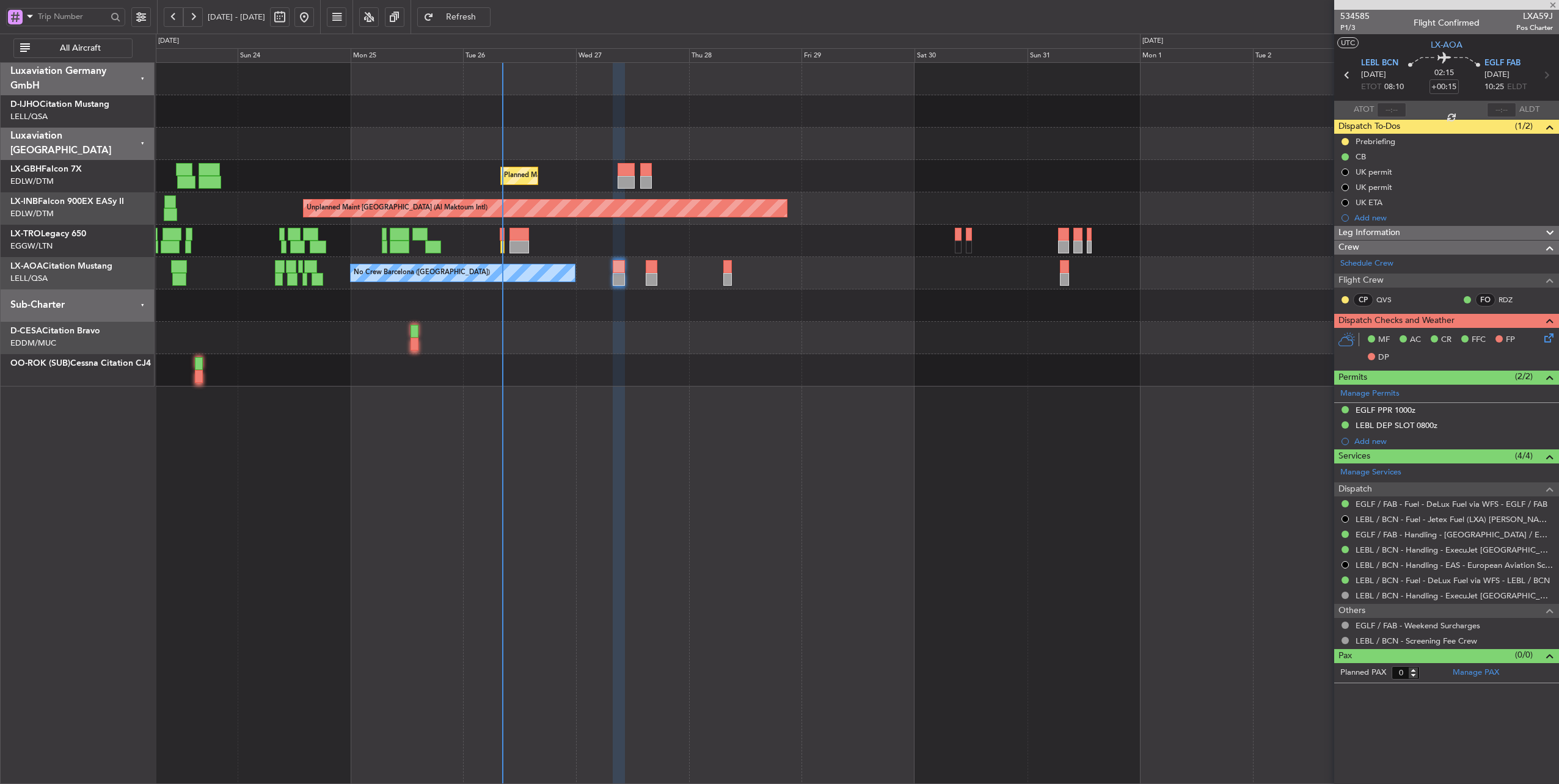
type input "2"
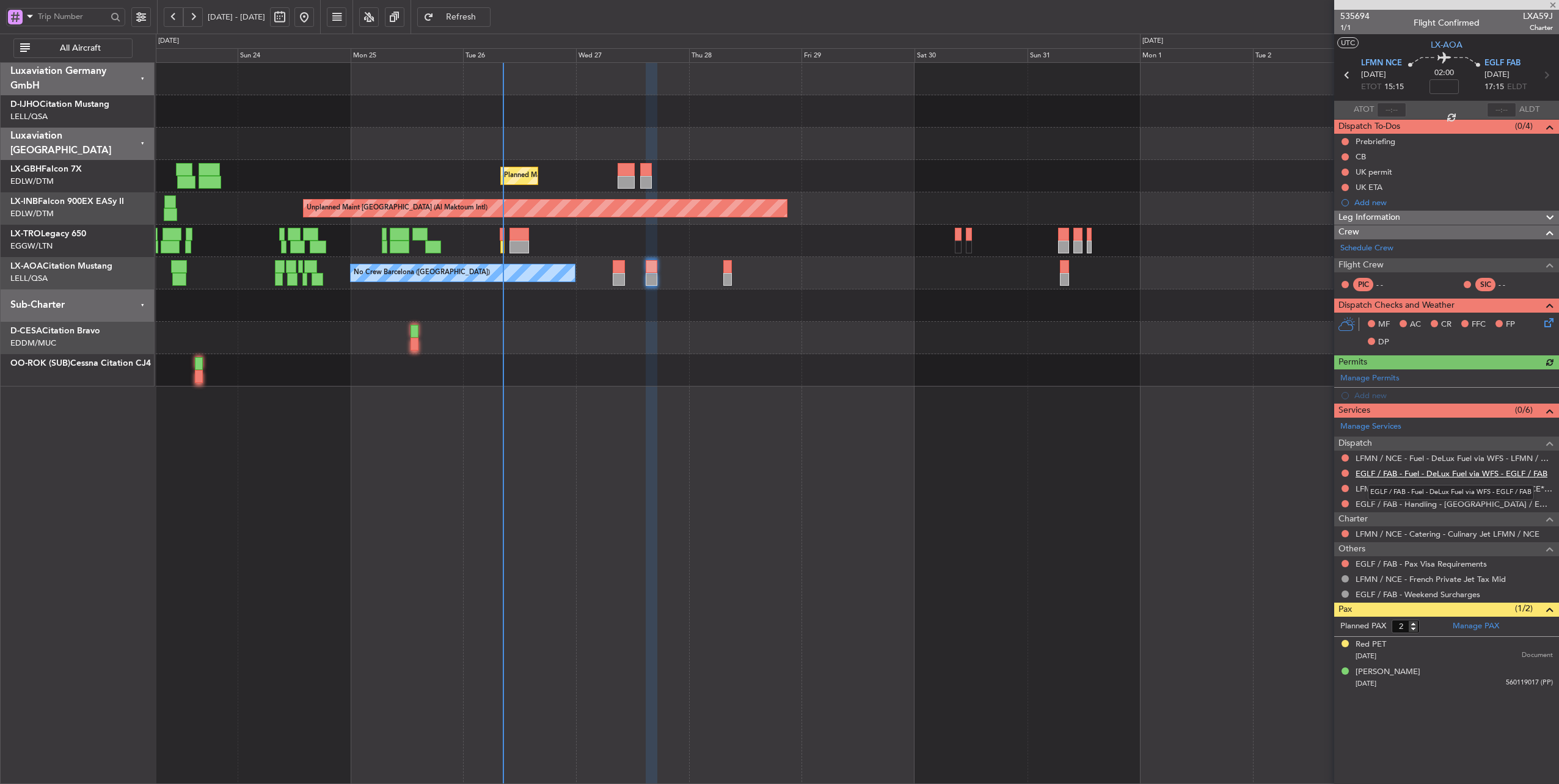
click at [1432, 471] on link "EGLF / FAB - Fuel - DeLux Fuel via WFS - EGLF / FAB" at bounding box center [1451, 473] width 192 height 11
click at [1433, 455] on link "LFMN / NCE - Fuel - DeLux Fuel via WFS - LFMN / NCE" at bounding box center [1454, 457] width 198 height 11
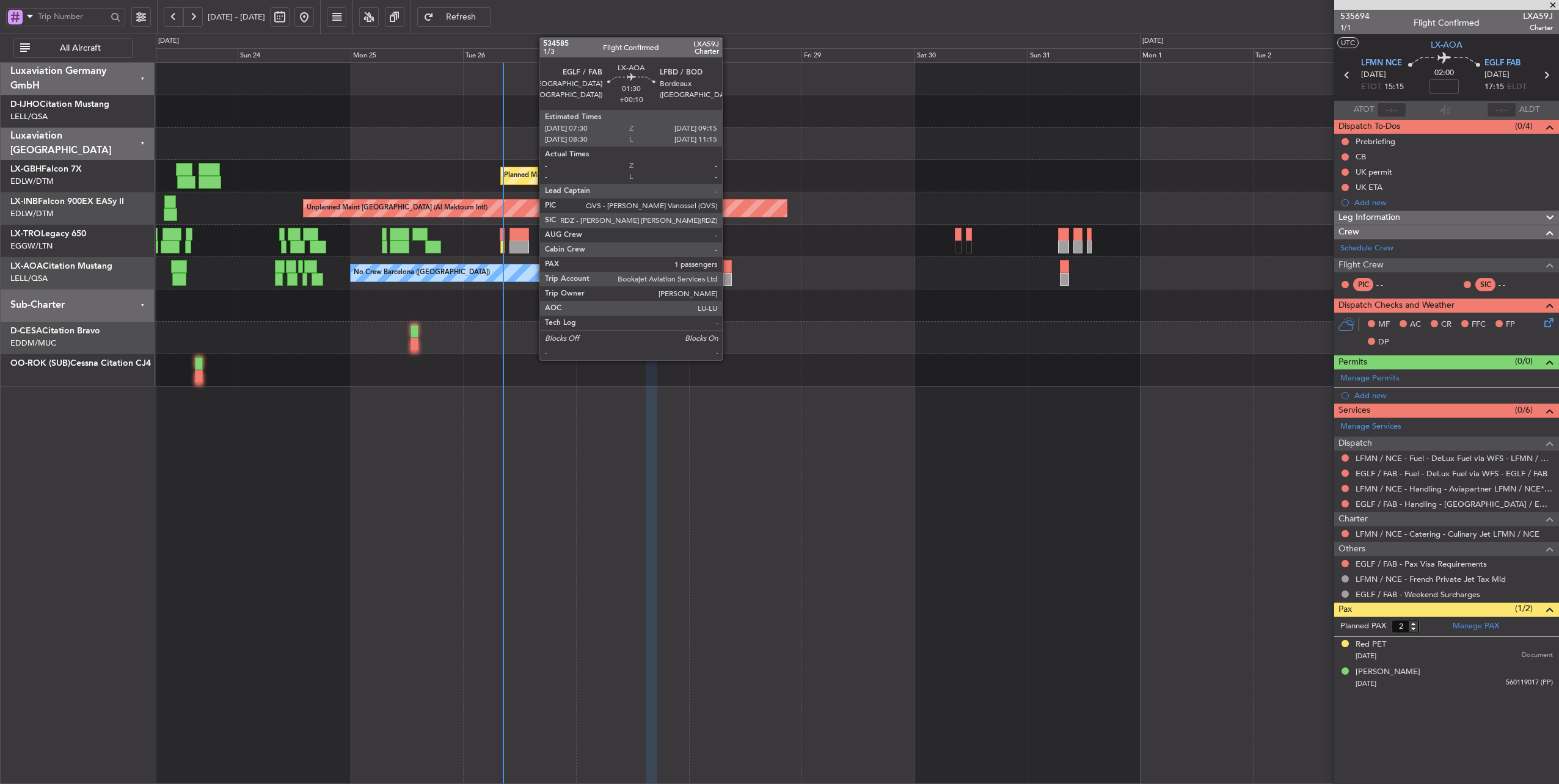
click at [729, 264] on div at bounding box center [728, 266] width 9 height 13
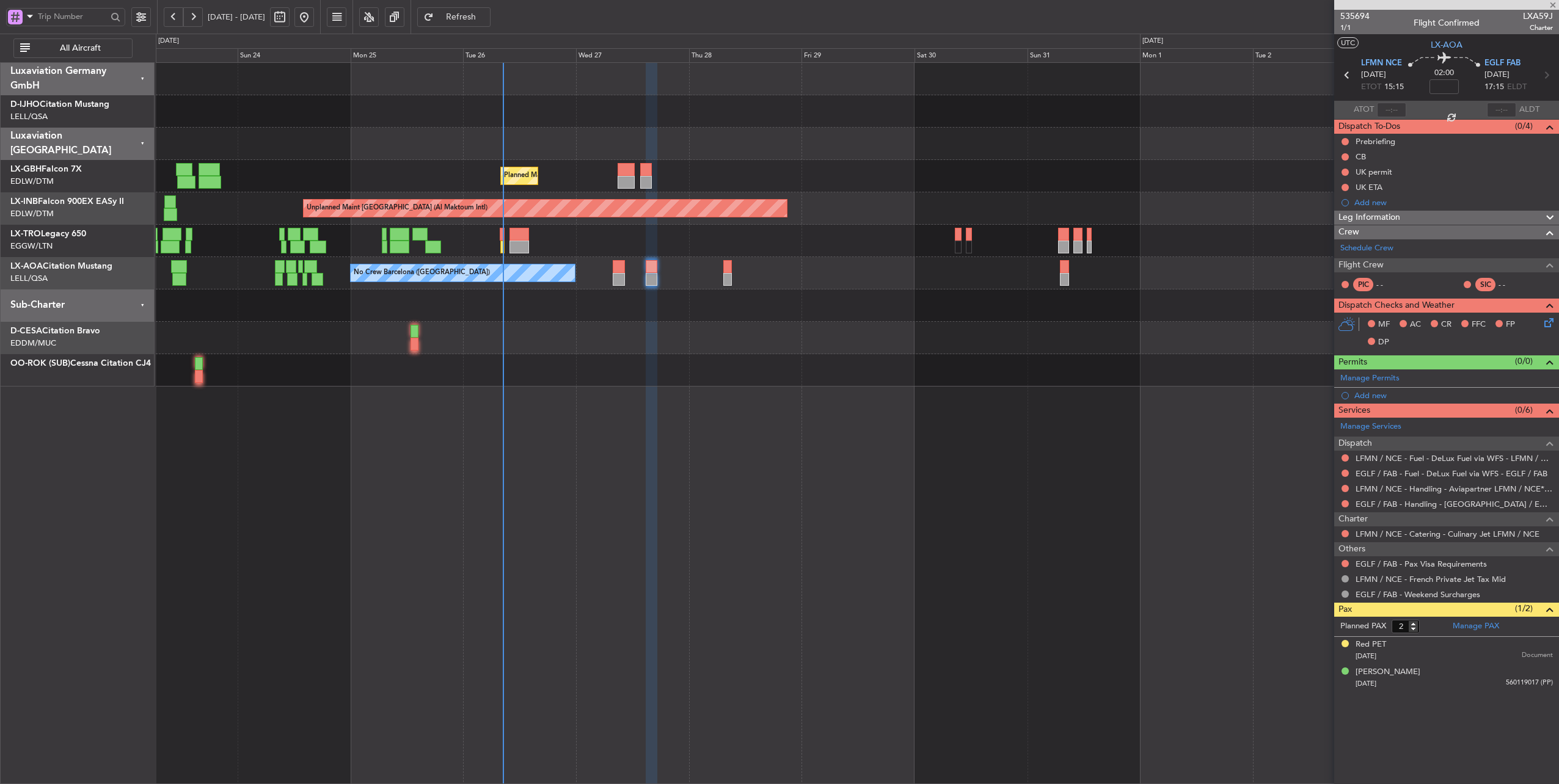
type input "+00:10"
type input "1"
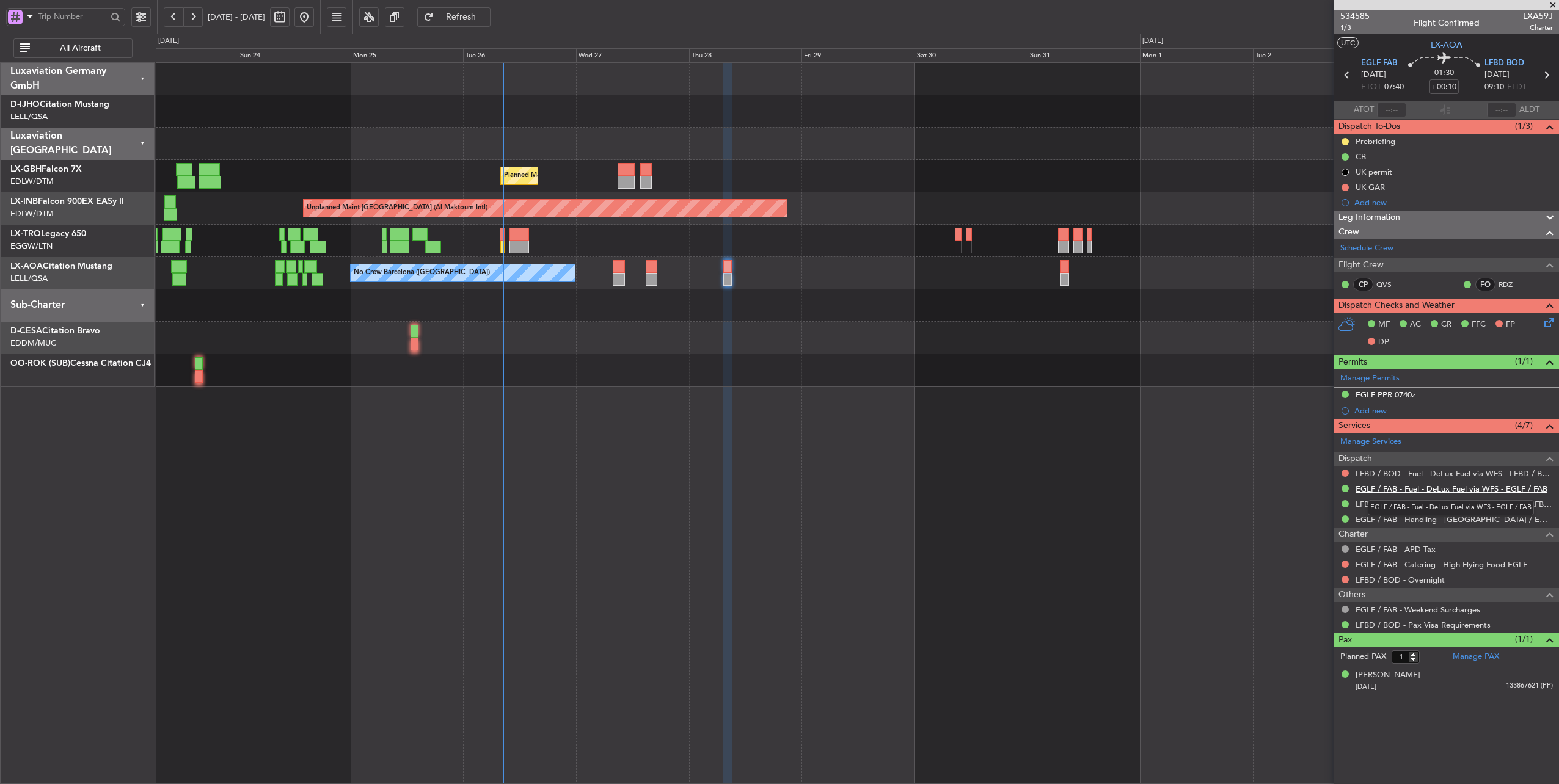
click at [1470, 489] on link "EGLF / FAB - Fuel - DeLux Fuel via WFS - EGLF / FAB" at bounding box center [1451, 489] width 192 height 11
click at [1464, 472] on link "LFBD / BOD - Fuel - DeLux Fuel via WFS - LFBD / BOD" at bounding box center [1454, 473] width 198 height 11
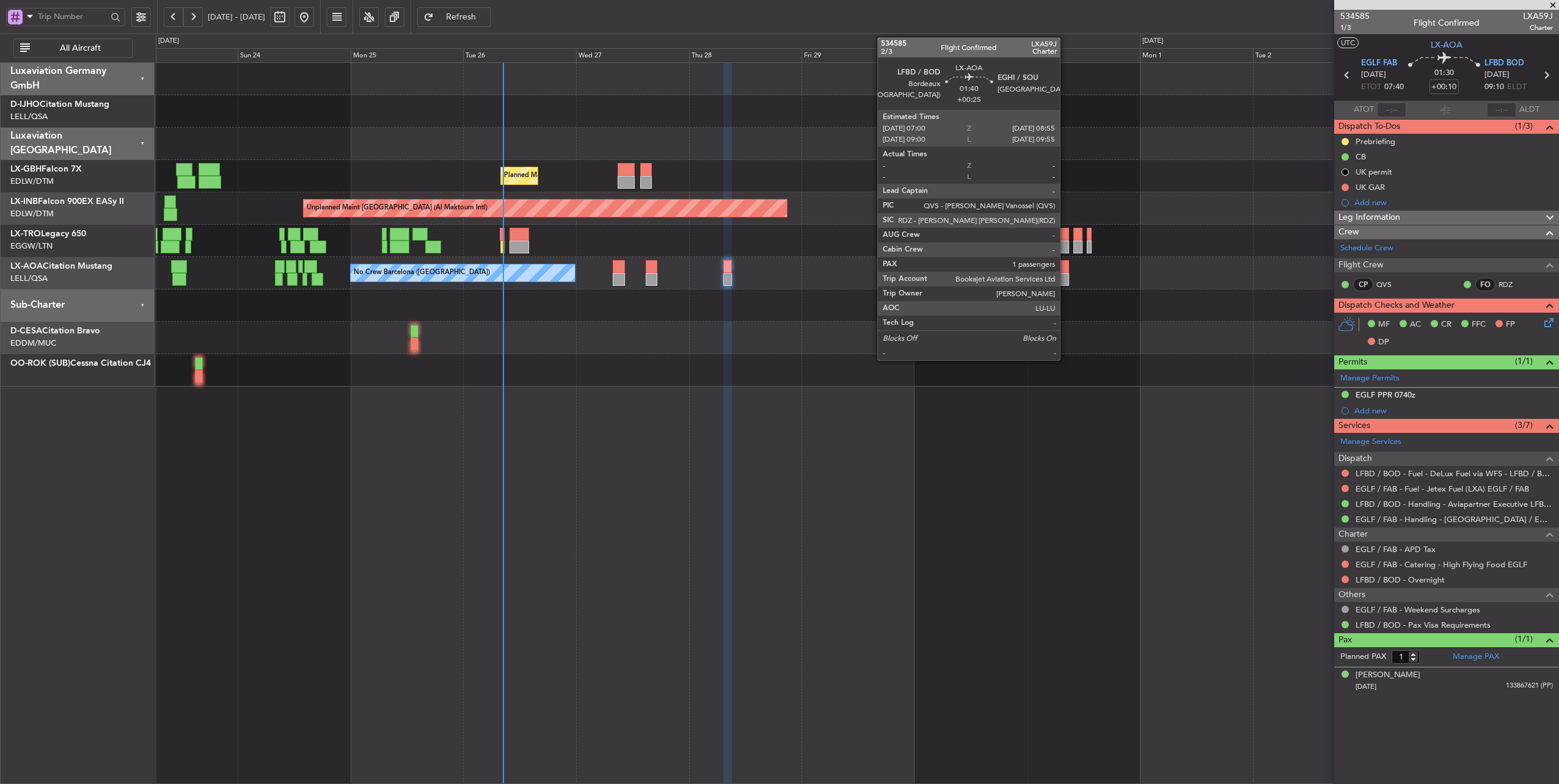
click at [1066, 271] on div at bounding box center [1064, 266] width 9 height 13
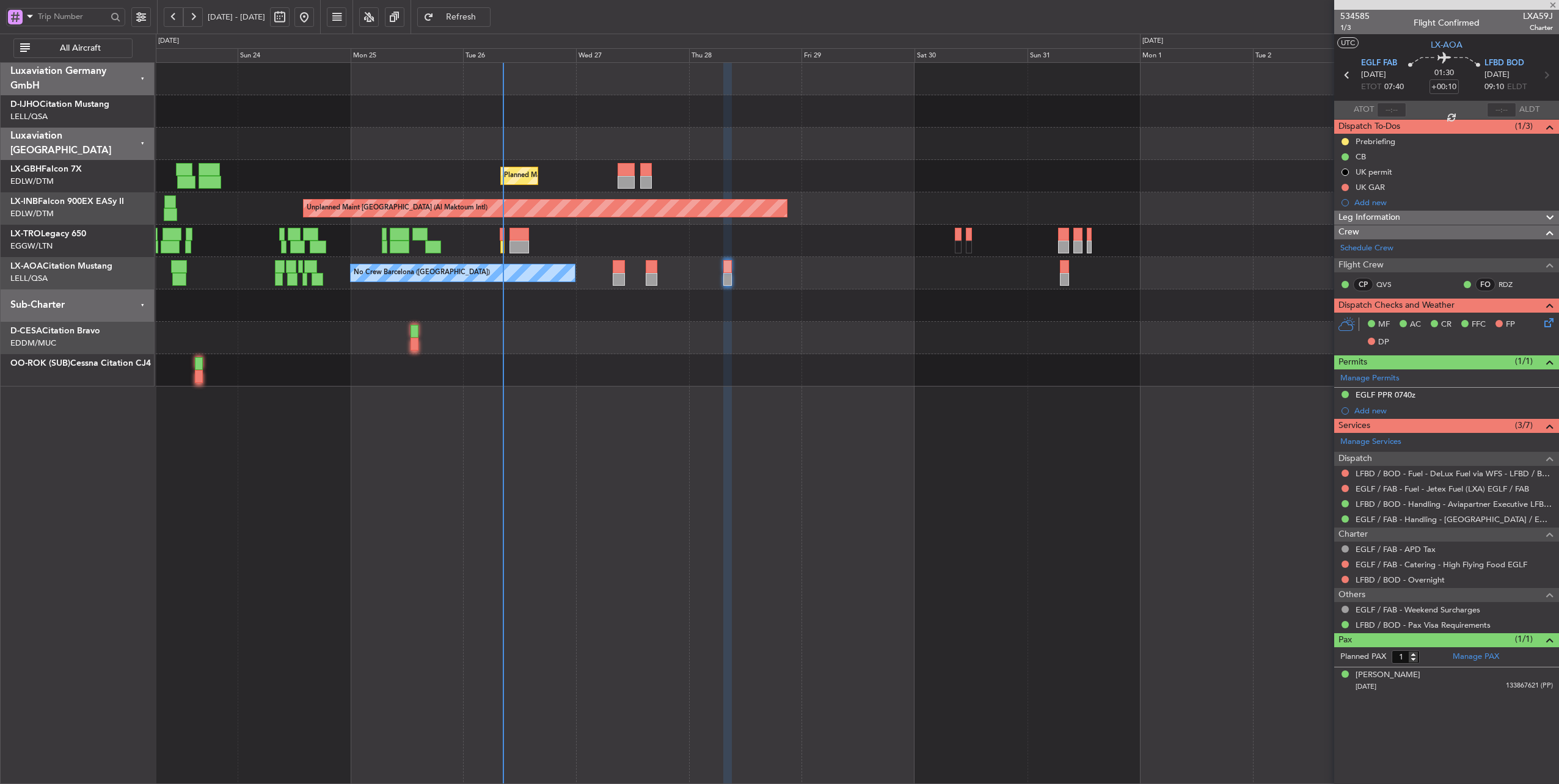
type input "+00:25"
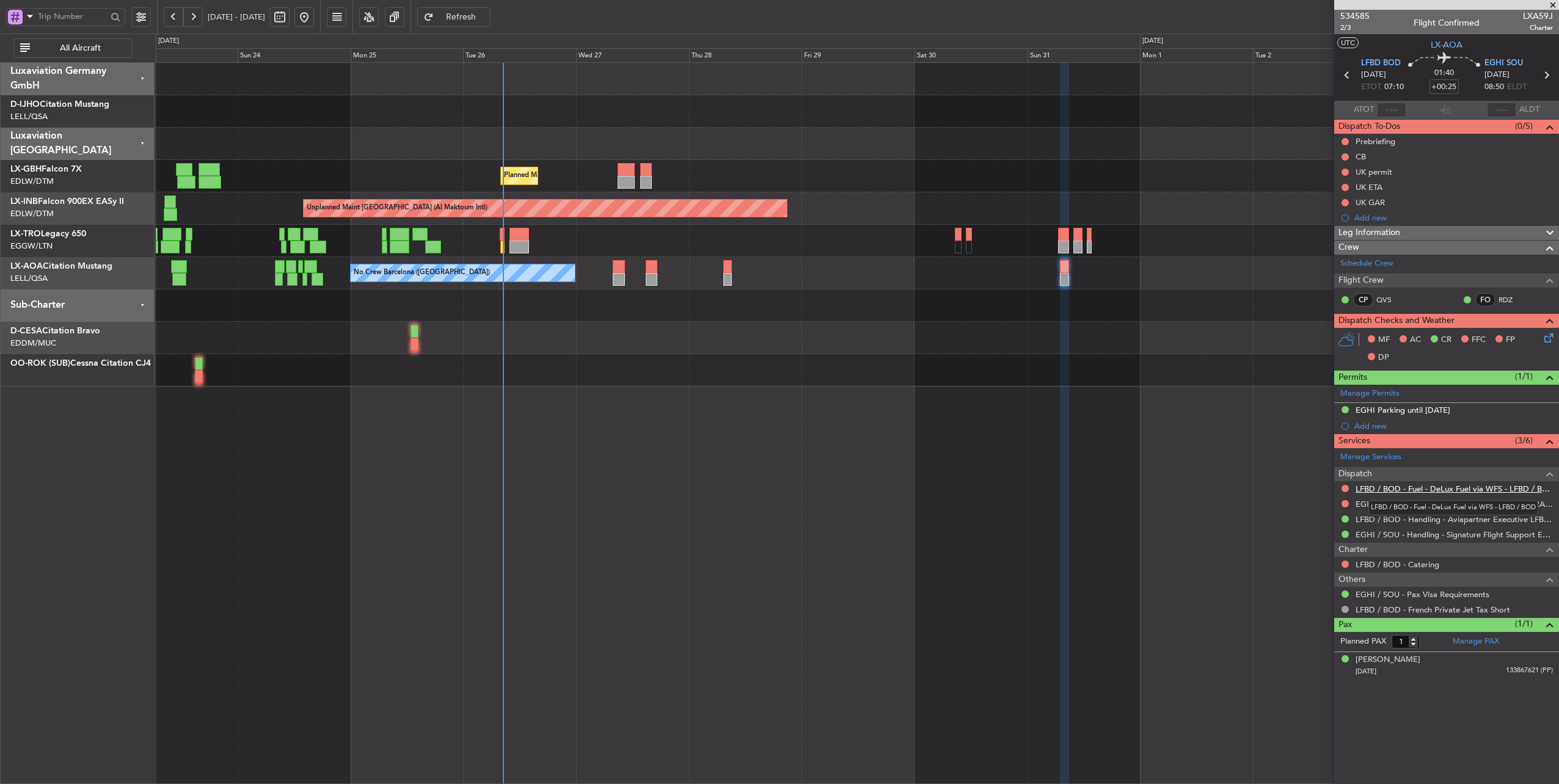
click at [1483, 489] on link "LFBD / BOD - Fuel - DeLux Fuel via WFS - LFBD / BOD" at bounding box center [1454, 489] width 198 height 11
click at [1384, 500] on link "EGHI / SOU - Fuel - DeLux Fuel via WFS - [GEOGRAPHIC_DATA] / SOU" at bounding box center [1454, 503] width 198 height 11
click at [1496, 62] on span "EGHI SOU" at bounding box center [1503, 64] width 38 height 12
click at [1460, 501] on link "EGHI / SOU - Fuel - DeLux Fuel via WFS - [GEOGRAPHIC_DATA] / SOU" at bounding box center [1454, 503] width 198 height 11
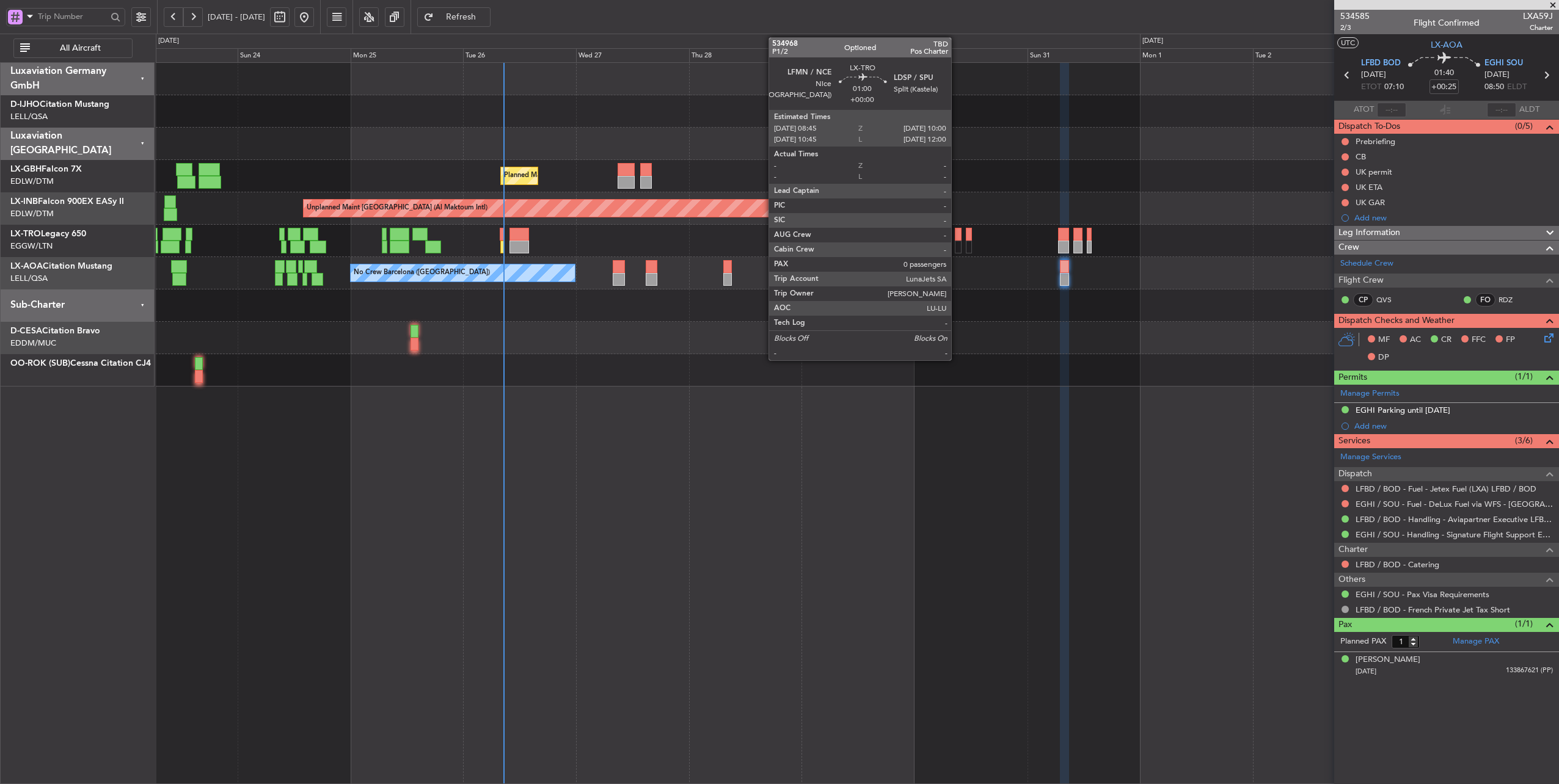
click at [958, 239] on div at bounding box center [958, 234] width 6 height 13
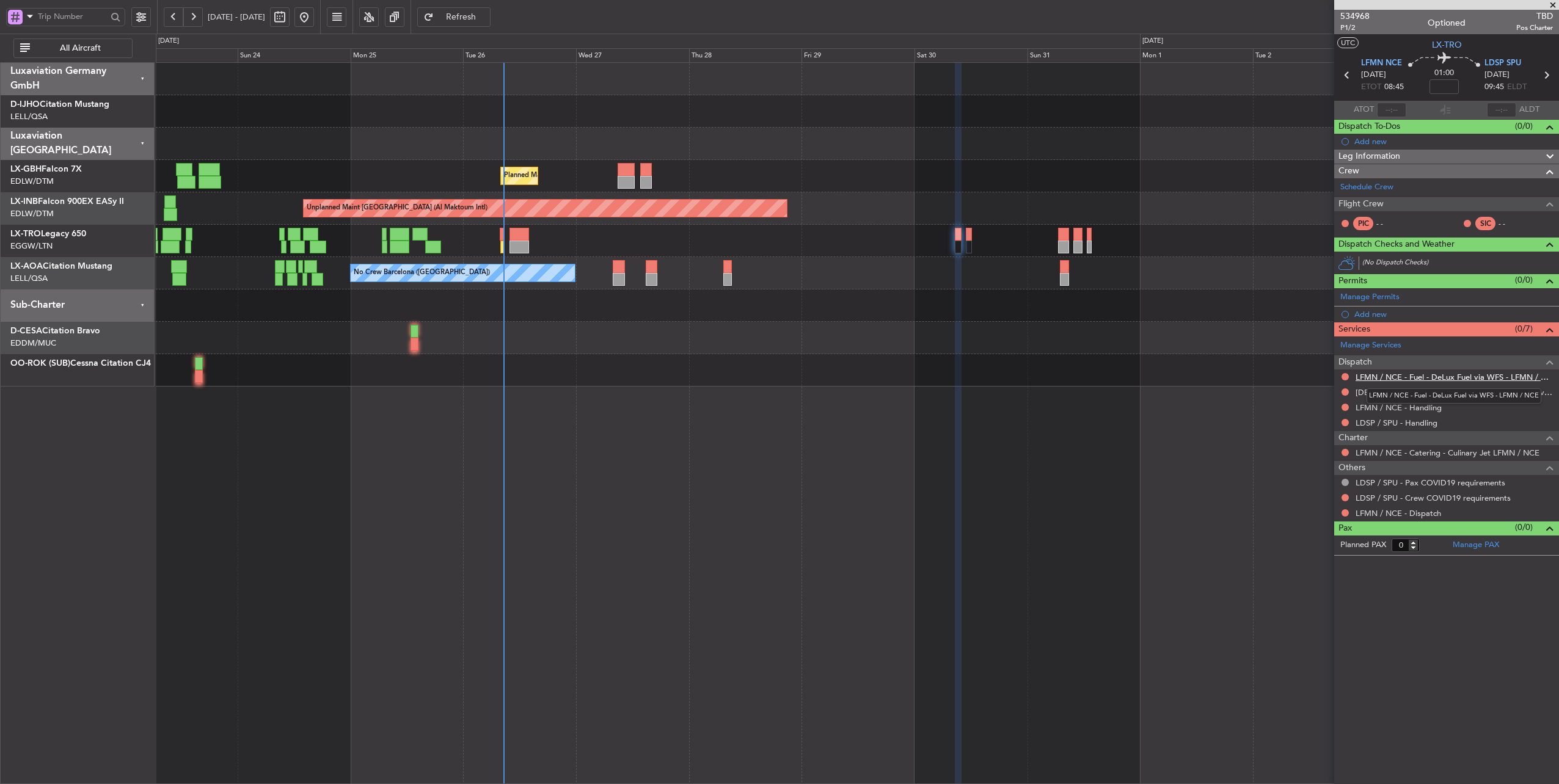
click at [1448, 375] on link "LFMN / NCE - Fuel - DeLux Fuel via WFS - LFMN / NCE" at bounding box center [1454, 376] width 198 height 11
click at [486, 20] on span "Refresh" at bounding box center [461, 17] width 50 height 9
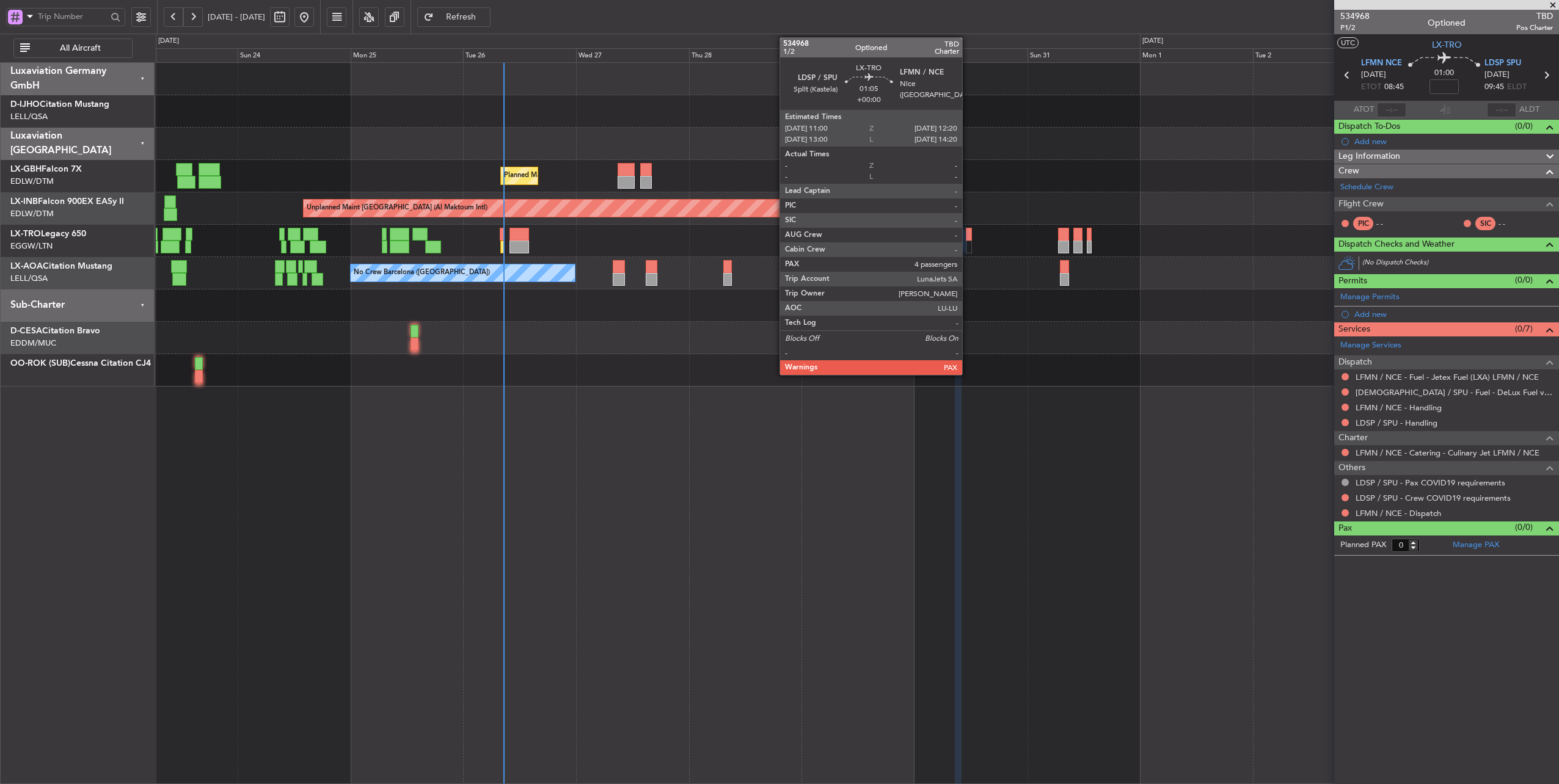
click at [968, 238] on div at bounding box center [969, 234] width 7 height 13
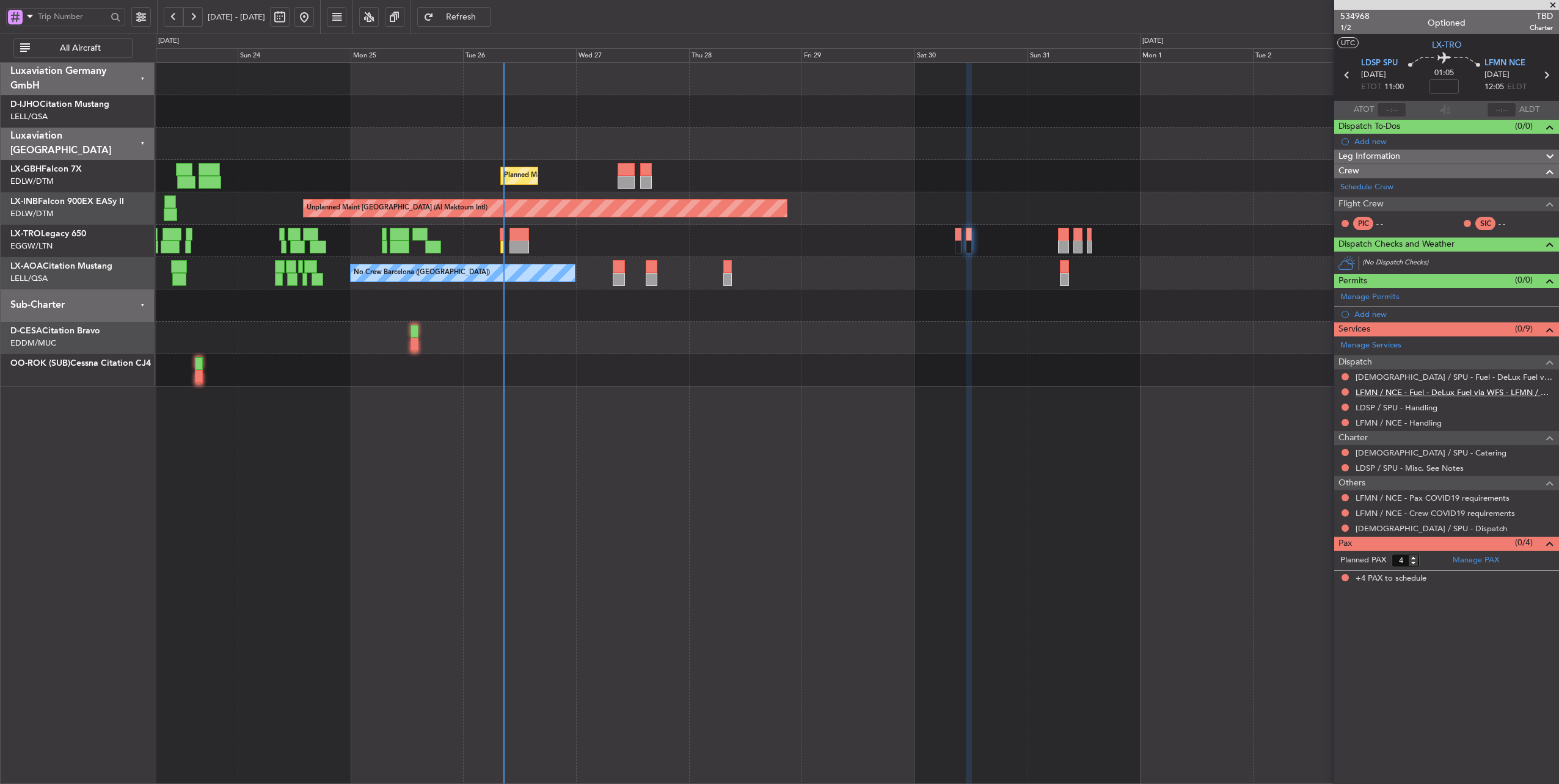
click at [1450, 391] on link "LFMN / NCE - Fuel - DeLux Fuel via WFS - LFMN / NCE" at bounding box center [1454, 392] width 198 height 11
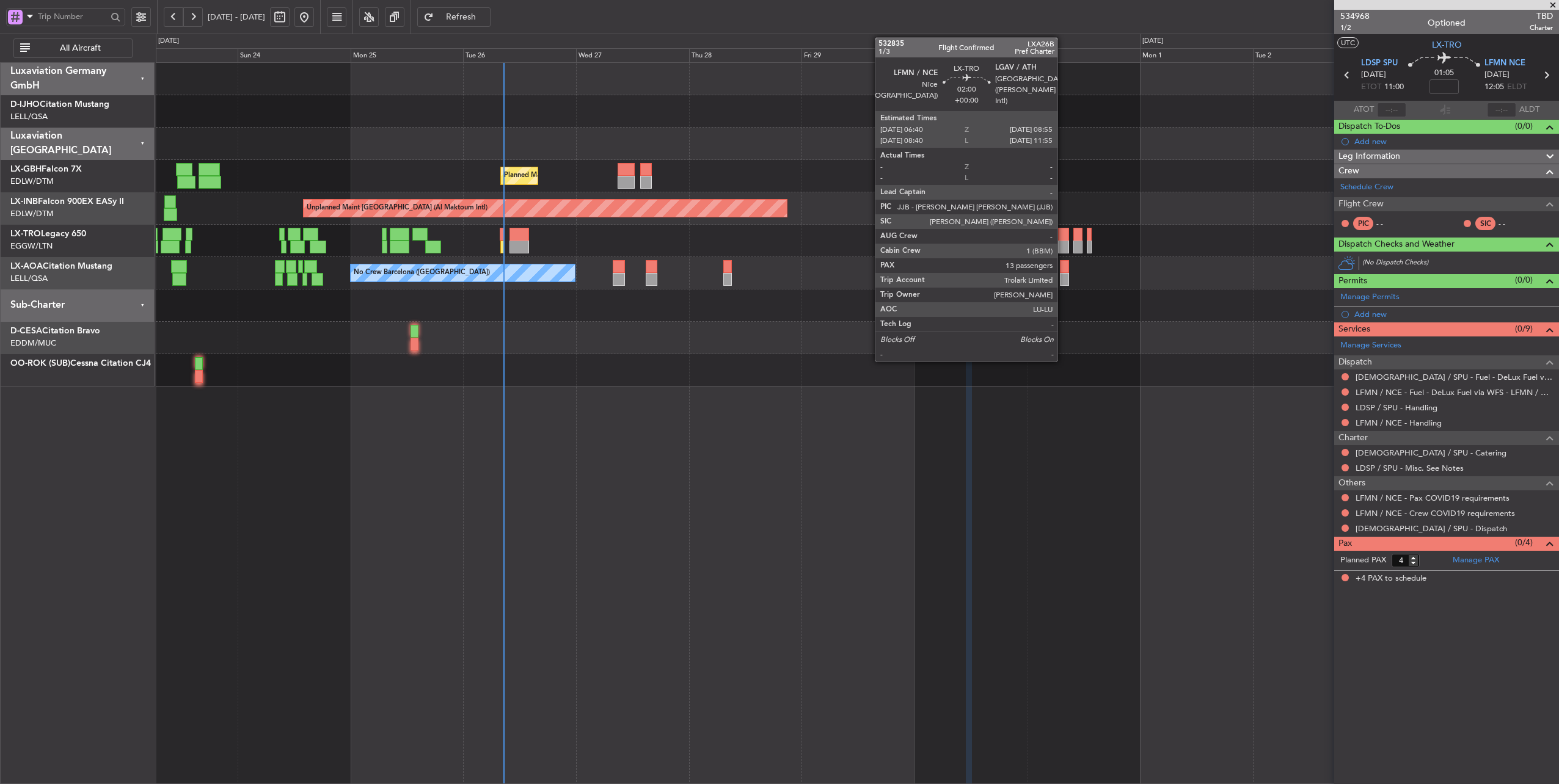
click at [1063, 232] on div at bounding box center [1063, 234] width 11 height 13
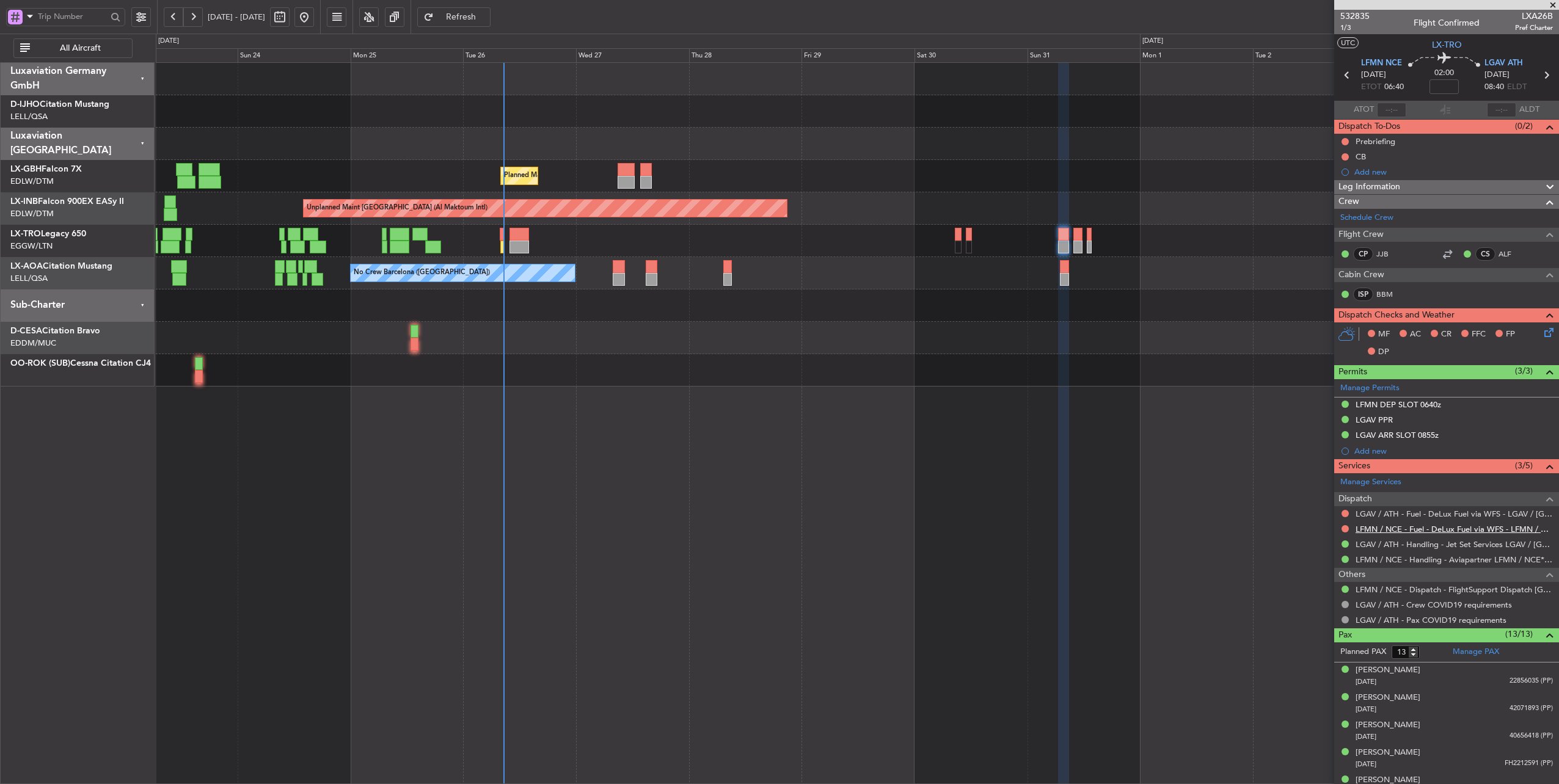
click at [1470, 528] on link "LFMN / NCE - Fuel - DeLux Fuel via WFS - LFMN / NCE" at bounding box center [1454, 529] width 198 height 11
click at [1436, 508] on link "LGAV / ATH - Fuel - DeLux Fuel via WFS - LGAV / ATH" at bounding box center [1454, 513] width 198 height 11
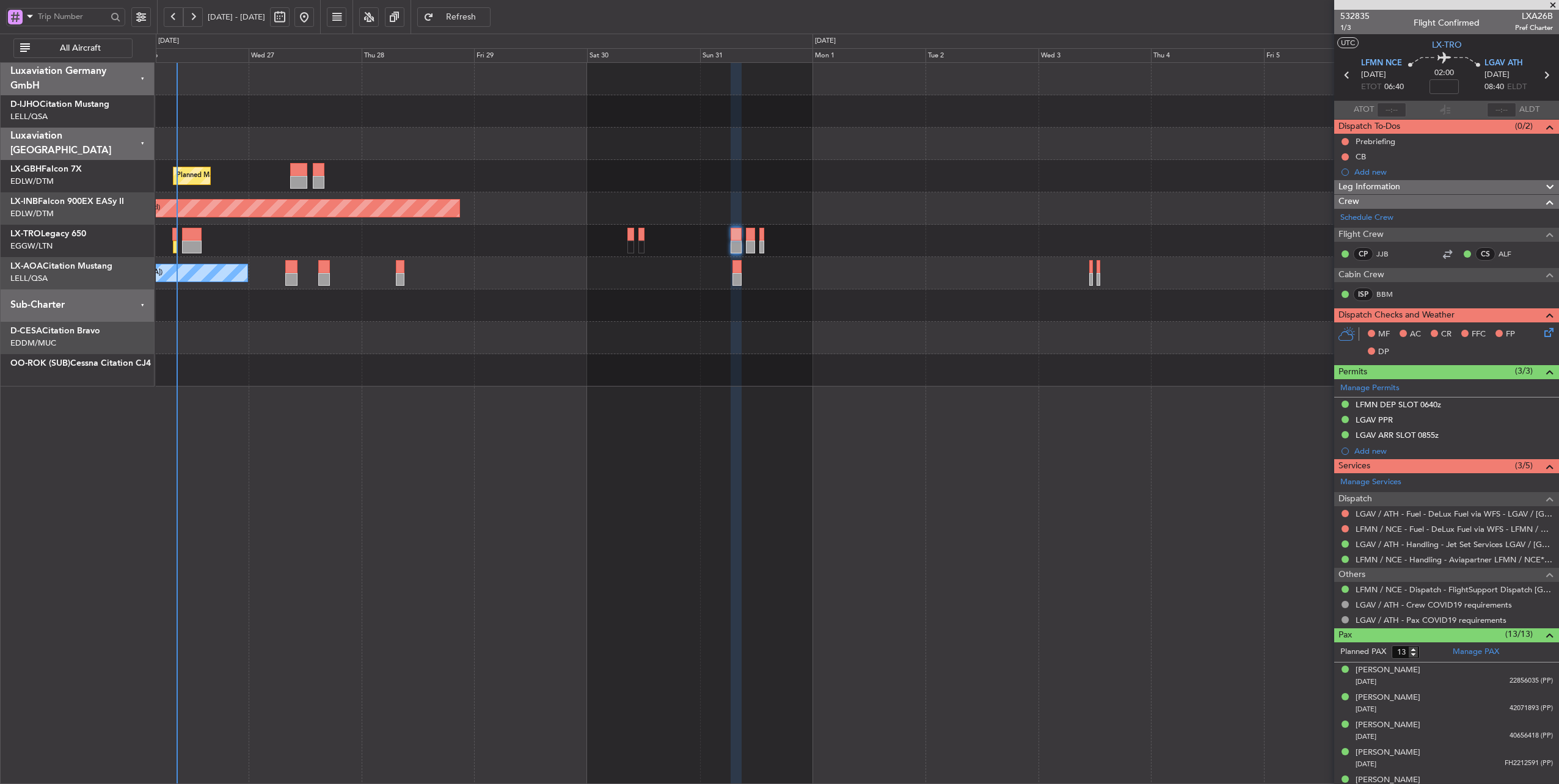
click at [741, 171] on div "Planned Maint Nice (Côte d'Azur Airport) Unplanned Maint Dubai (Al Maktoum Intl…" at bounding box center [857, 224] width 1403 height 324
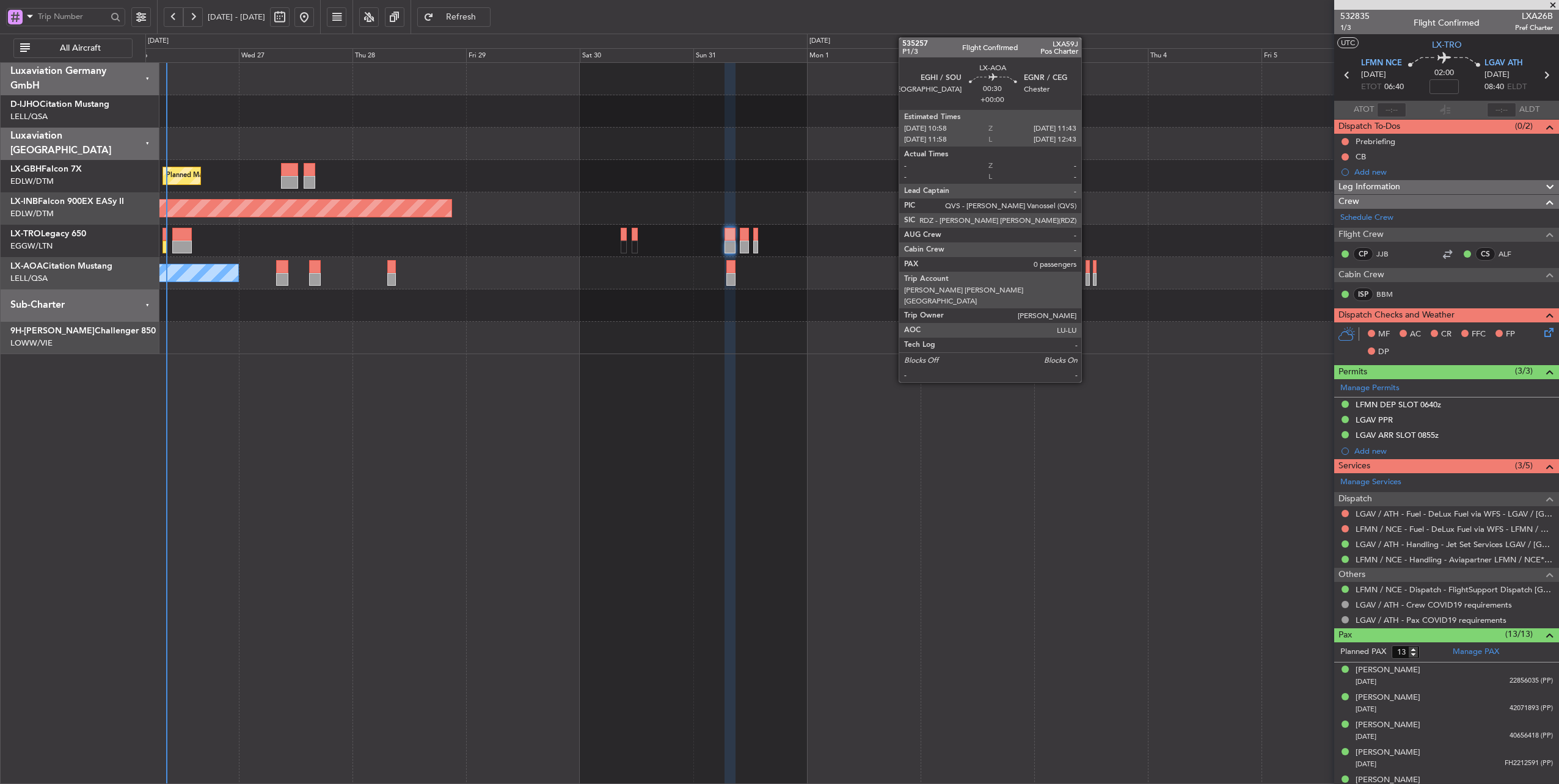
click at [1088, 276] on div at bounding box center [1088, 279] width 4 height 13
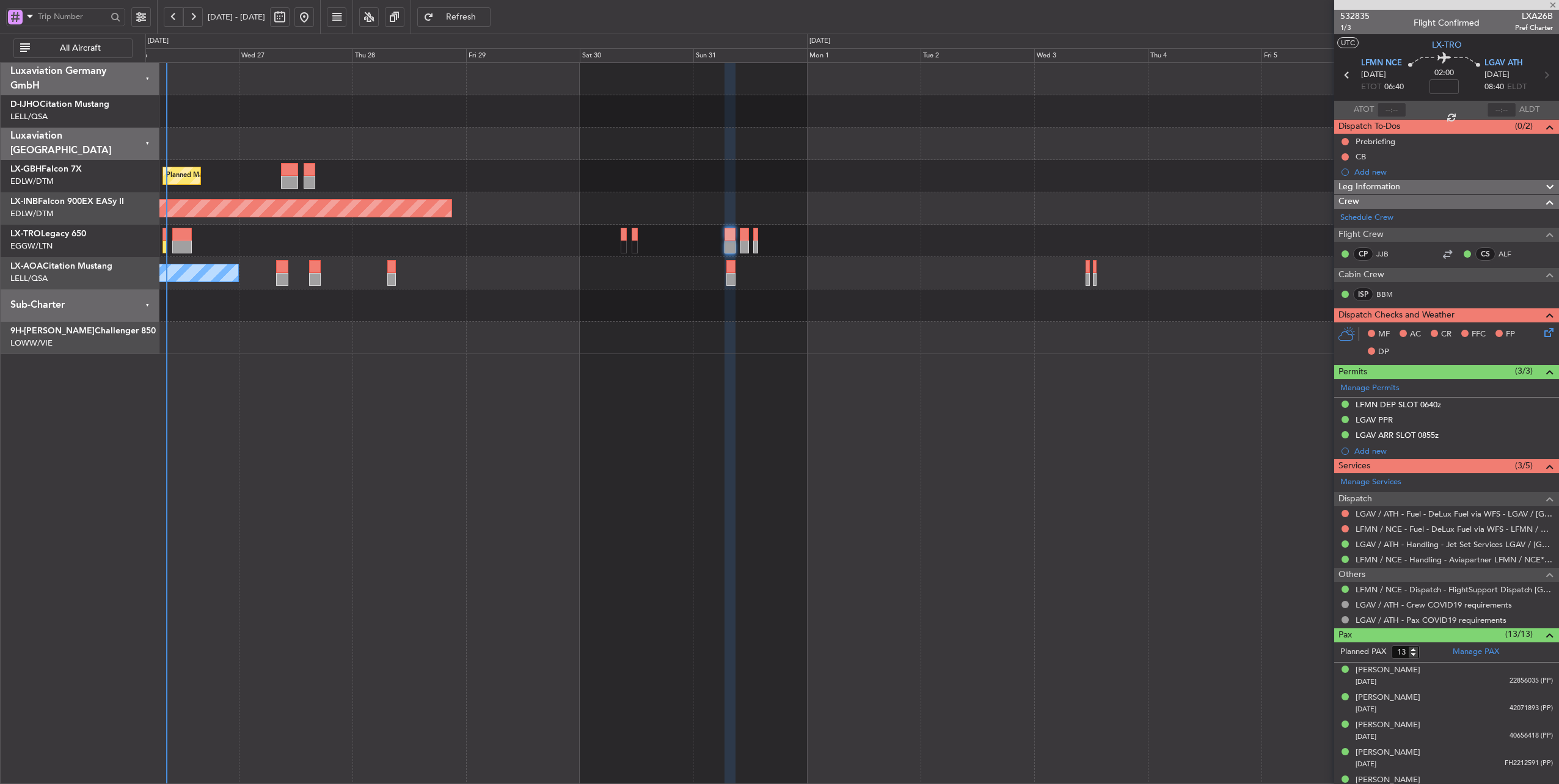
type input "0"
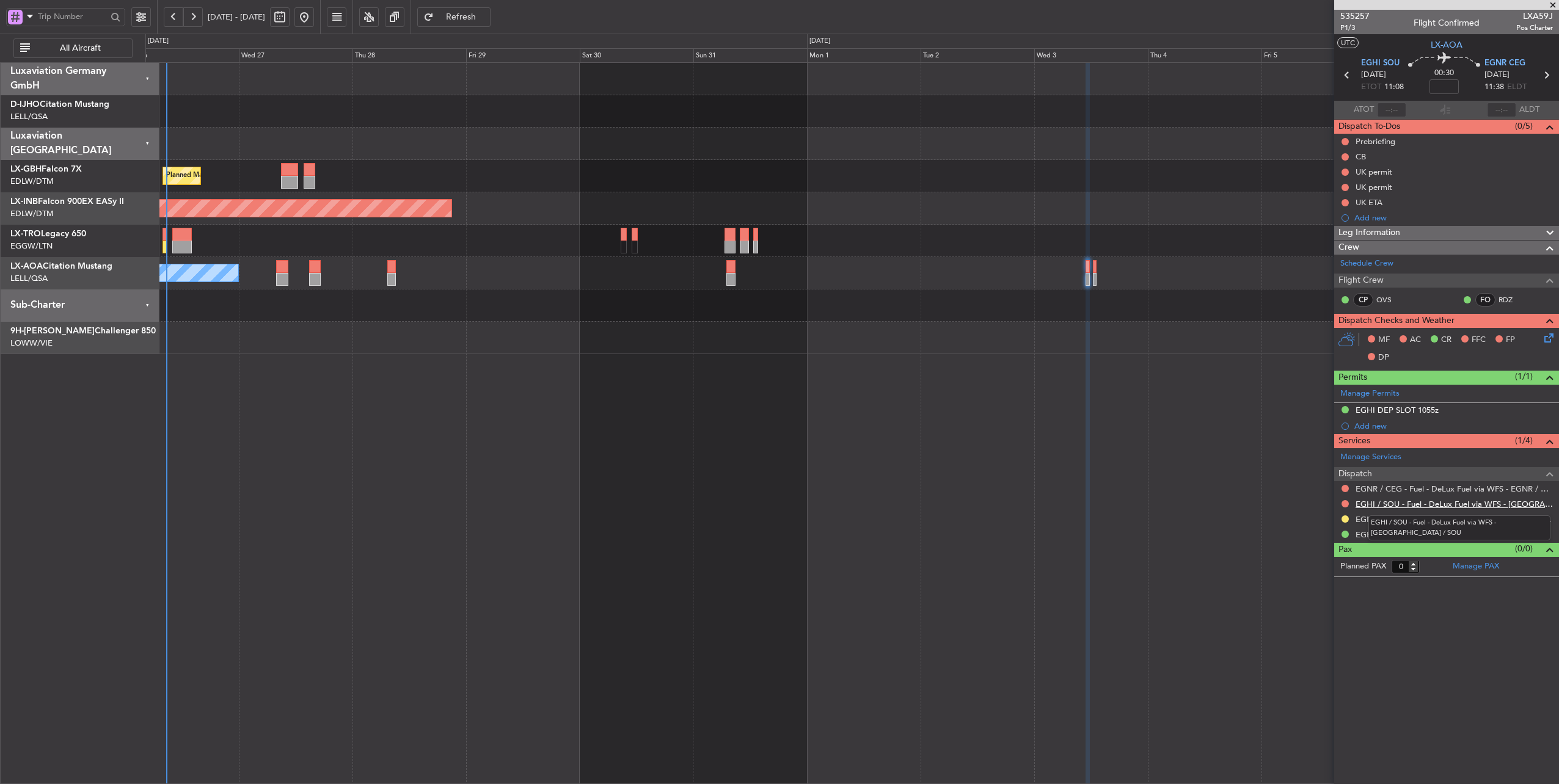
click at [1452, 503] on link "EGHI / SOU - Fuel - DeLux Fuel via WFS - [GEOGRAPHIC_DATA] / SOU" at bounding box center [1454, 503] width 198 height 11
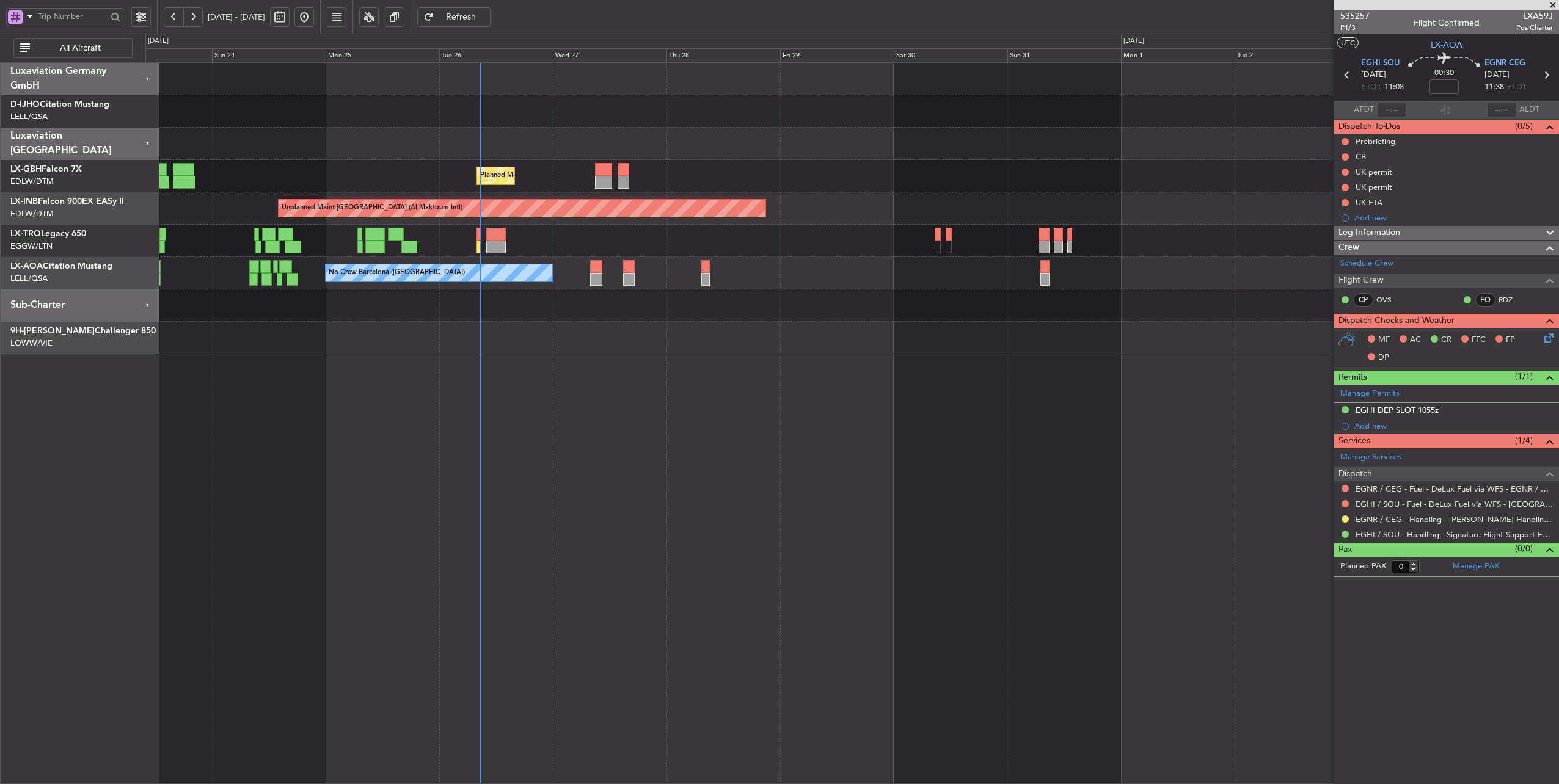
click at [830, 200] on div "Planned Maint Nice ([GEOGRAPHIC_DATA]) [GEOGRAPHIC_DATA] ([GEOGRAPHIC_DATA]) Un…" at bounding box center [852, 208] width 1413 height 291
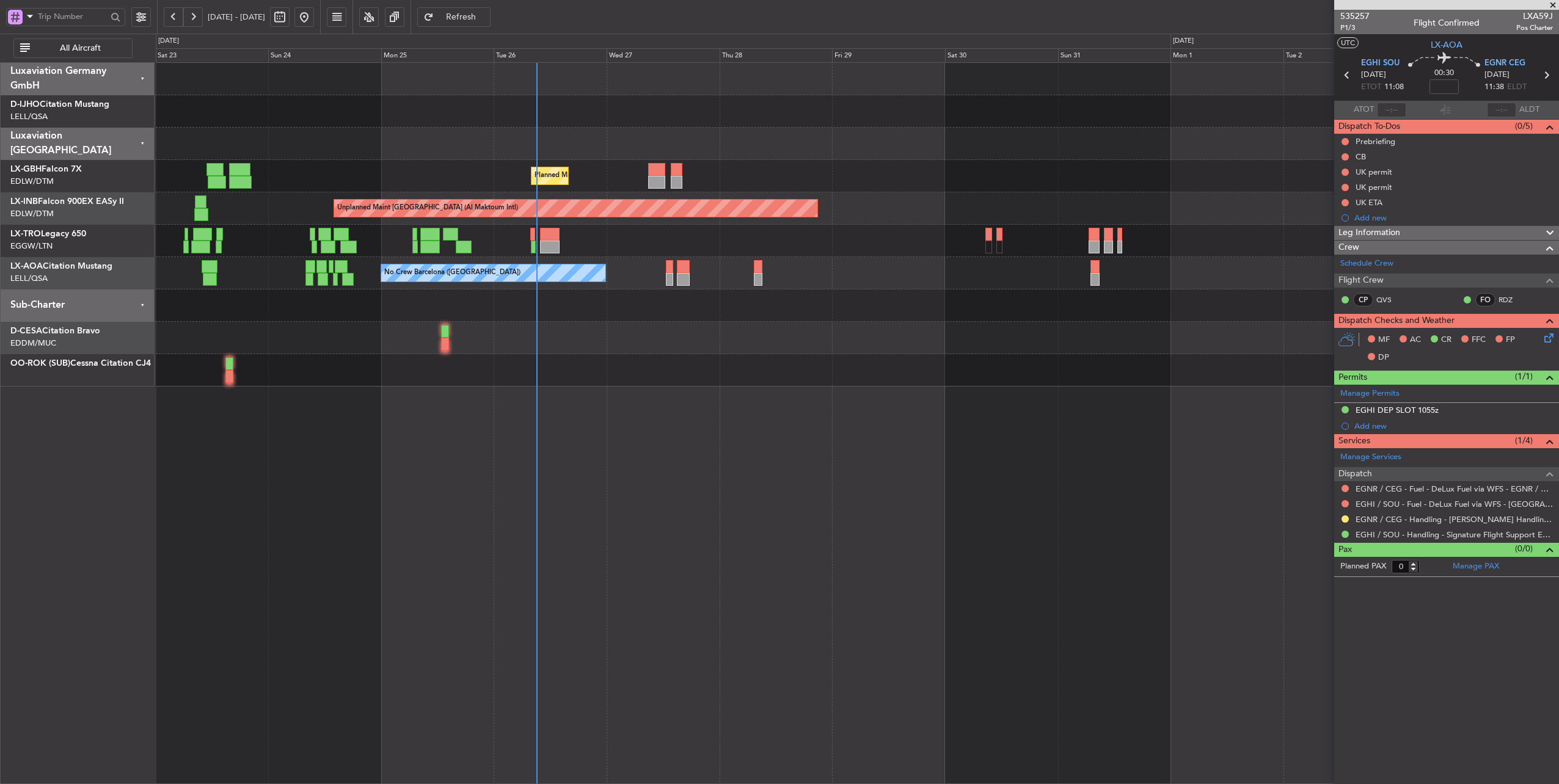
click at [645, 245] on div "Planned Maint [GEOGRAPHIC_DATA] ([GEOGRAPHIC_DATA])" at bounding box center [857, 240] width 1403 height 32
